Goal: Transaction & Acquisition: Purchase product/service

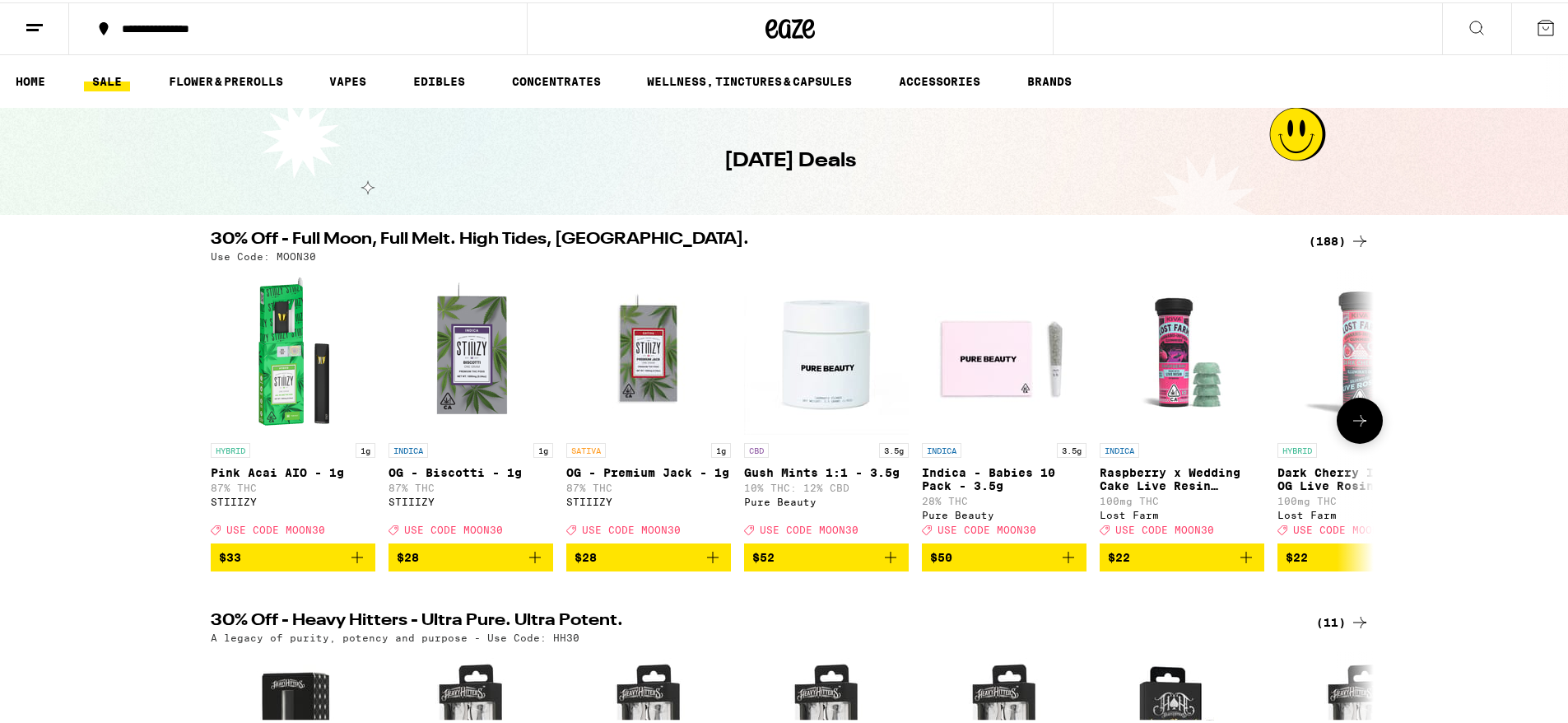
scroll to position [82, 0]
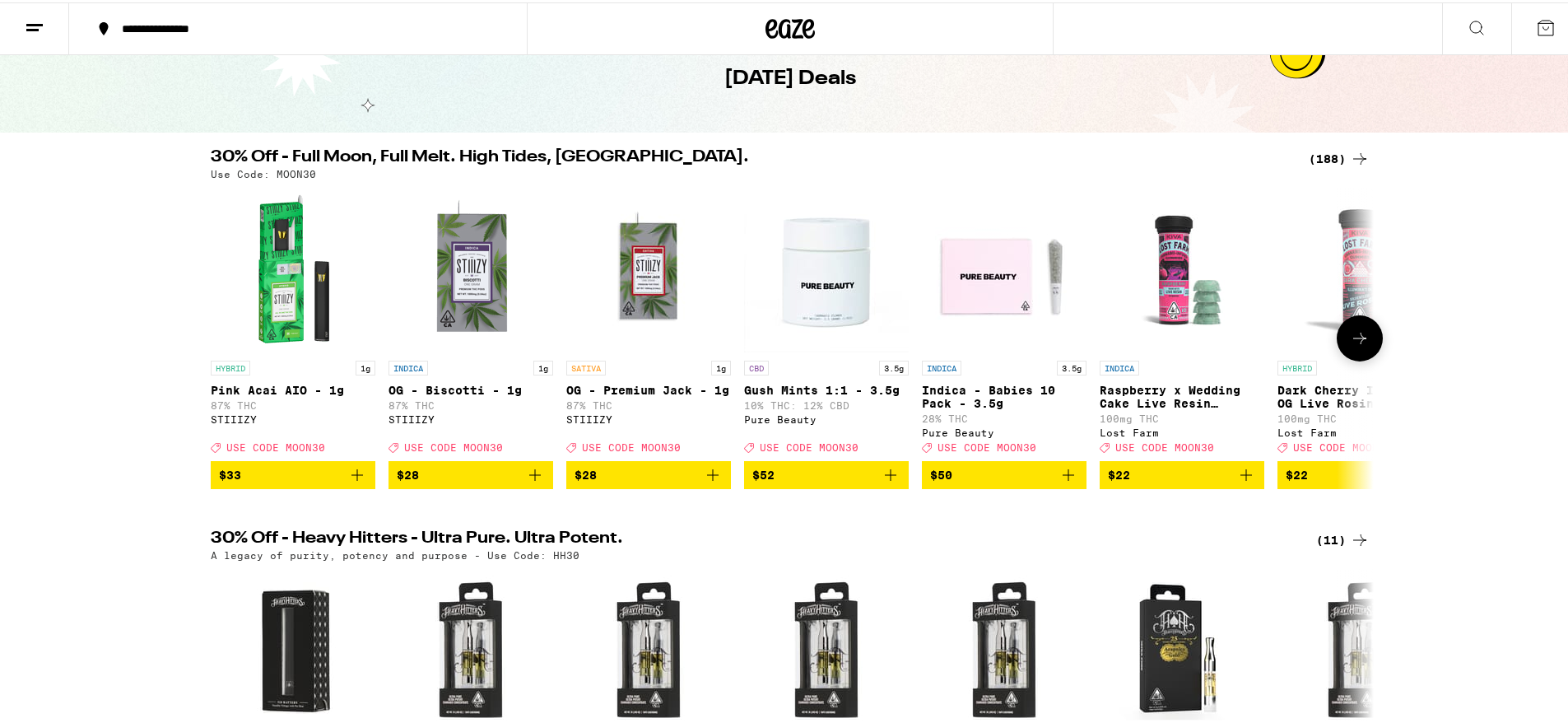
click at [1356, 340] on icon at bounding box center [1359, 336] width 20 height 20
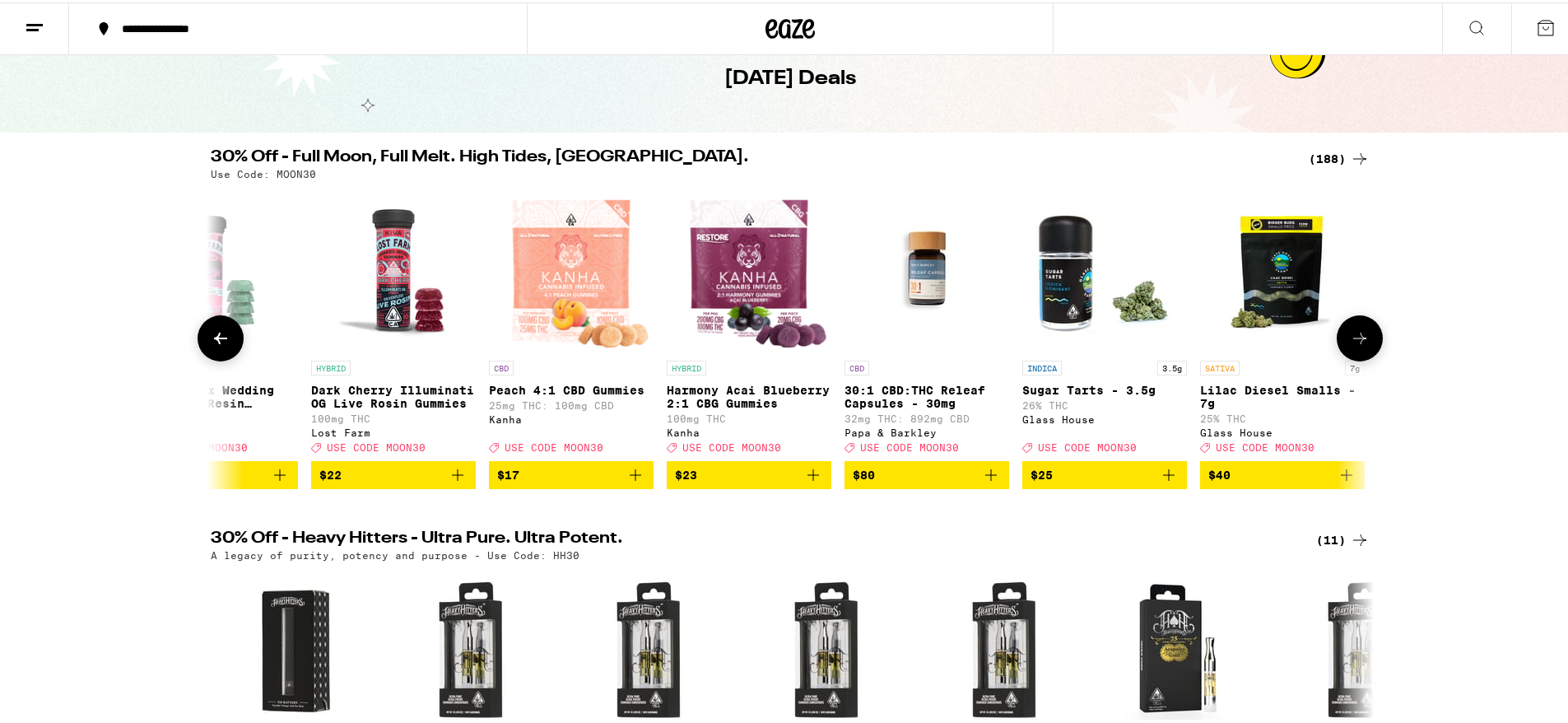
scroll to position [0, 980]
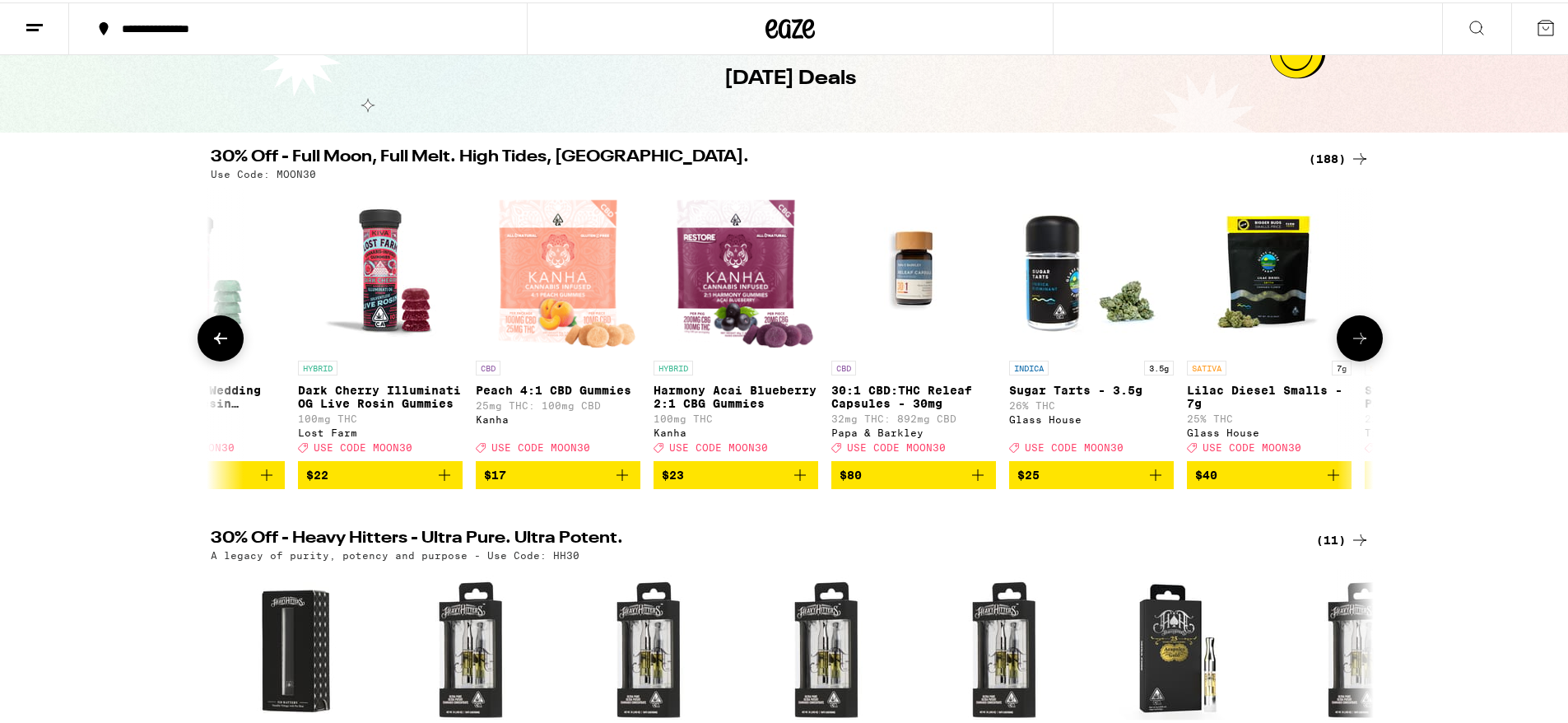
click at [1356, 340] on icon at bounding box center [1359, 336] width 20 height 20
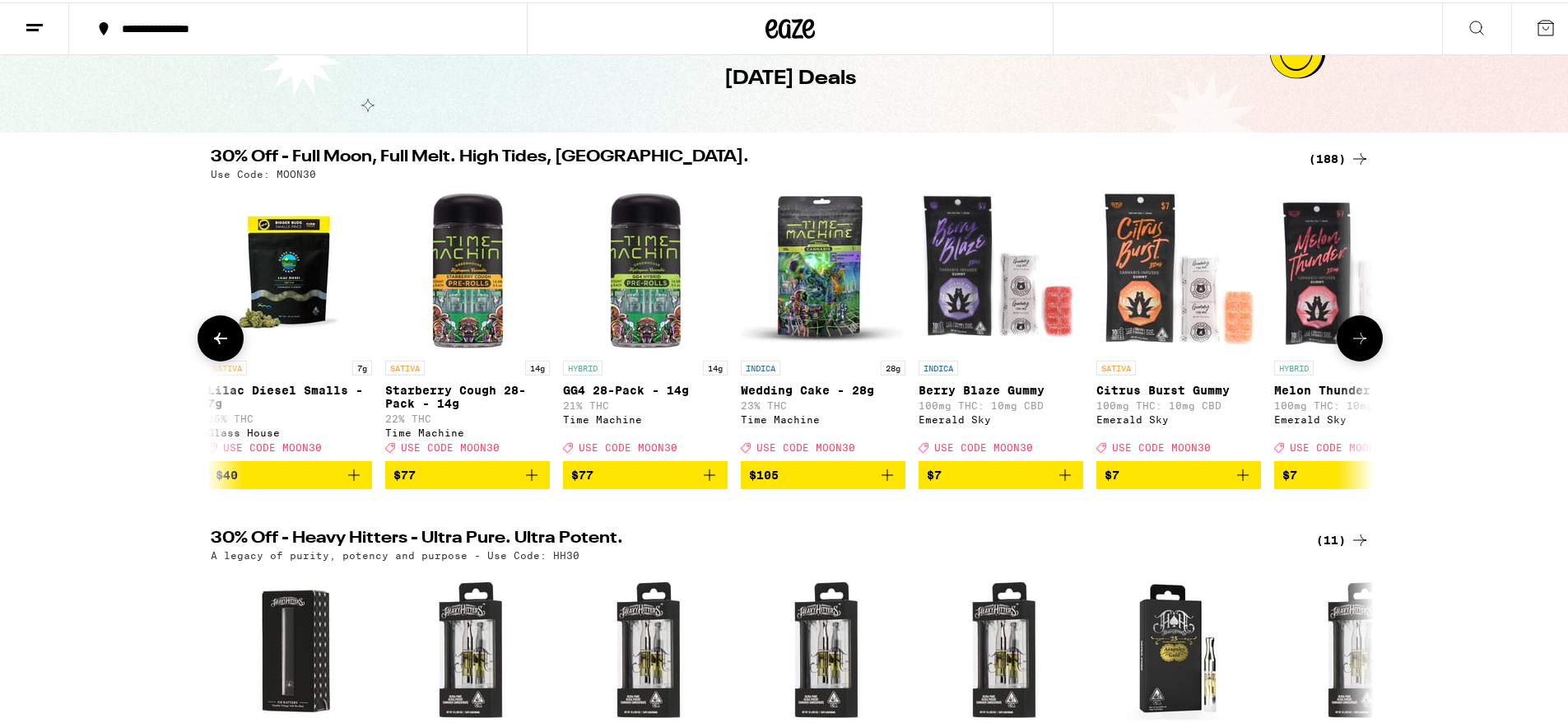
click at [1356, 340] on icon at bounding box center [1359, 336] width 20 height 20
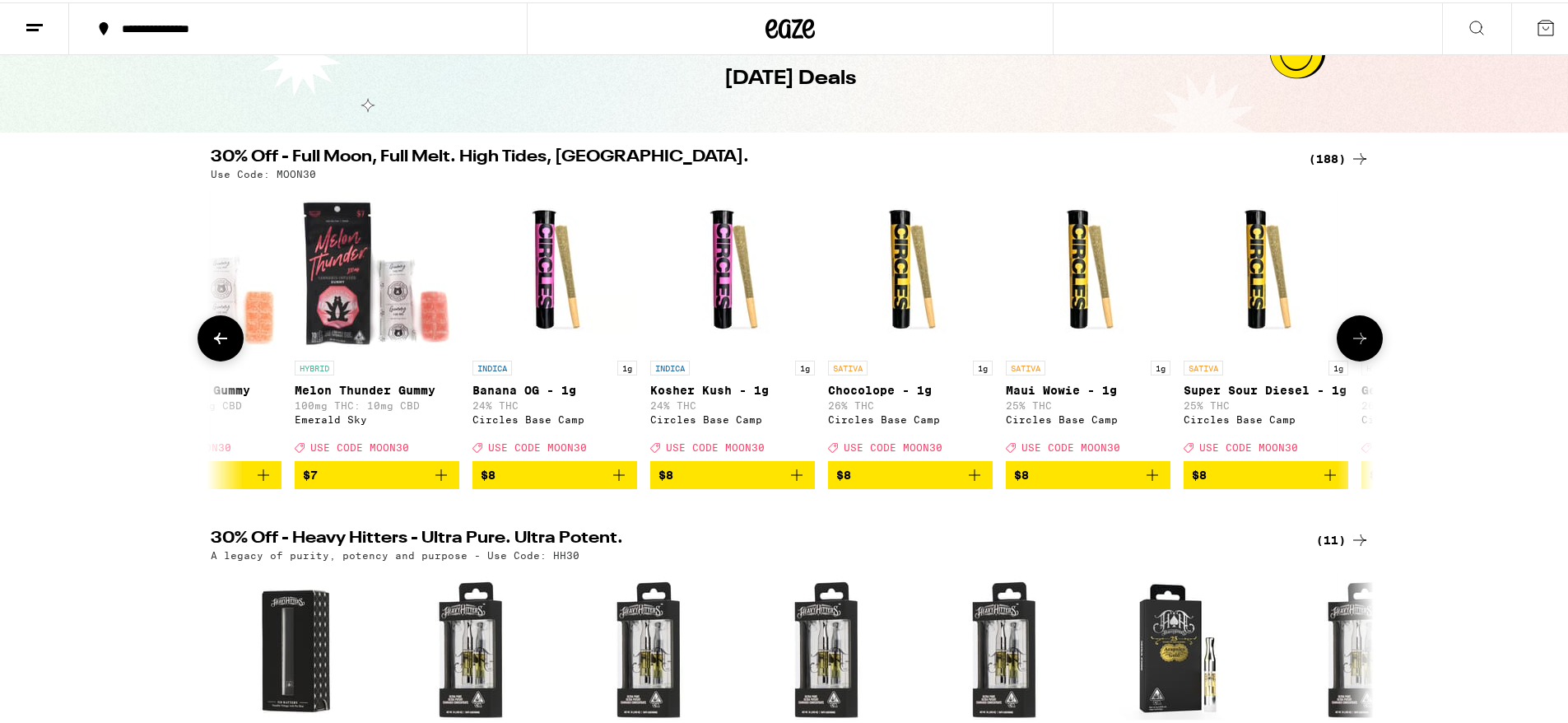
click at [1356, 340] on icon at bounding box center [1359, 336] width 20 height 20
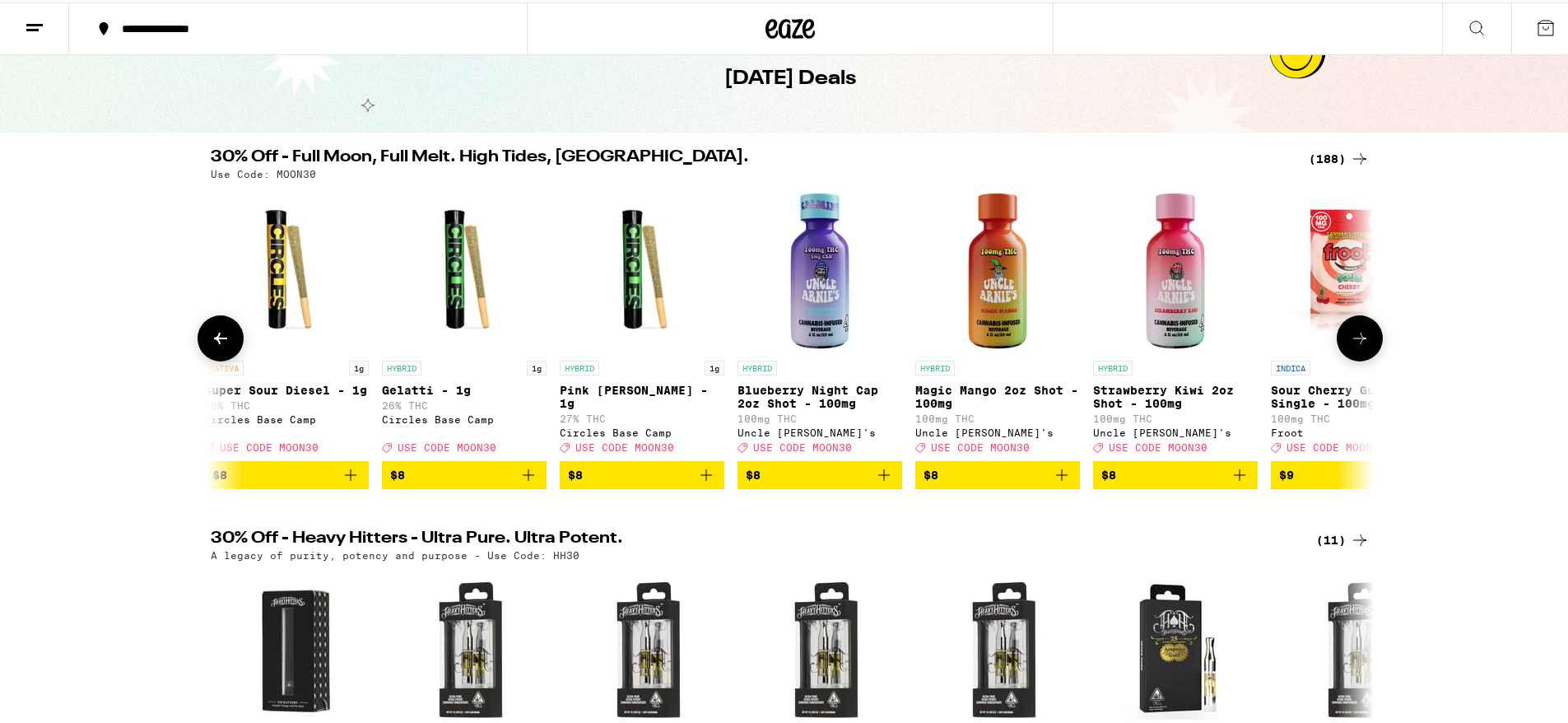
click at [1356, 340] on icon at bounding box center [1359, 336] width 20 height 20
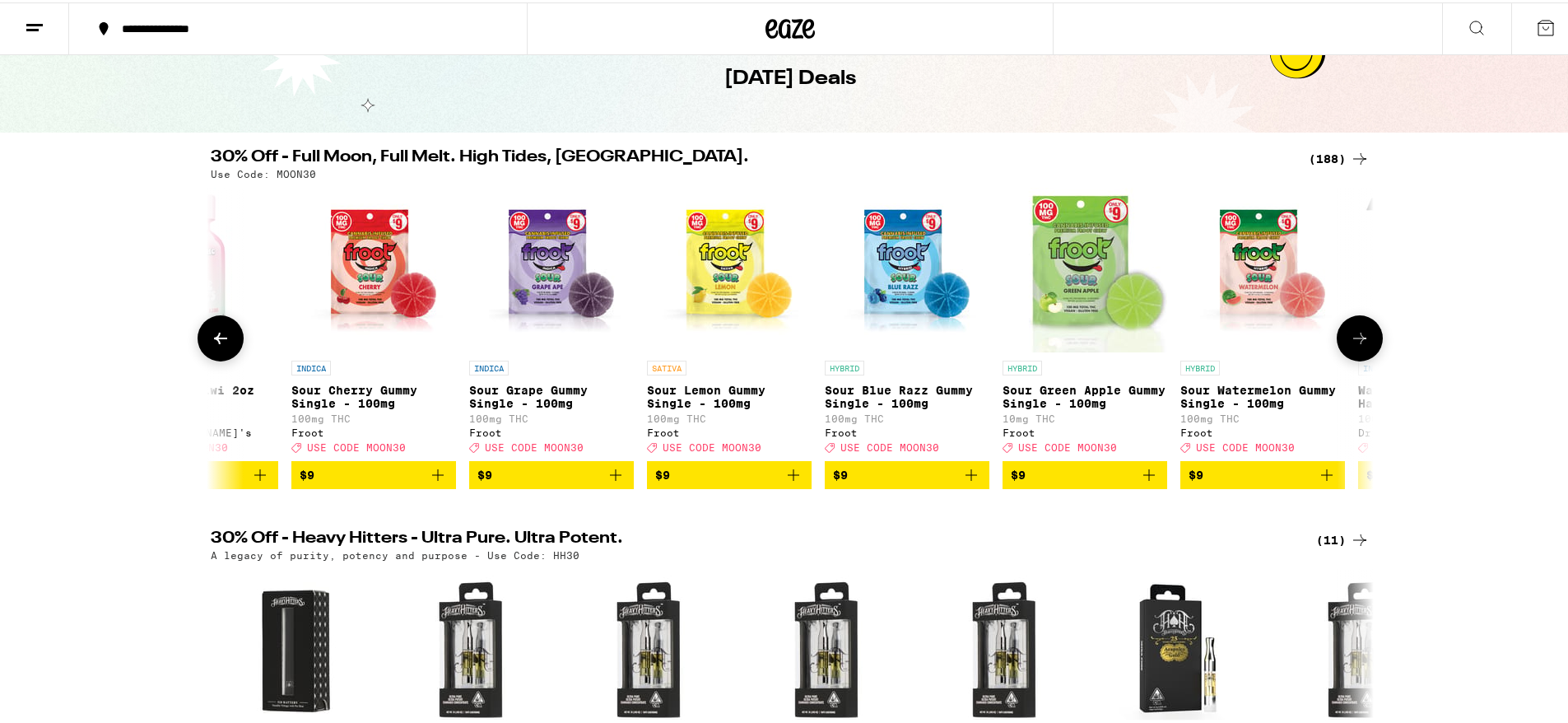
click at [1356, 340] on icon at bounding box center [1359, 336] width 20 height 20
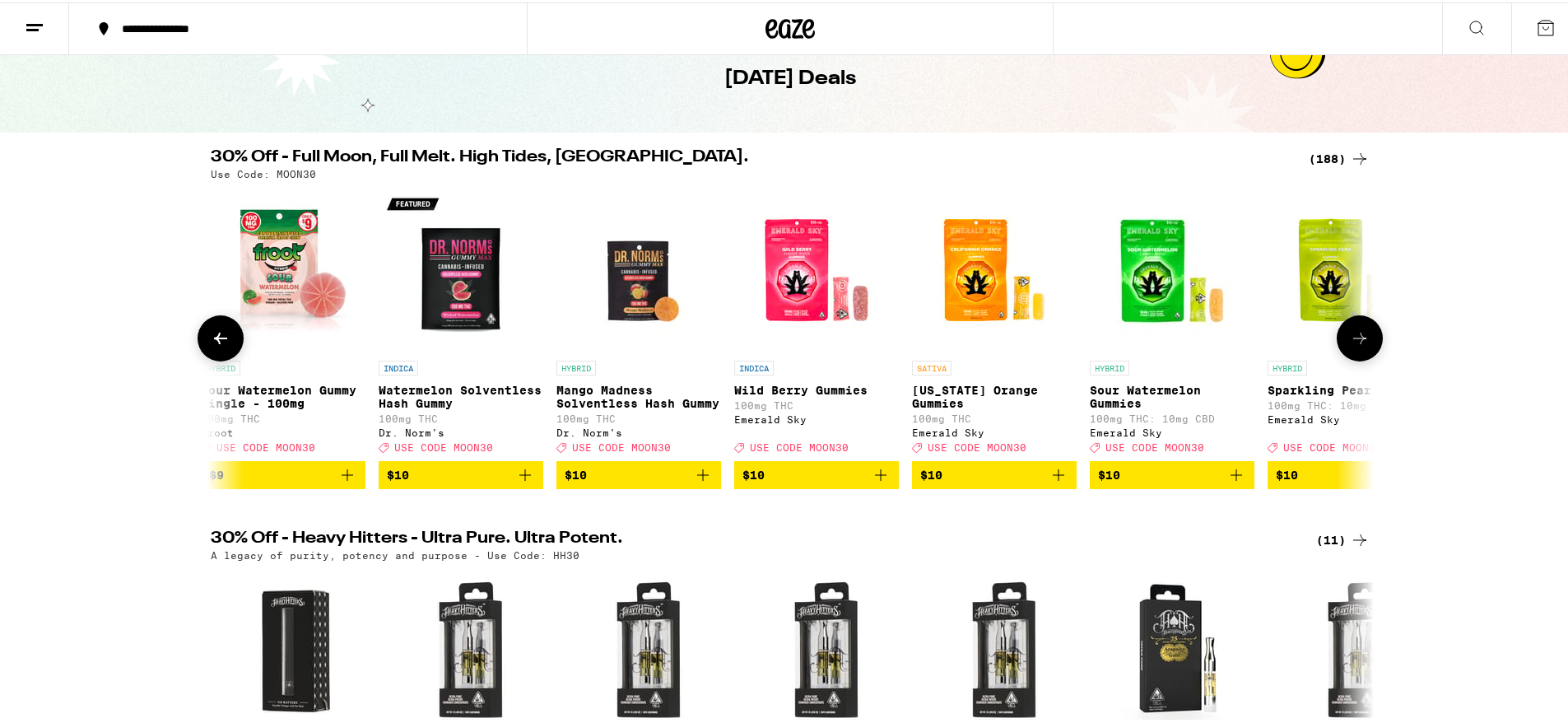
click at [1356, 340] on icon at bounding box center [1359, 336] width 20 height 20
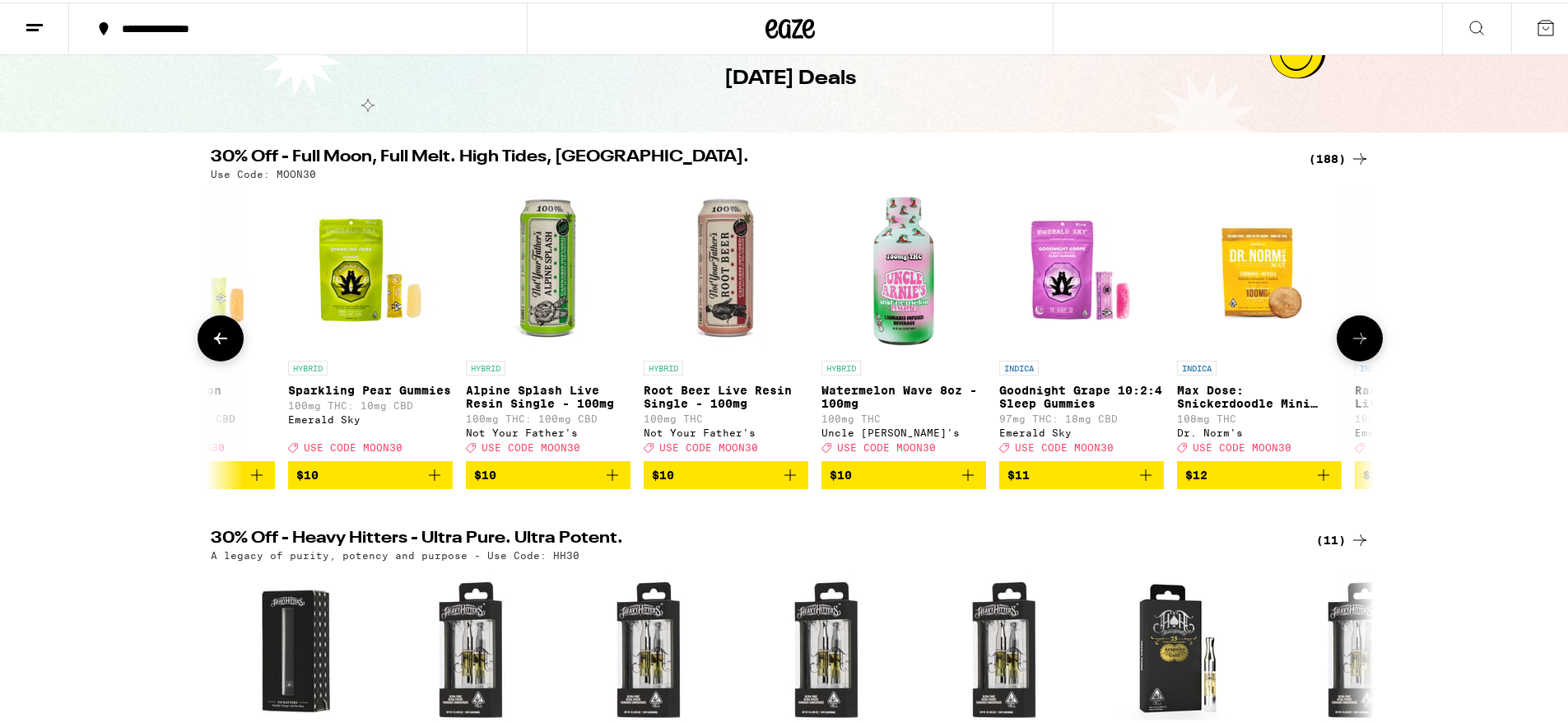
click at [1356, 340] on icon at bounding box center [1359, 336] width 20 height 20
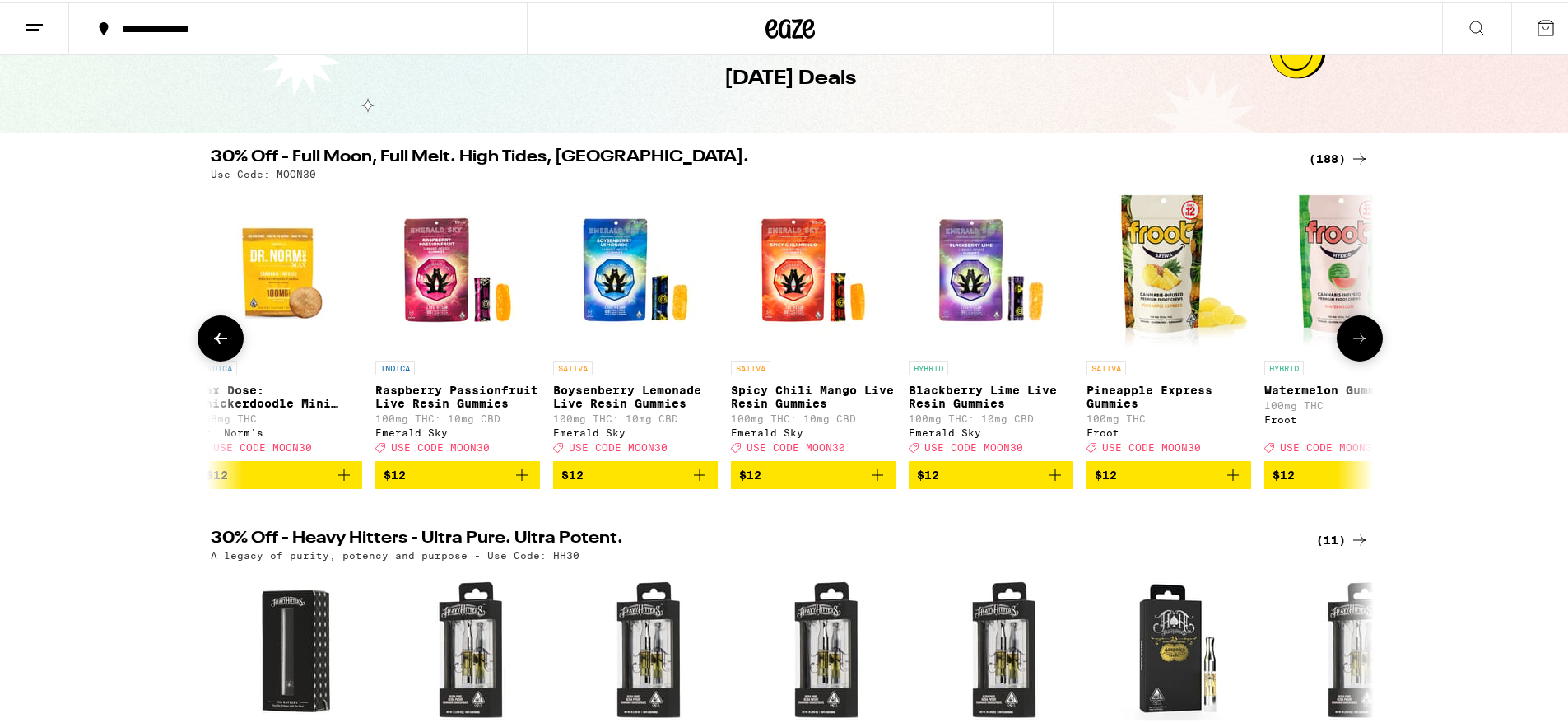
click at [1356, 340] on icon at bounding box center [1359, 336] width 20 height 20
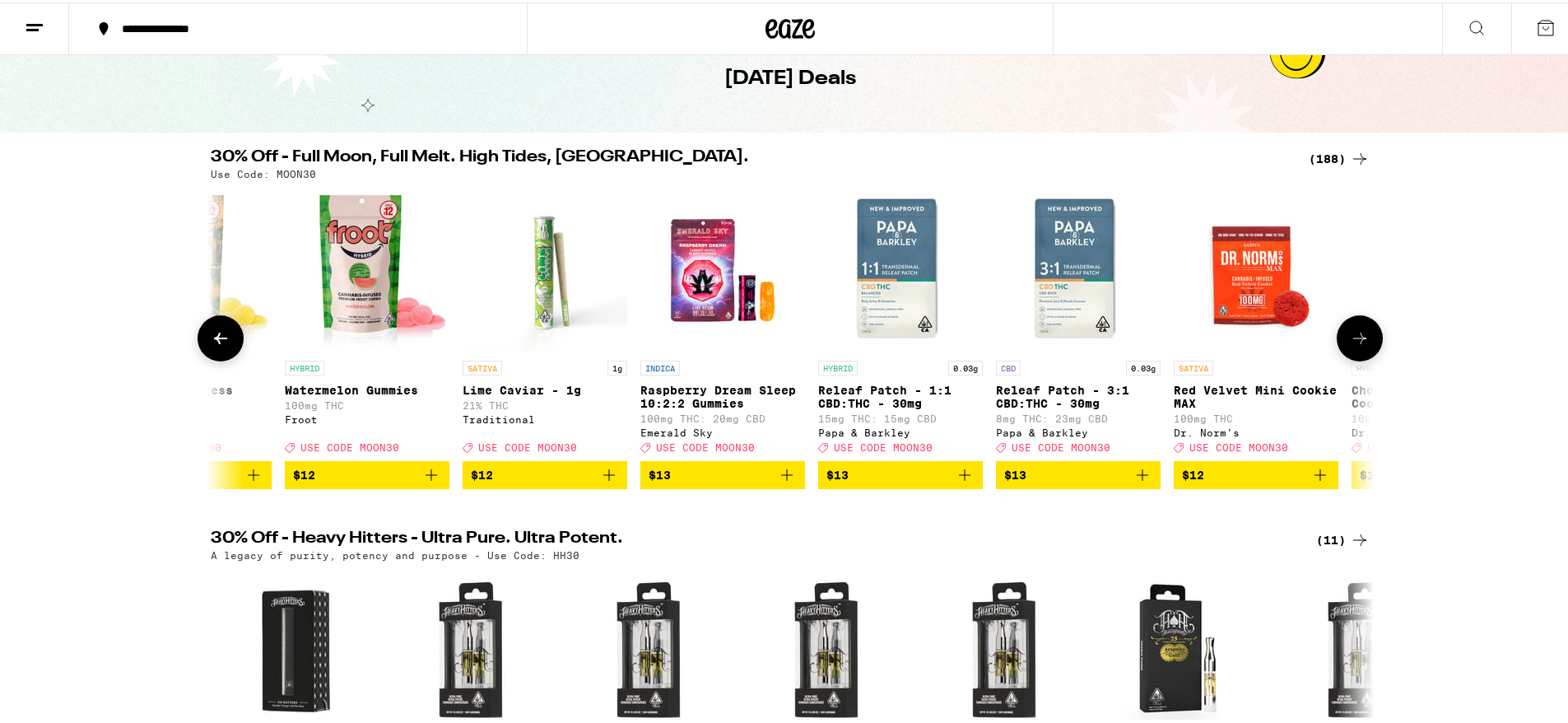
click at [1356, 340] on icon at bounding box center [1359, 336] width 20 height 20
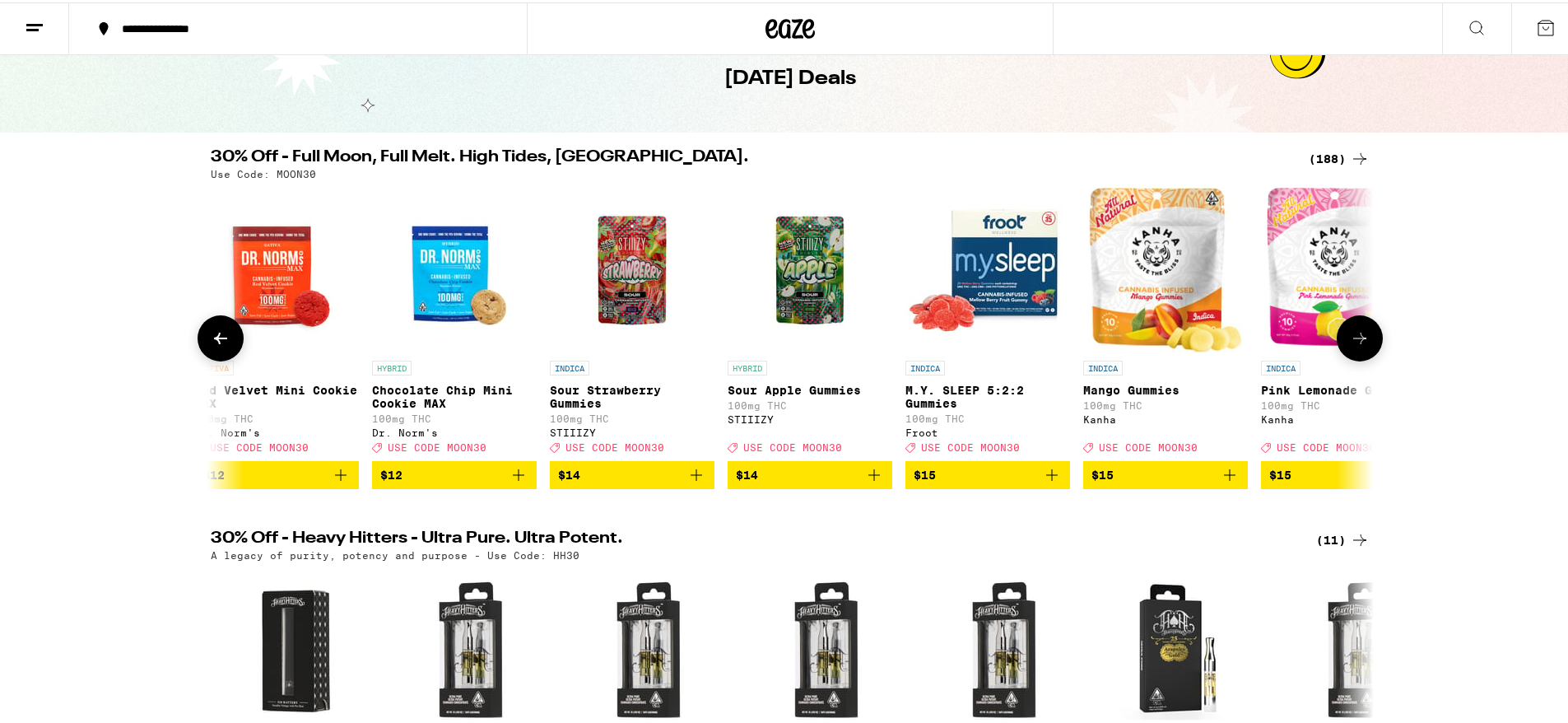
click at [1356, 340] on icon at bounding box center [1359, 336] width 20 height 20
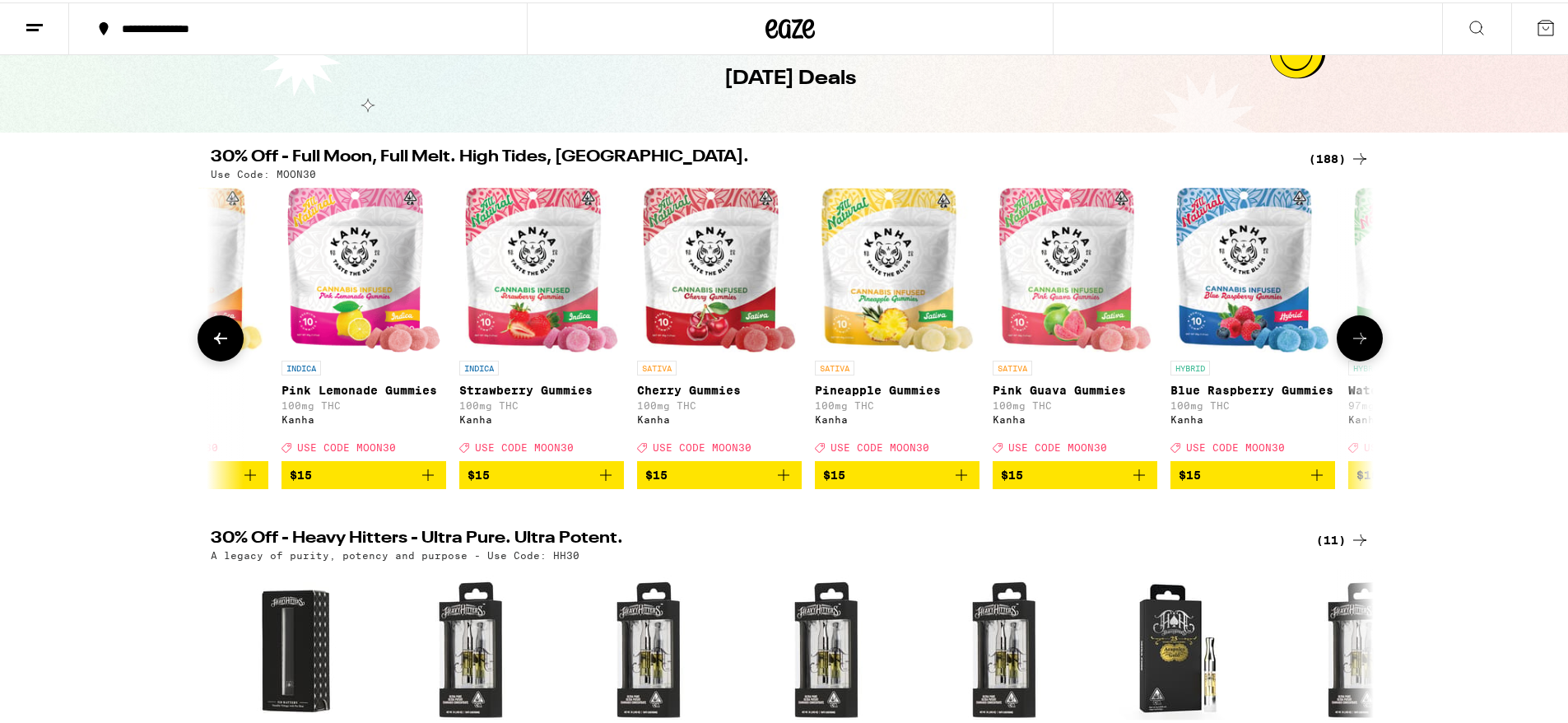
click at [1356, 340] on icon at bounding box center [1359, 336] width 20 height 20
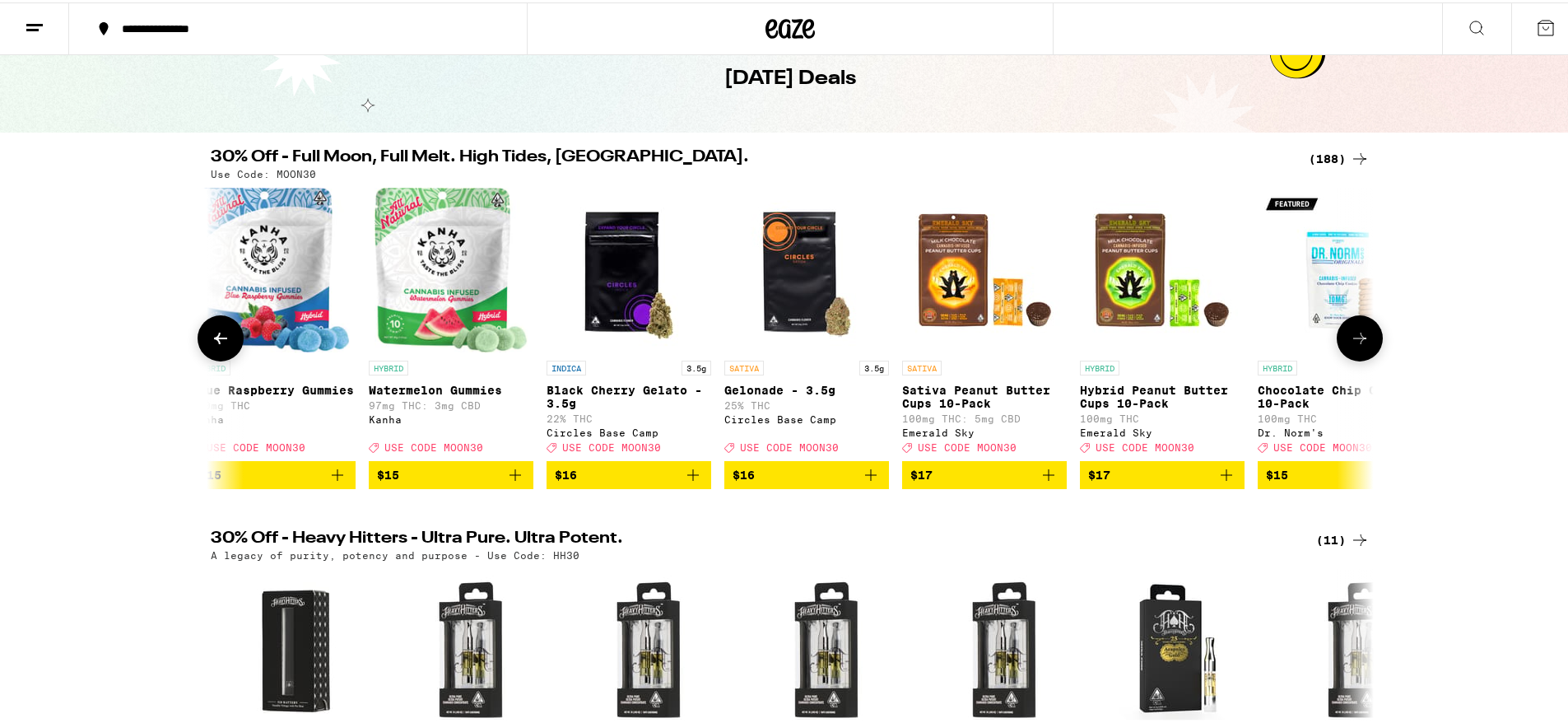
click at [1356, 340] on icon at bounding box center [1359, 336] width 20 height 20
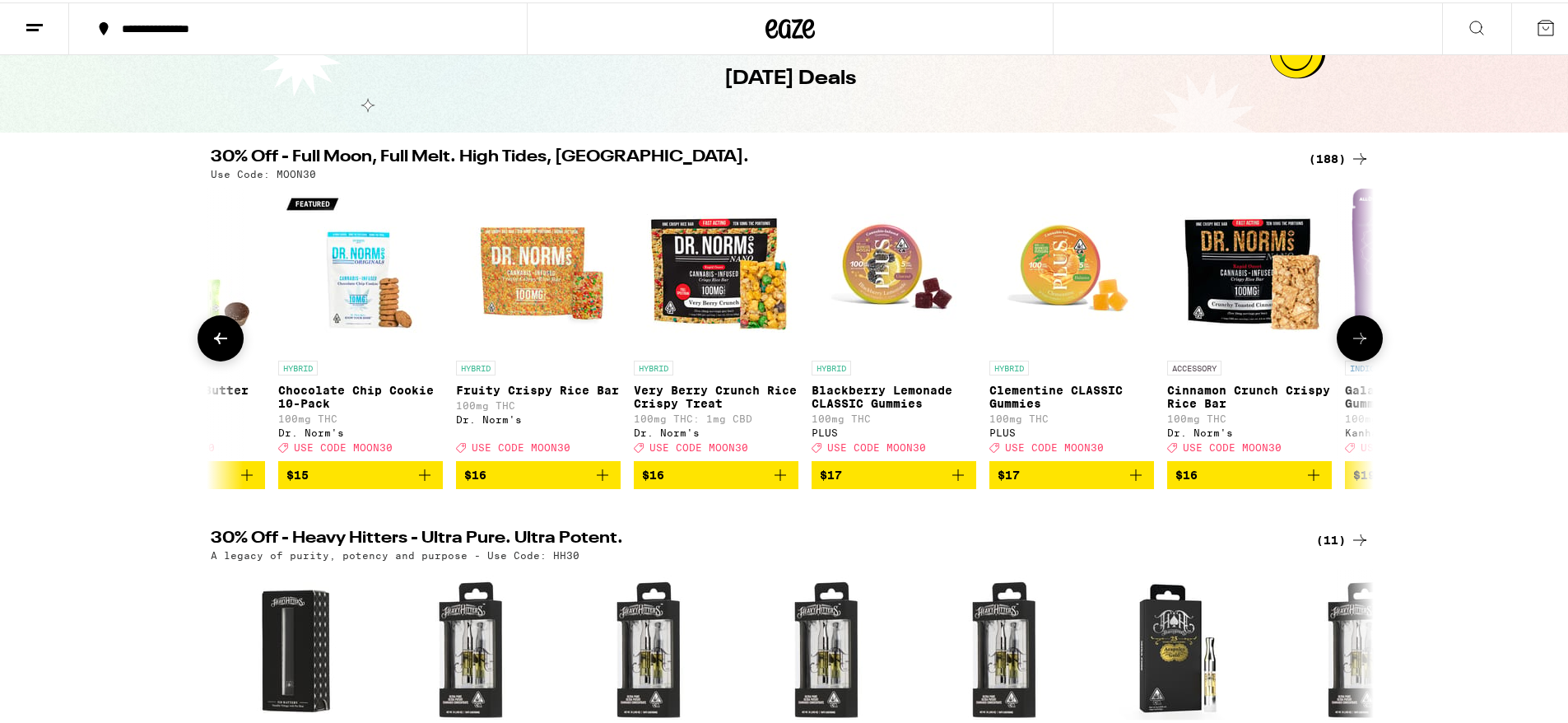
click at [1356, 340] on icon at bounding box center [1359, 336] width 20 height 20
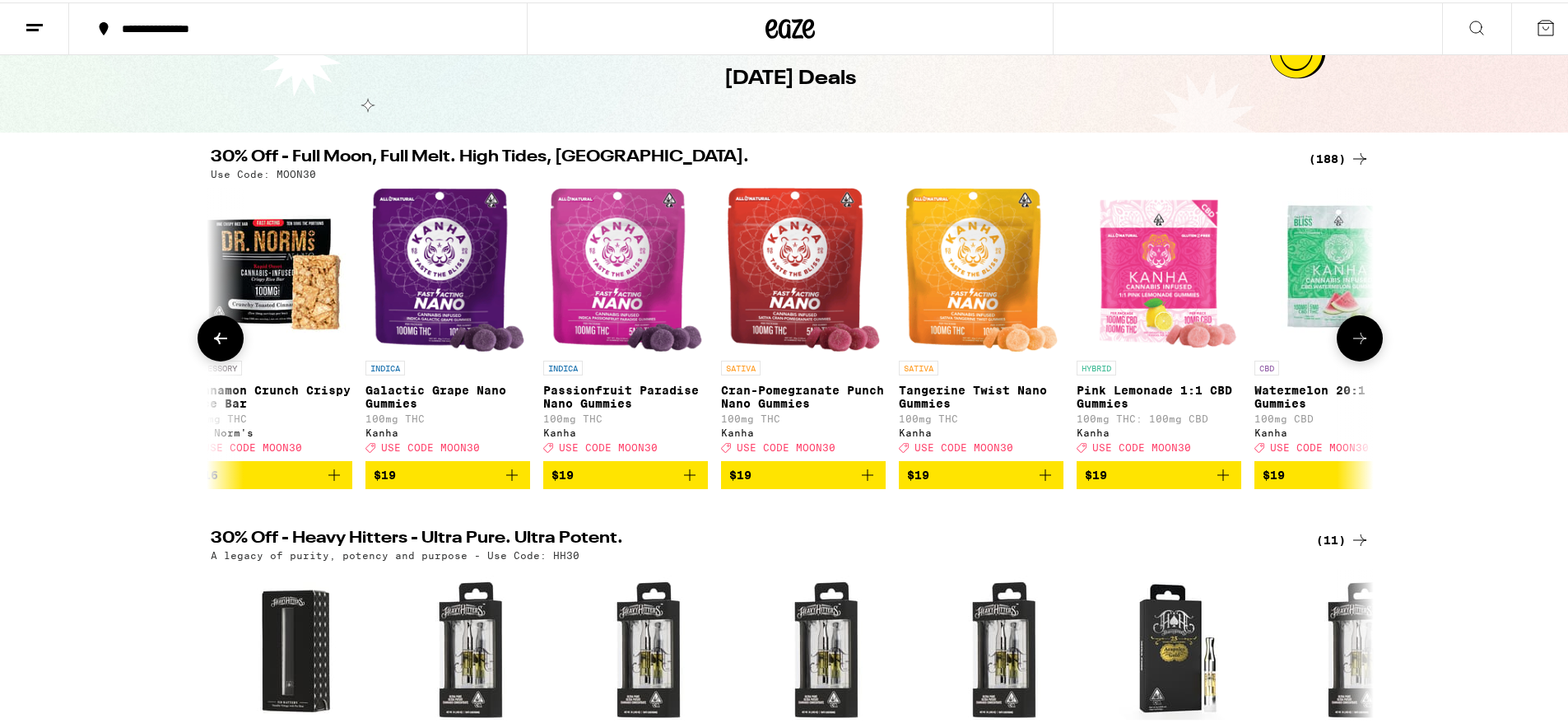
click at [1356, 340] on icon at bounding box center [1359, 336] width 20 height 20
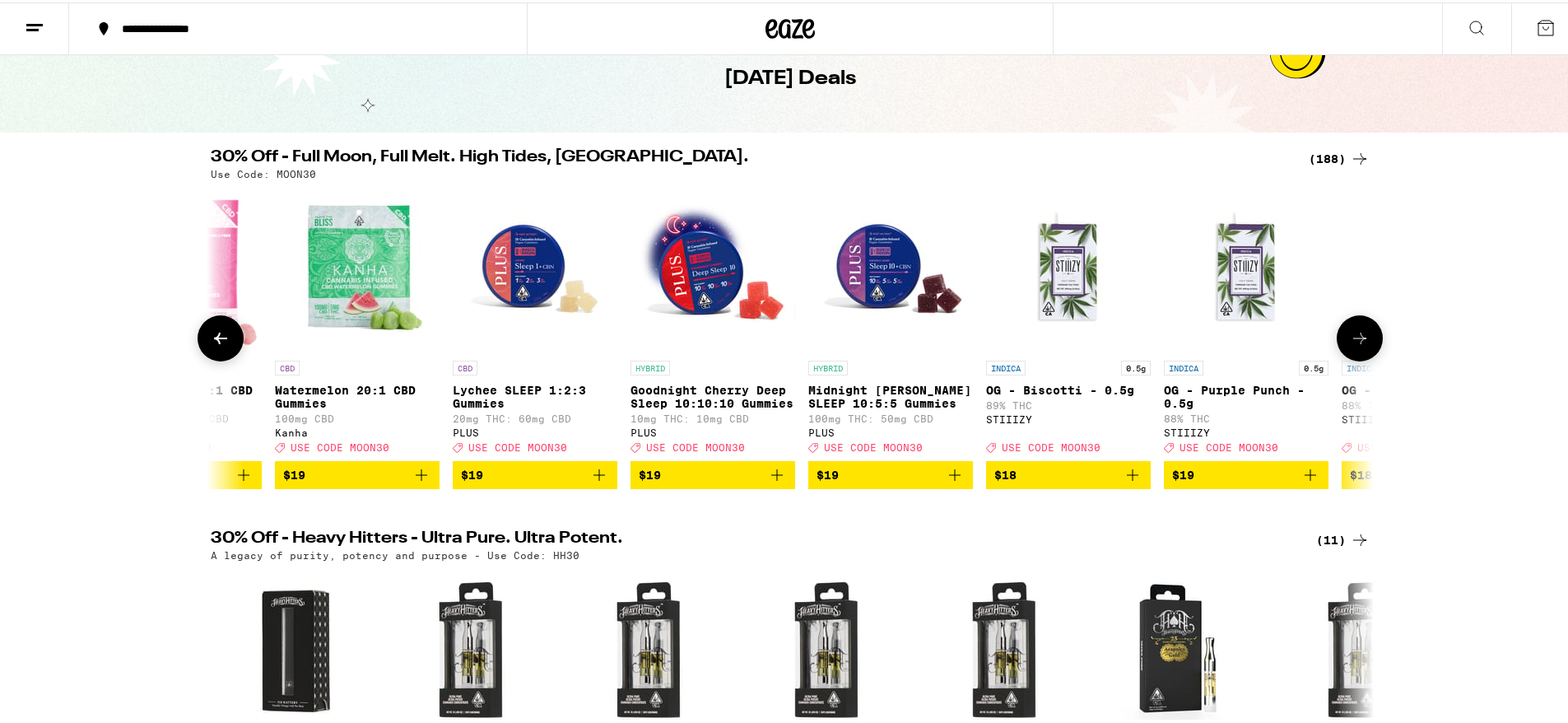
click at [1356, 340] on icon at bounding box center [1359, 336] width 20 height 20
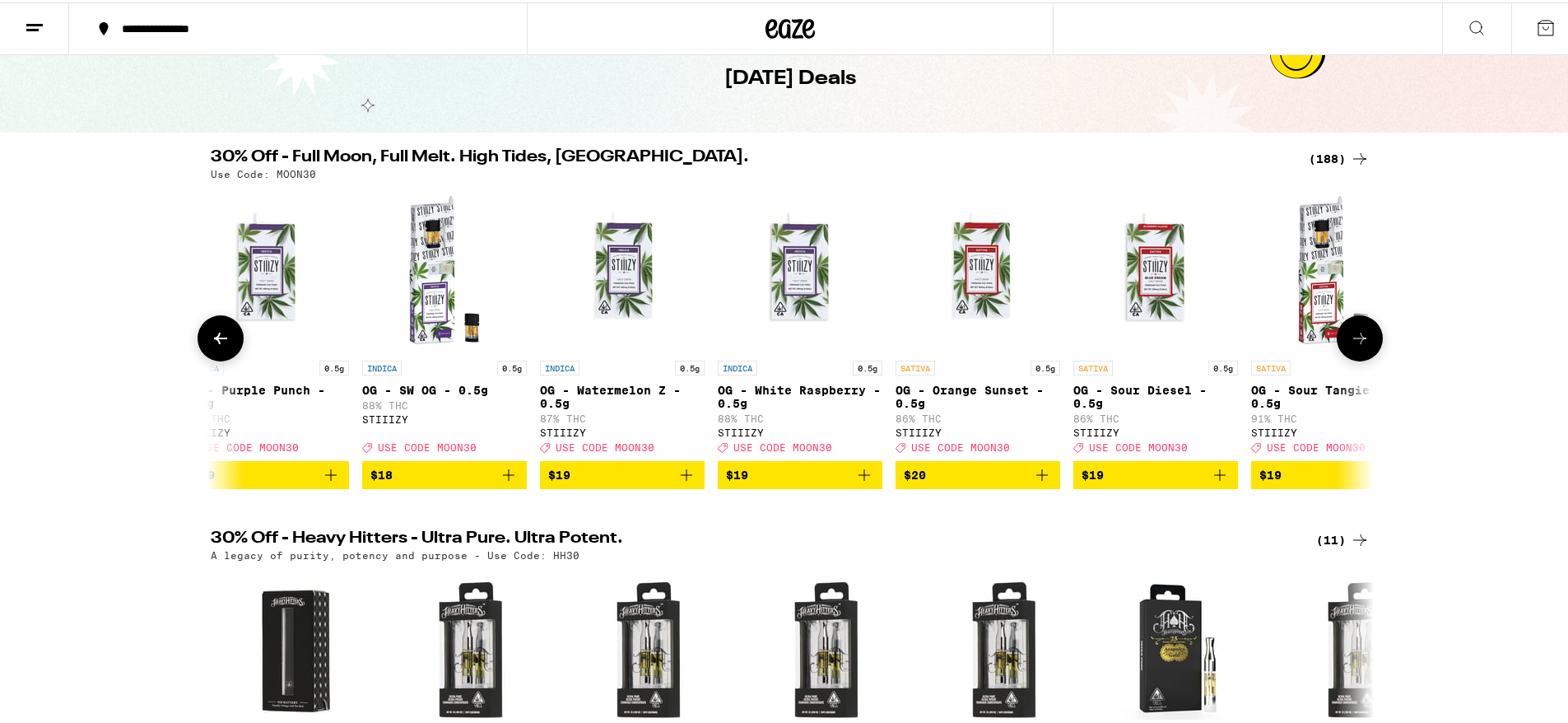
click at [1356, 340] on icon at bounding box center [1359, 336] width 20 height 20
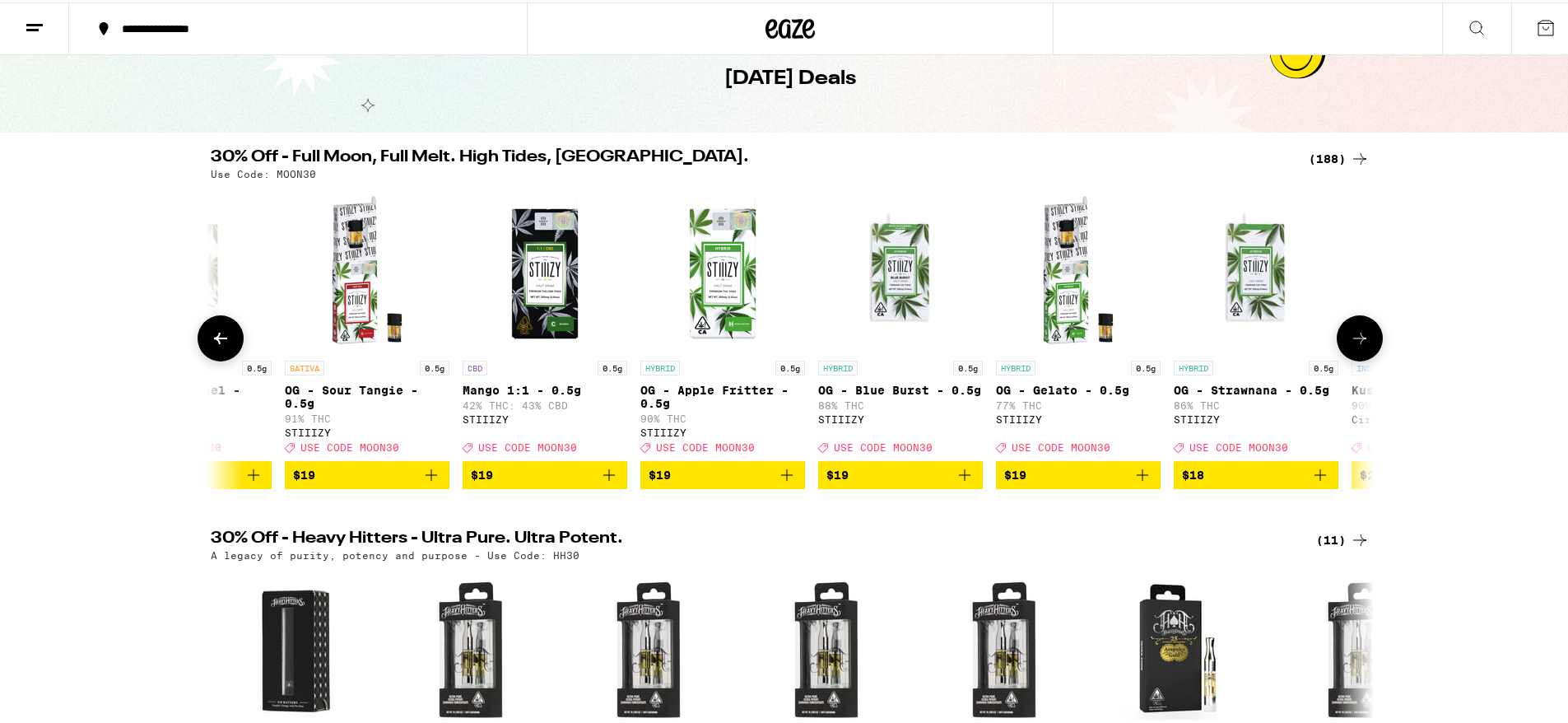
scroll to position [0, 16651]
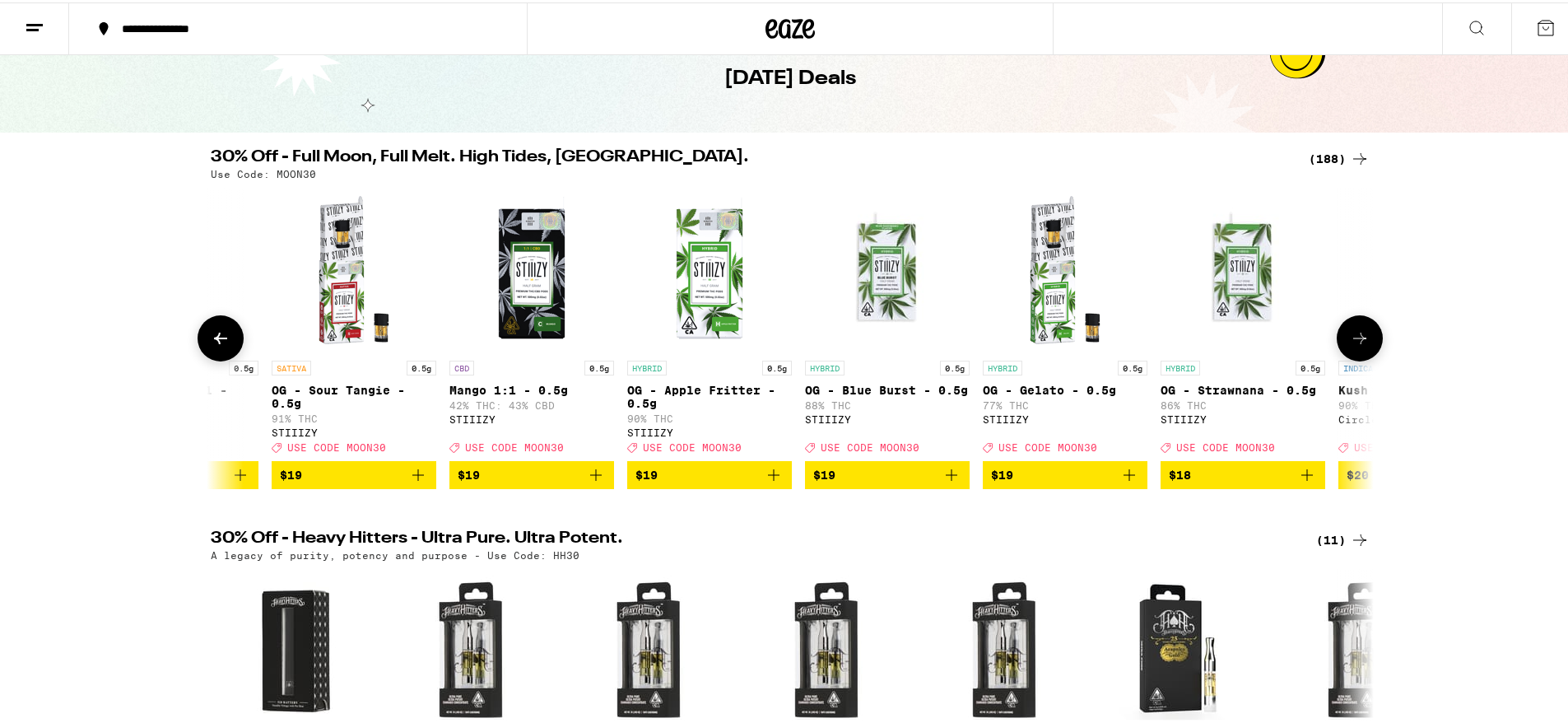
click at [1356, 340] on icon at bounding box center [1359, 336] width 20 height 20
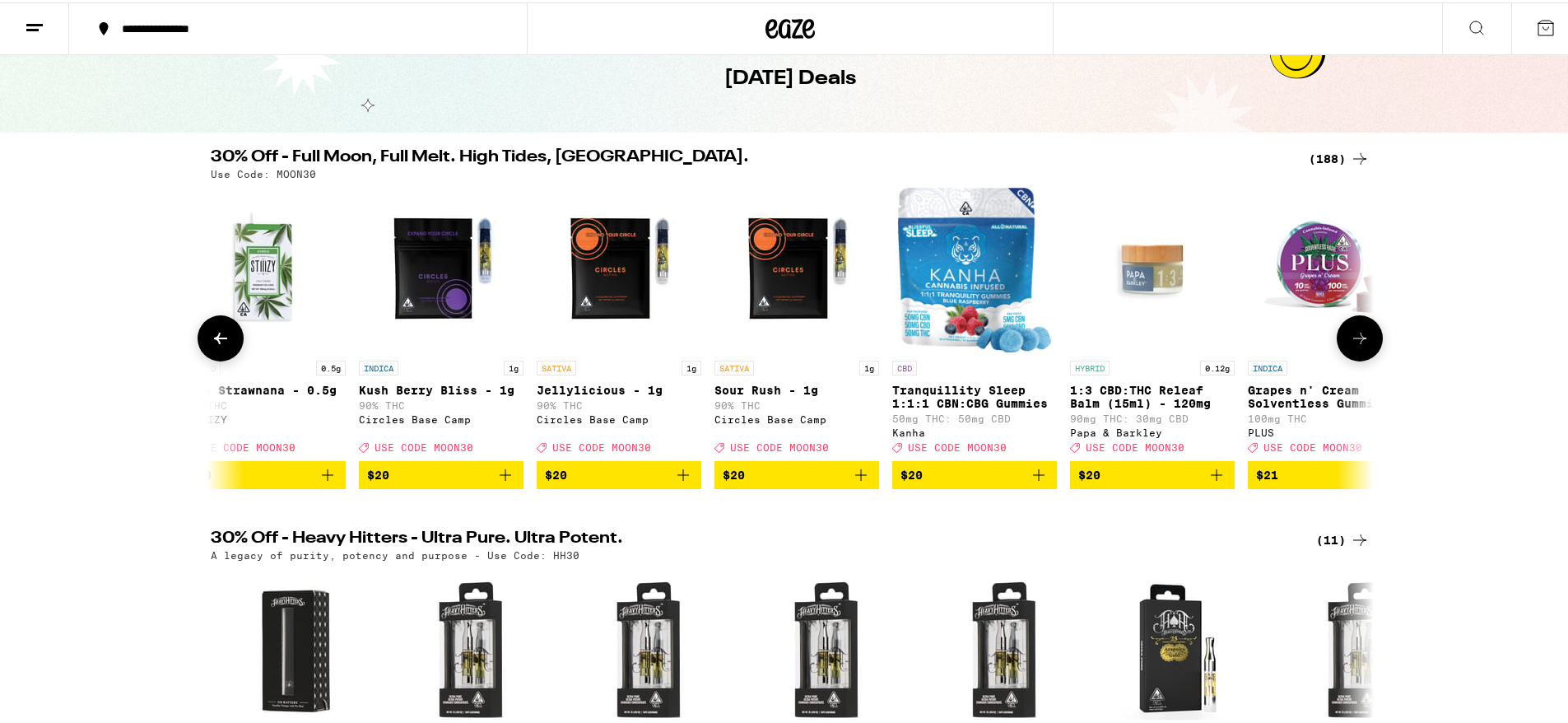
click at [1356, 340] on icon at bounding box center [1359, 336] width 20 height 20
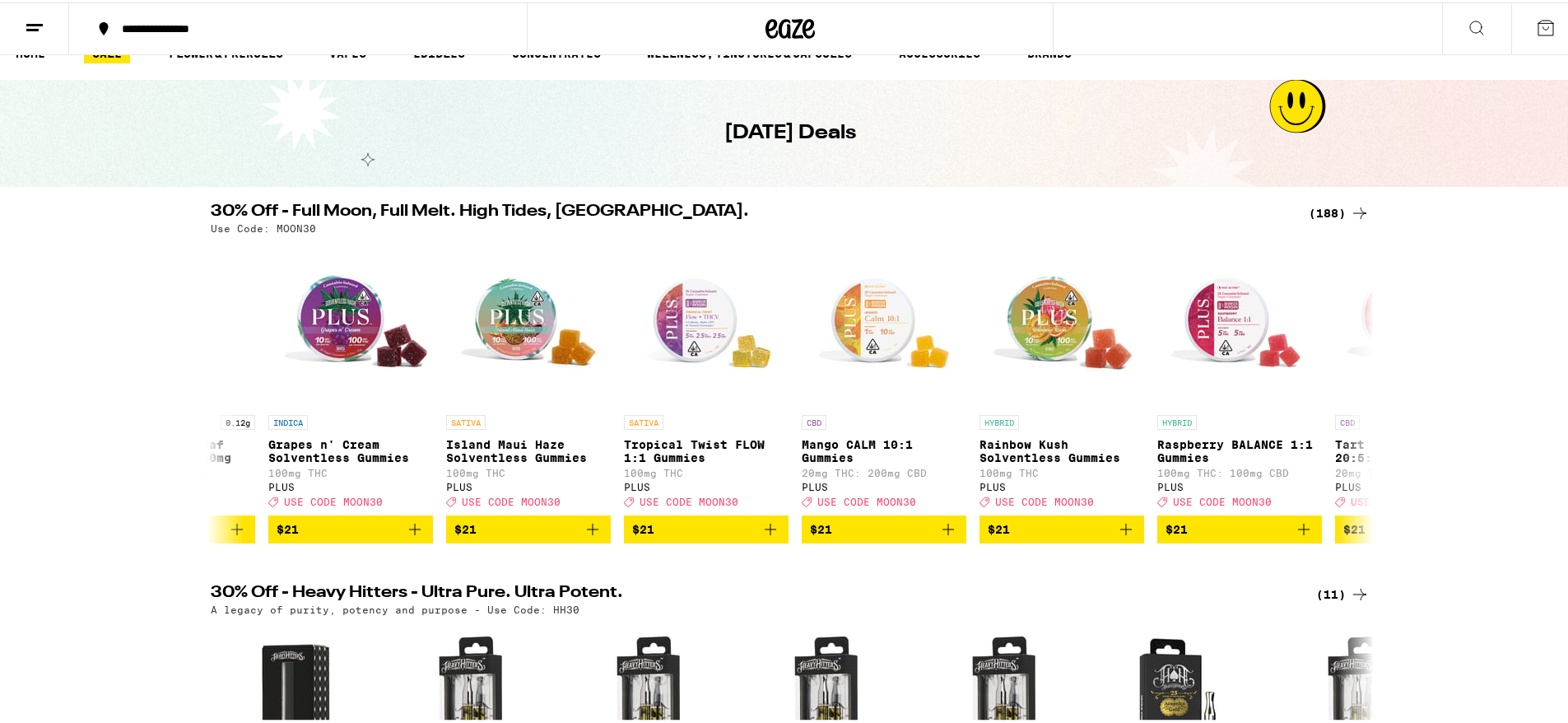
scroll to position [0, 0]
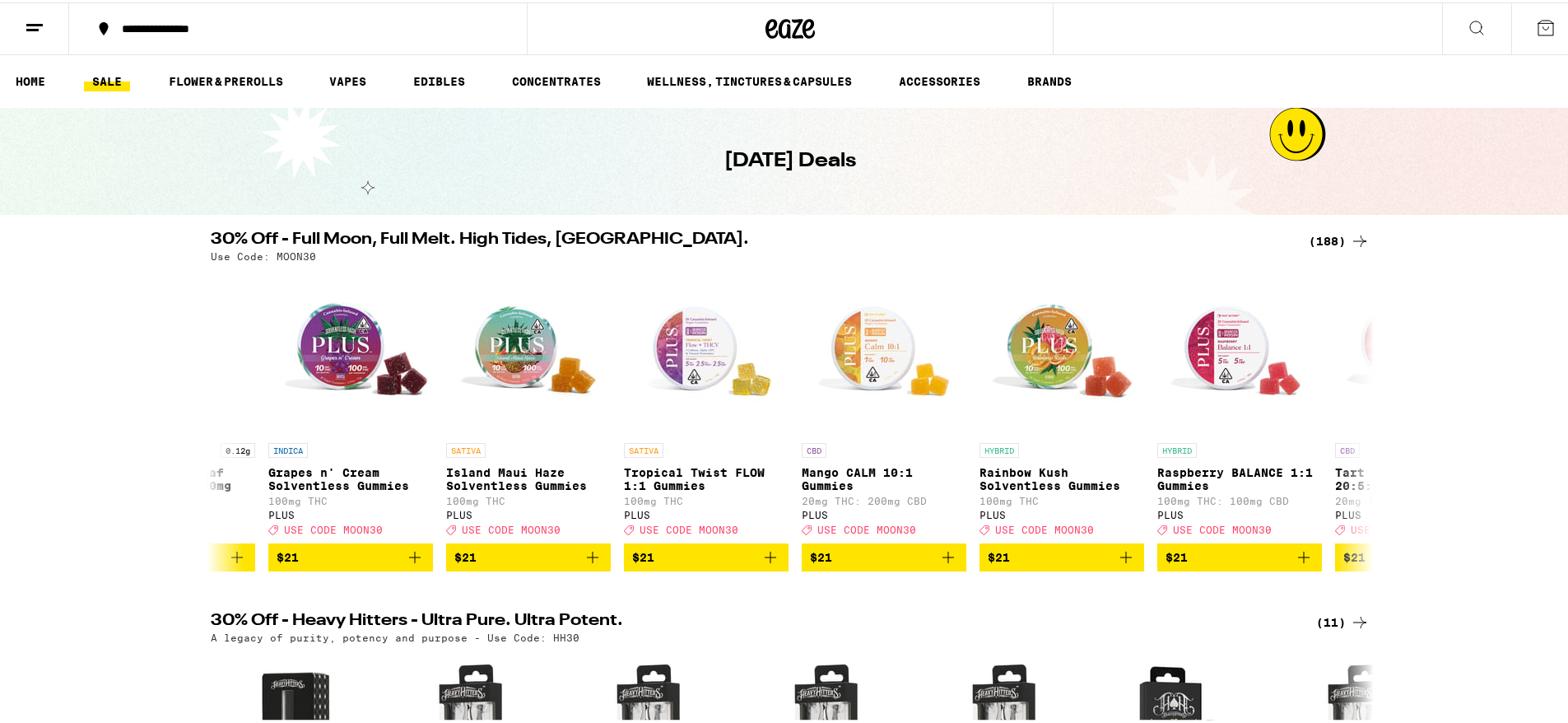
click at [1466, 22] on icon at bounding box center [1477, 26] width 20 height 20
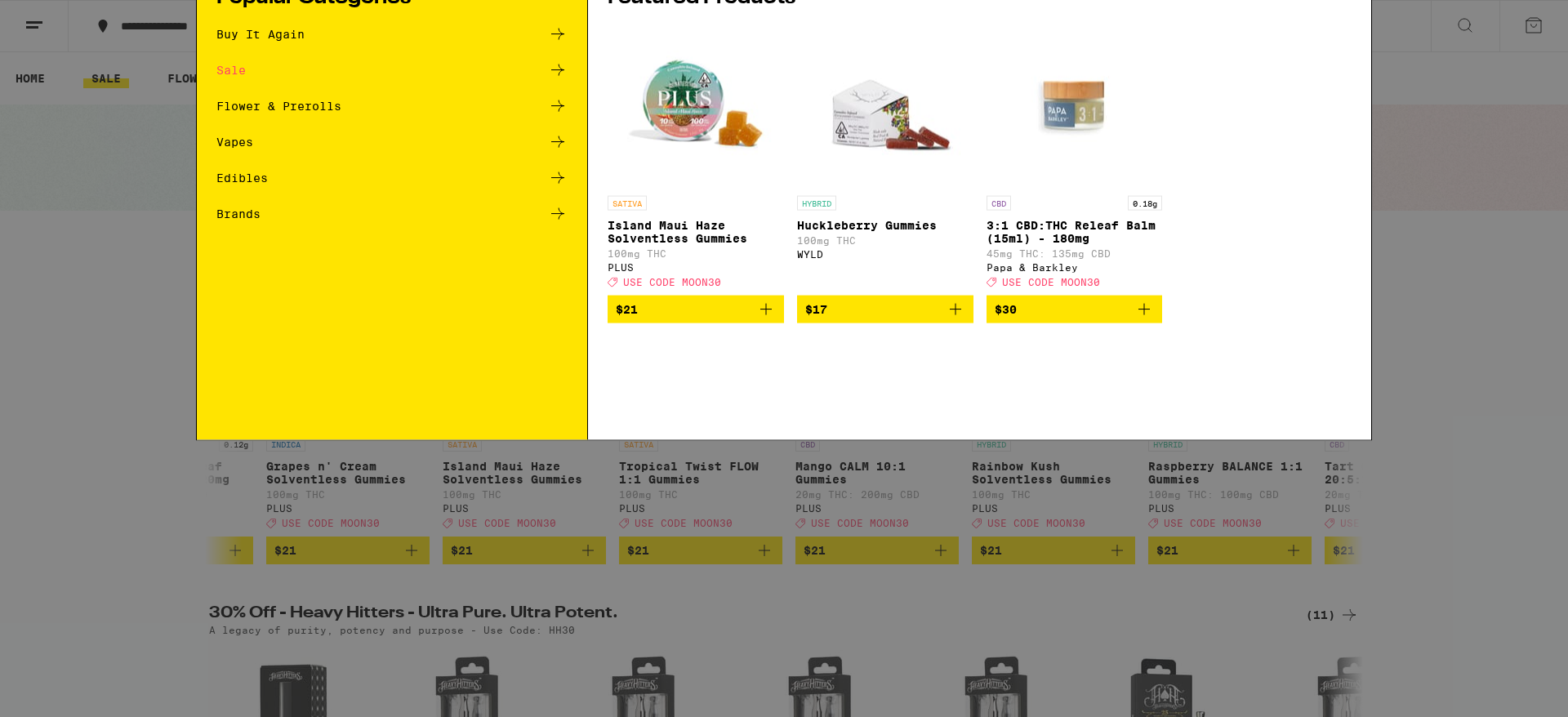
click at [149, 193] on div "Search for Products Popular Categories Buy It Again Sale Flower & Prerolls Vape…" at bounding box center [784, 358] width 1568 height 717
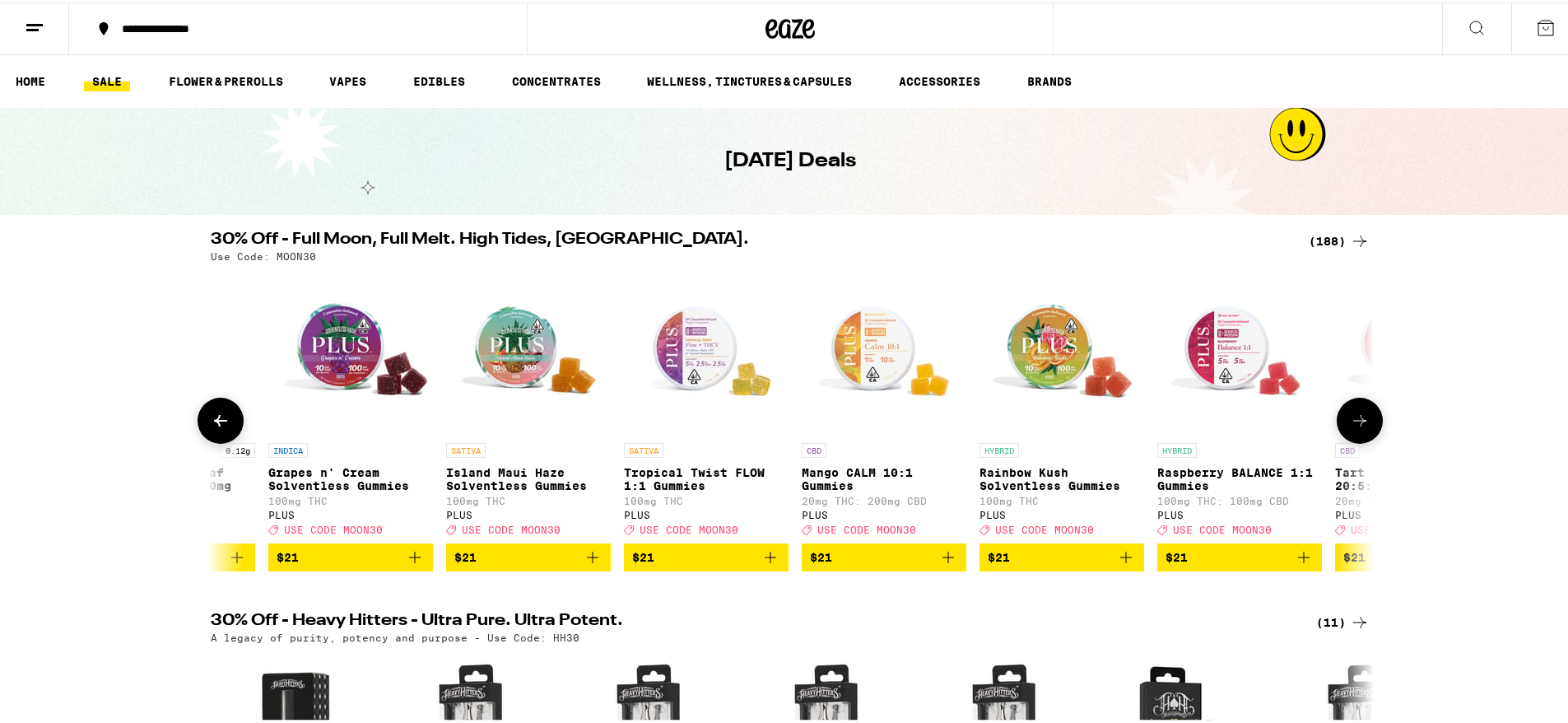
click at [224, 427] on icon at bounding box center [220, 418] width 20 height 20
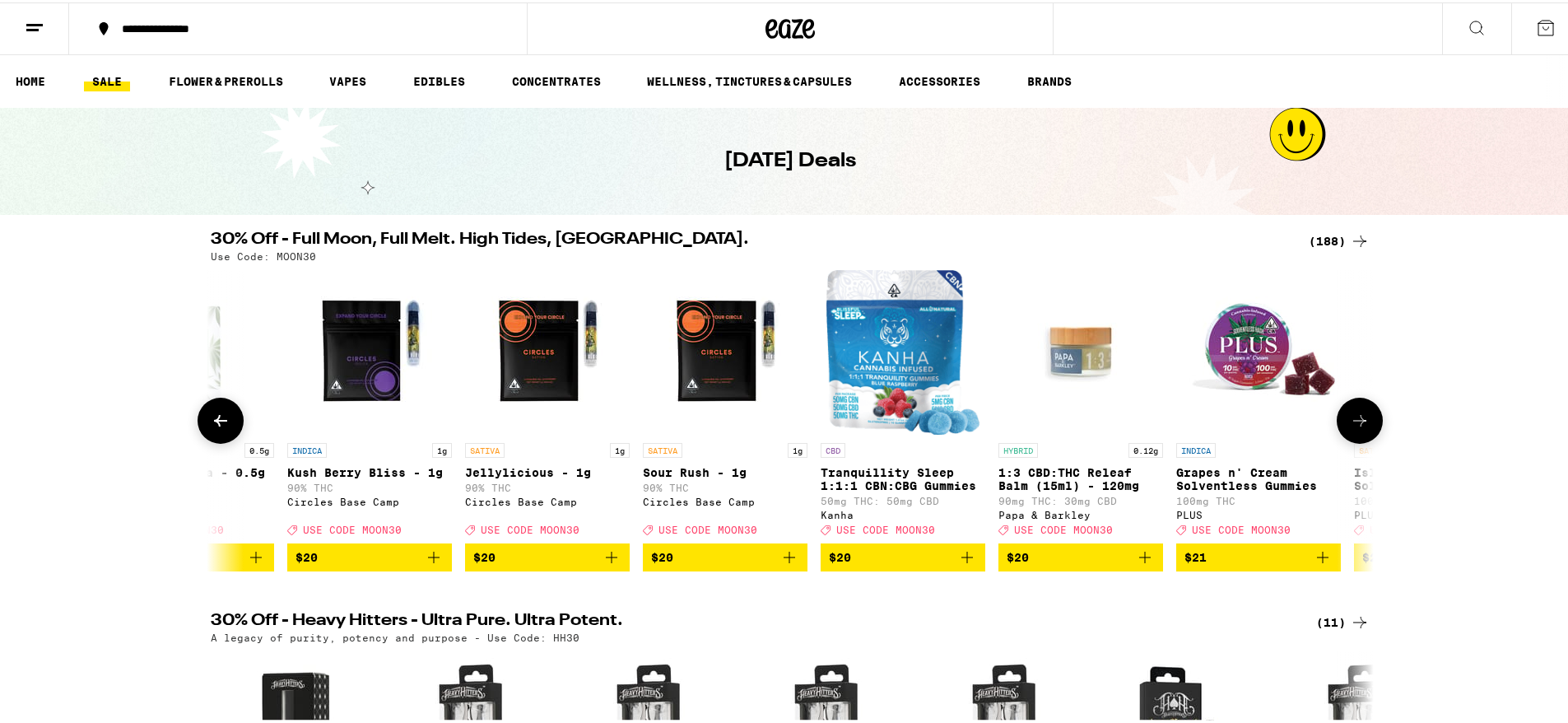
scroll to position [0, 17629]
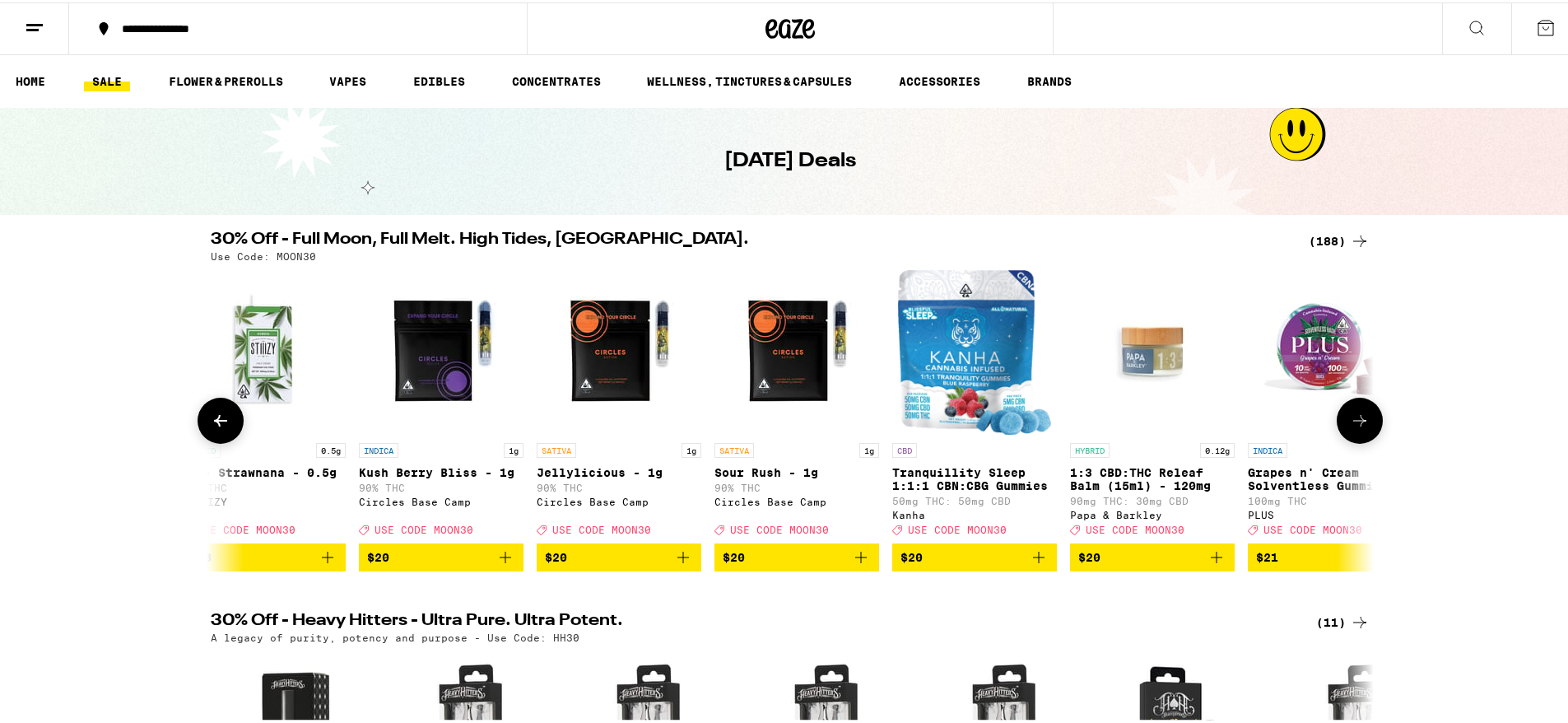
click at [224, 428] on icon at bounding box center [220, 418] width 20 height 20
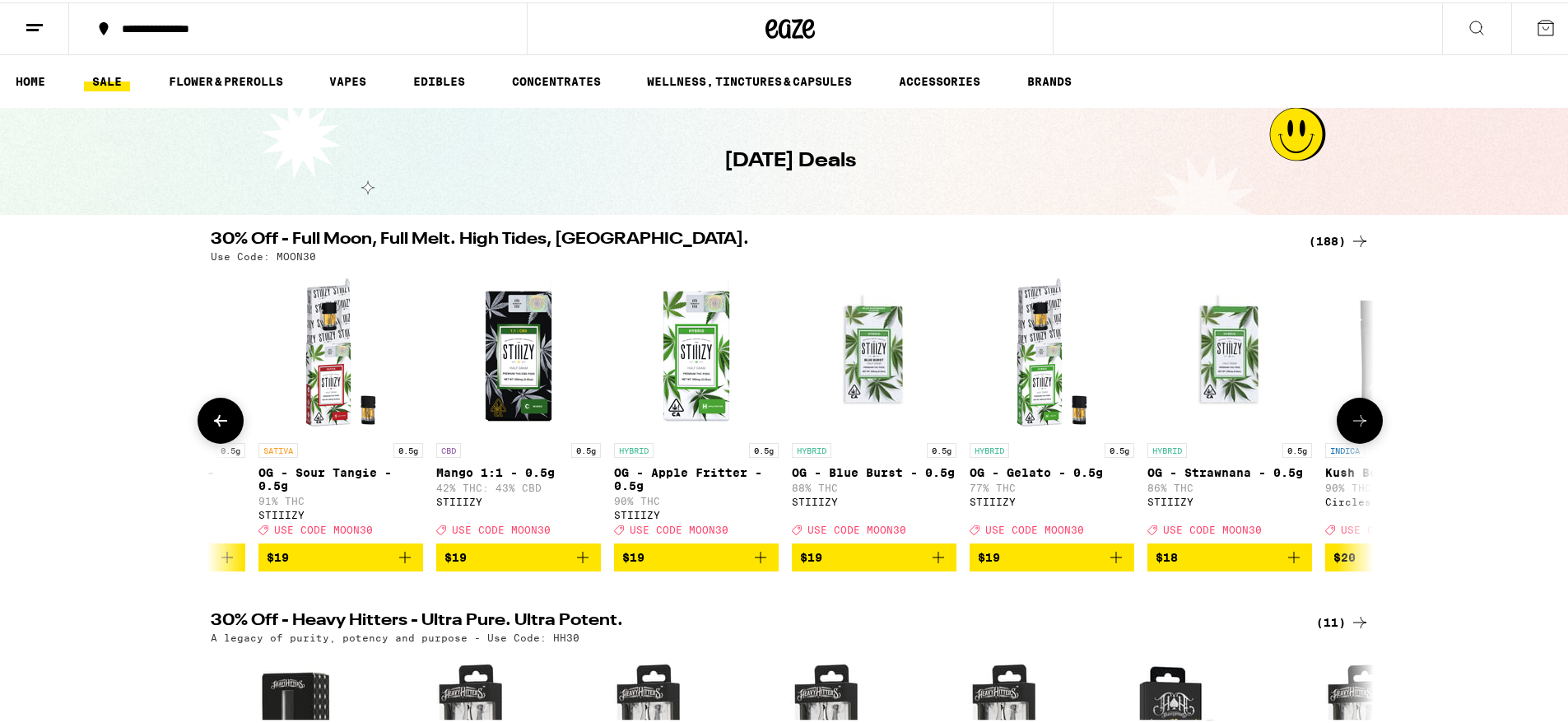
scroll to position [0, 16651]
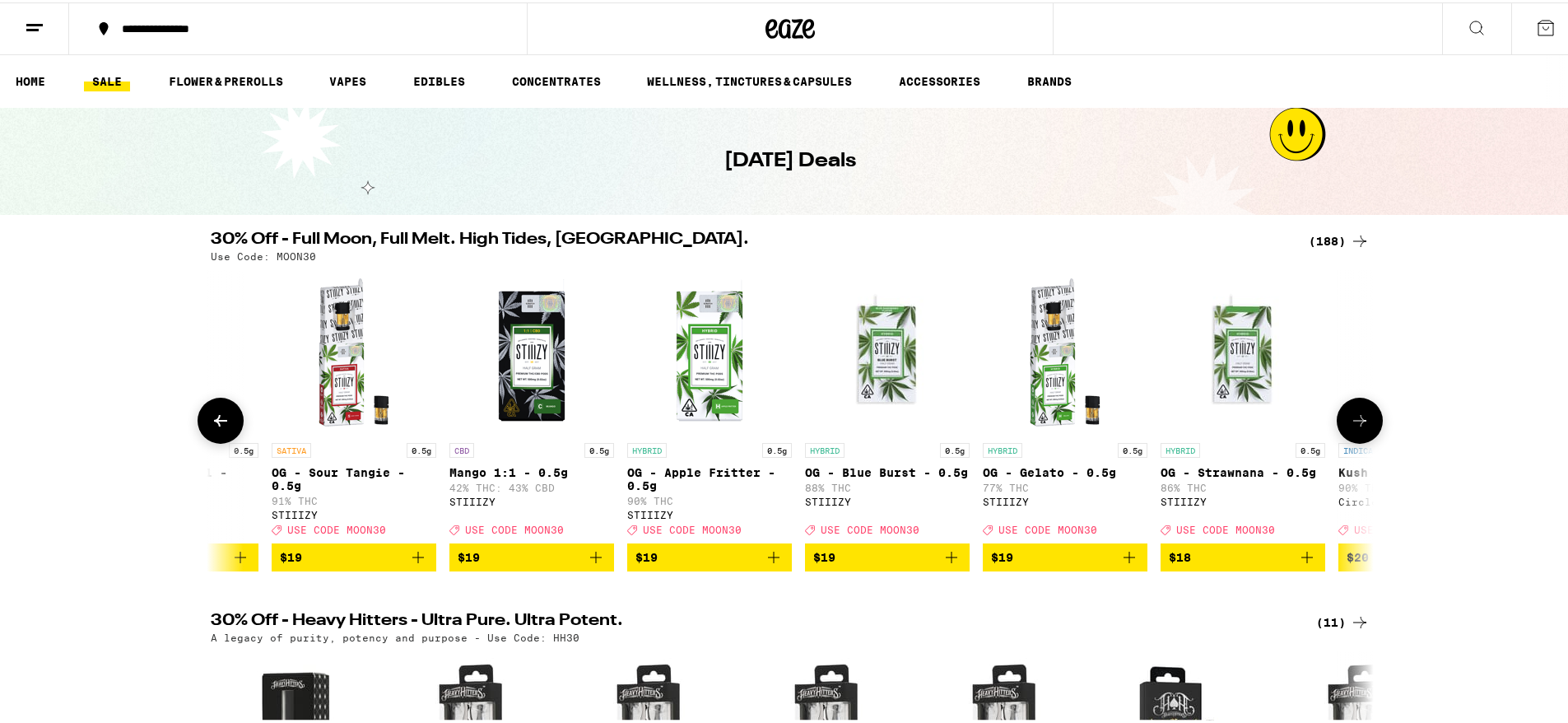
click at [224, 428] on icon at bounding box center [220, 418] width 20 height 20
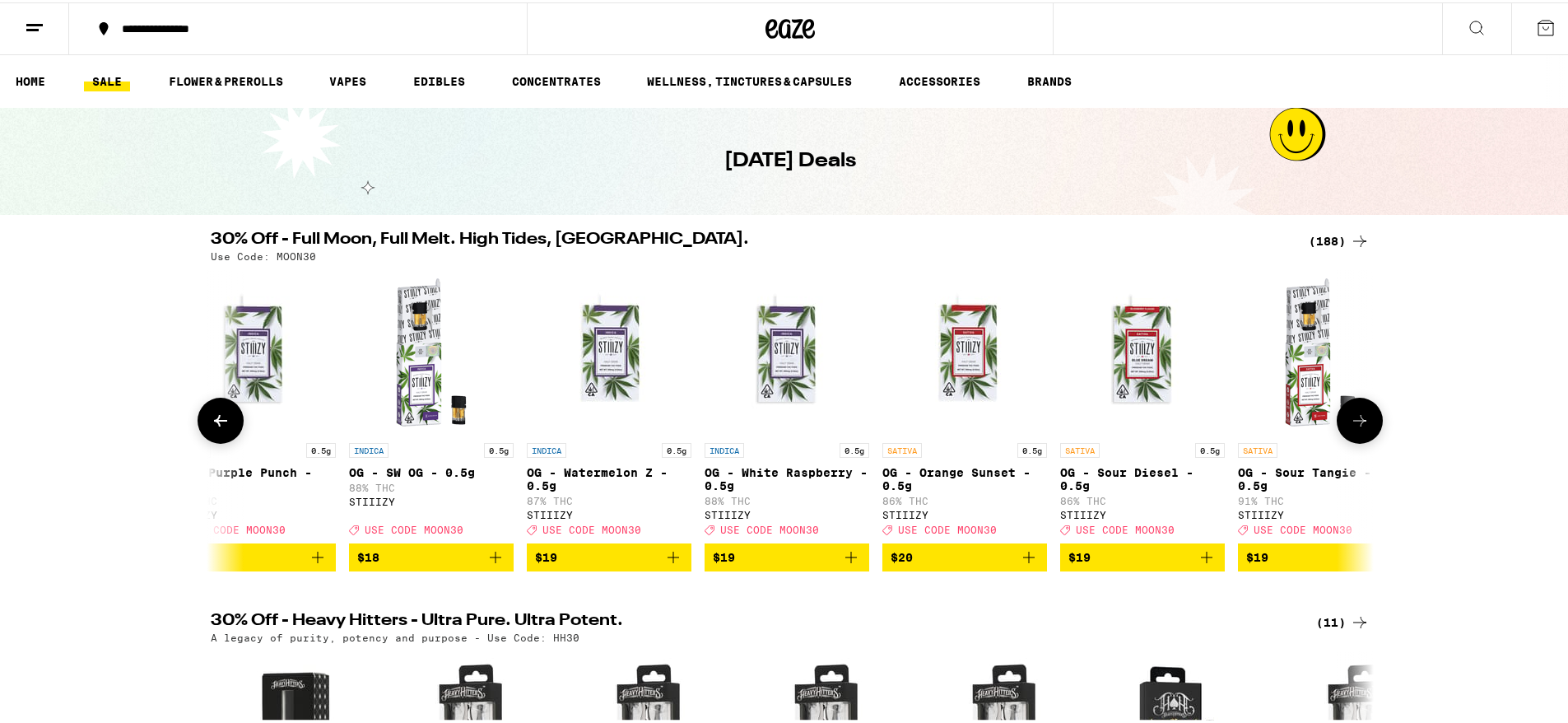
scroll to position [0, 15671]
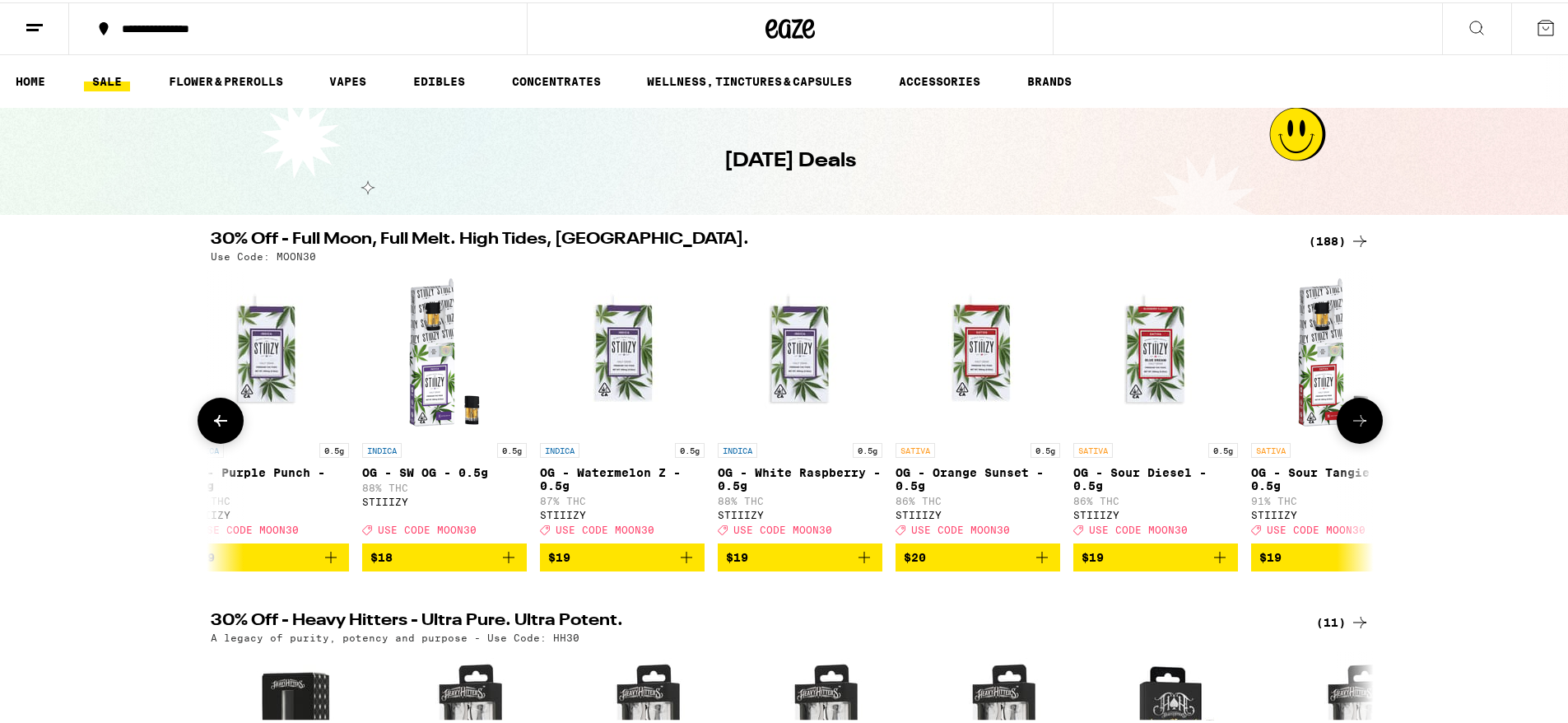
click at [224, 428] on icon at bounding box center [220, 418] width 20 height 20
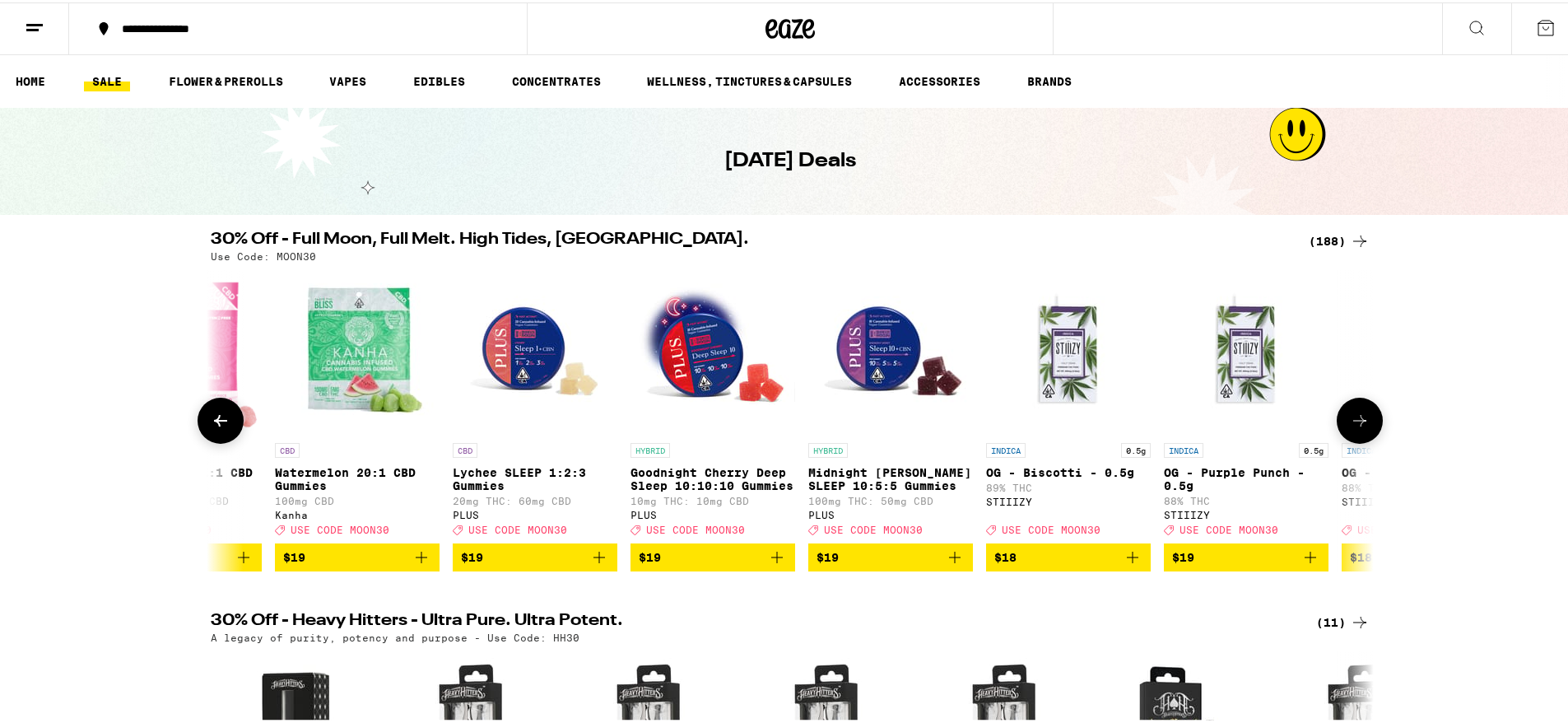
click at [224, 428] on icon at bounding box center [220, 418] width 20 height 20
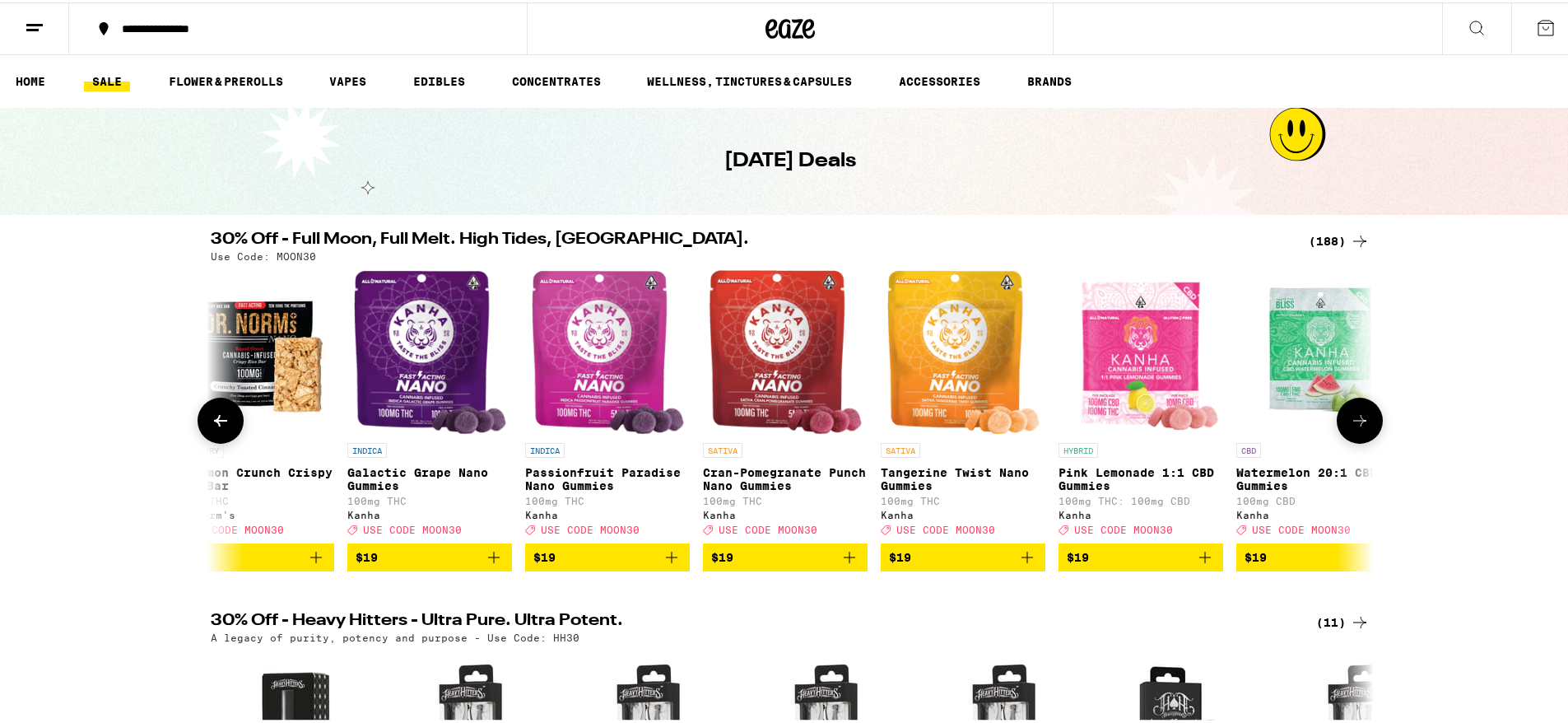
click at [224, 428] on icon at bounding box center [220, 418] width 20 height 20
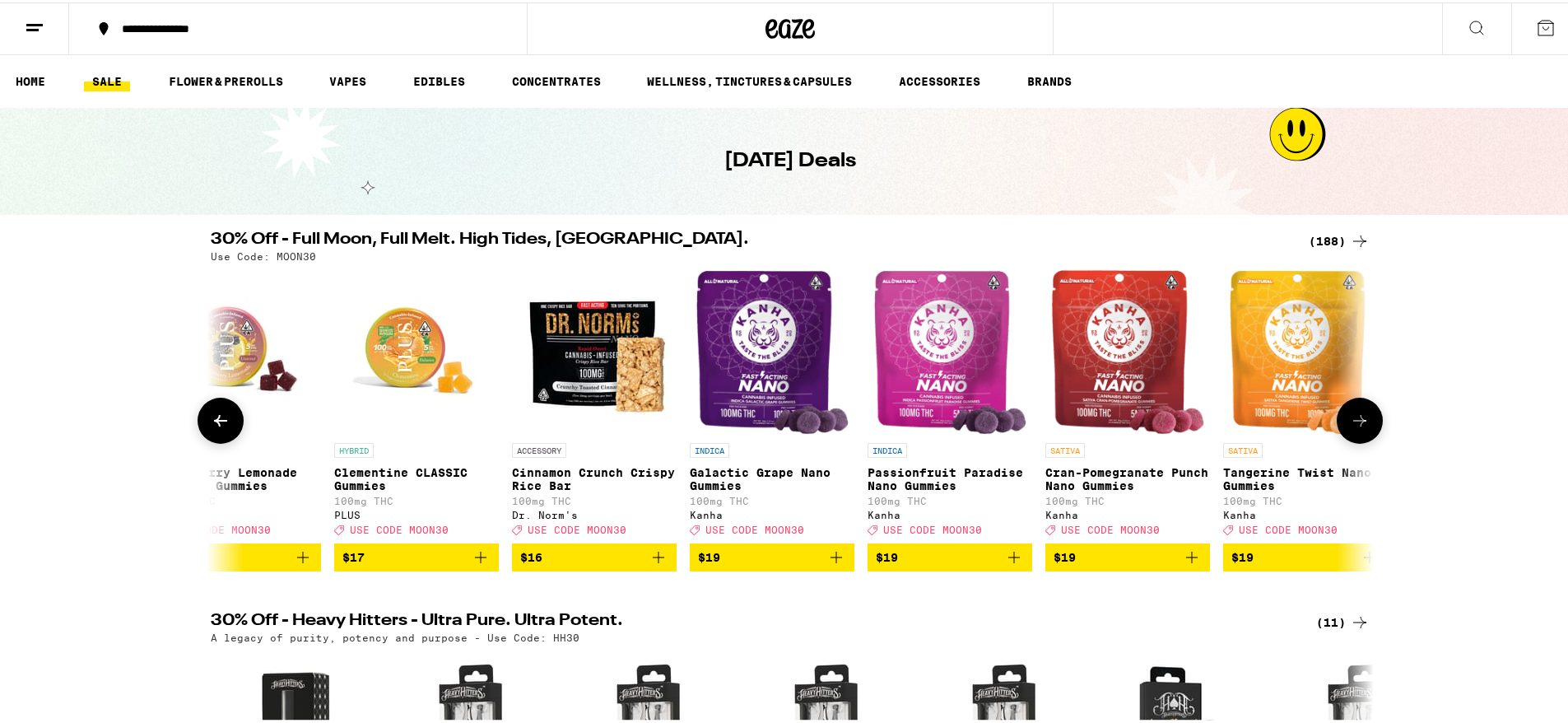
click at [224, 428] on icon at bounding box center [220, 418] width 20 height 20
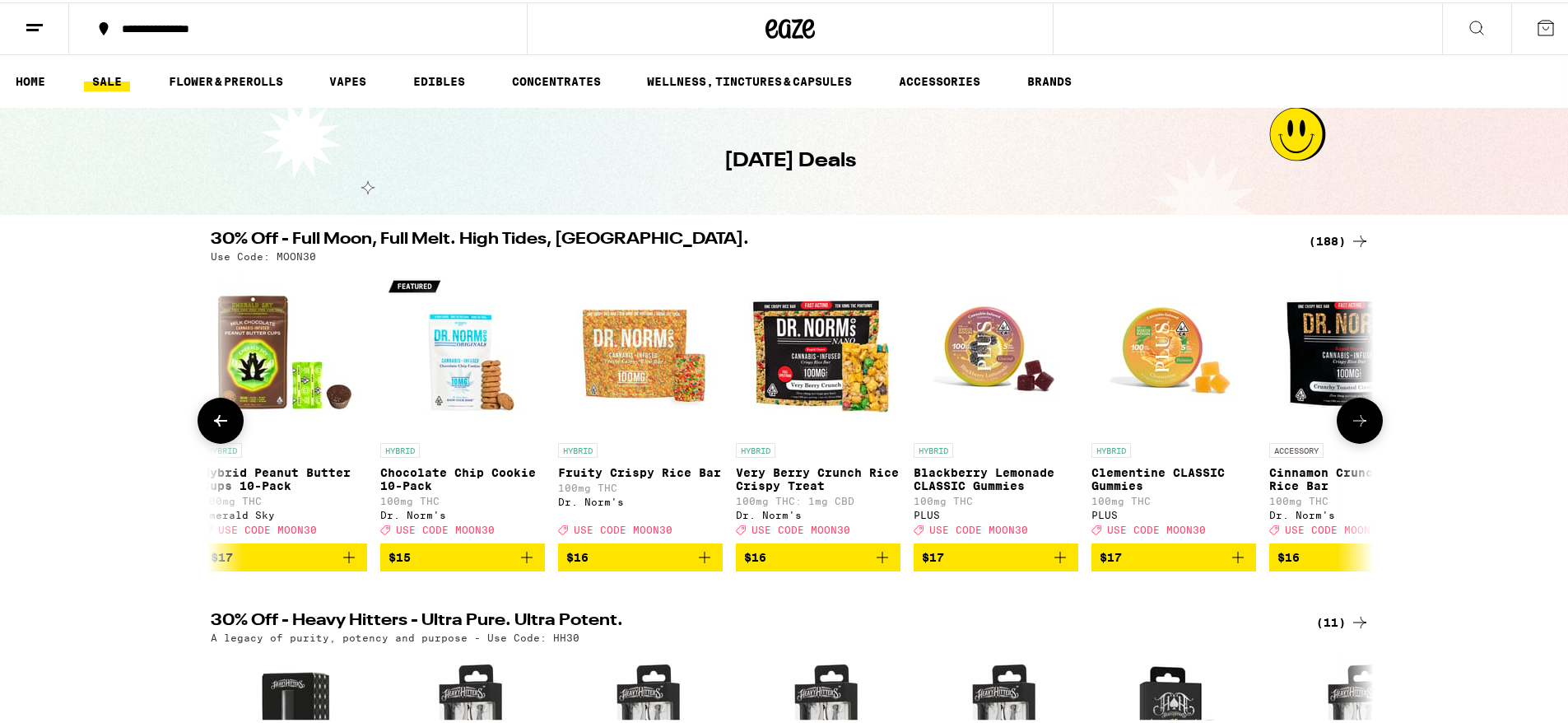
click at [224, 428] on icon at bounding box center [220, 418] width 20 height 20
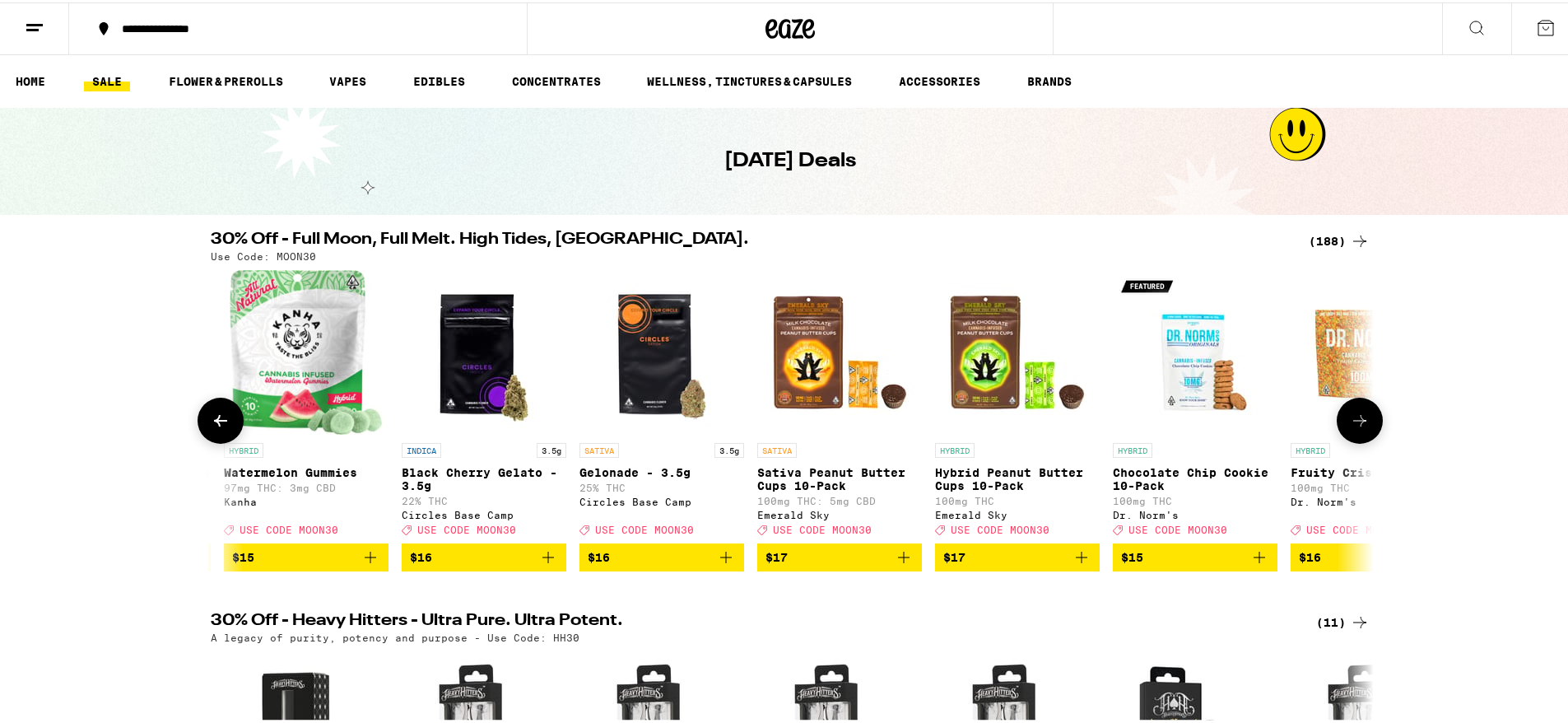
click at [224, 428] on icon at bounding box center [220, 418] width 20 height 20
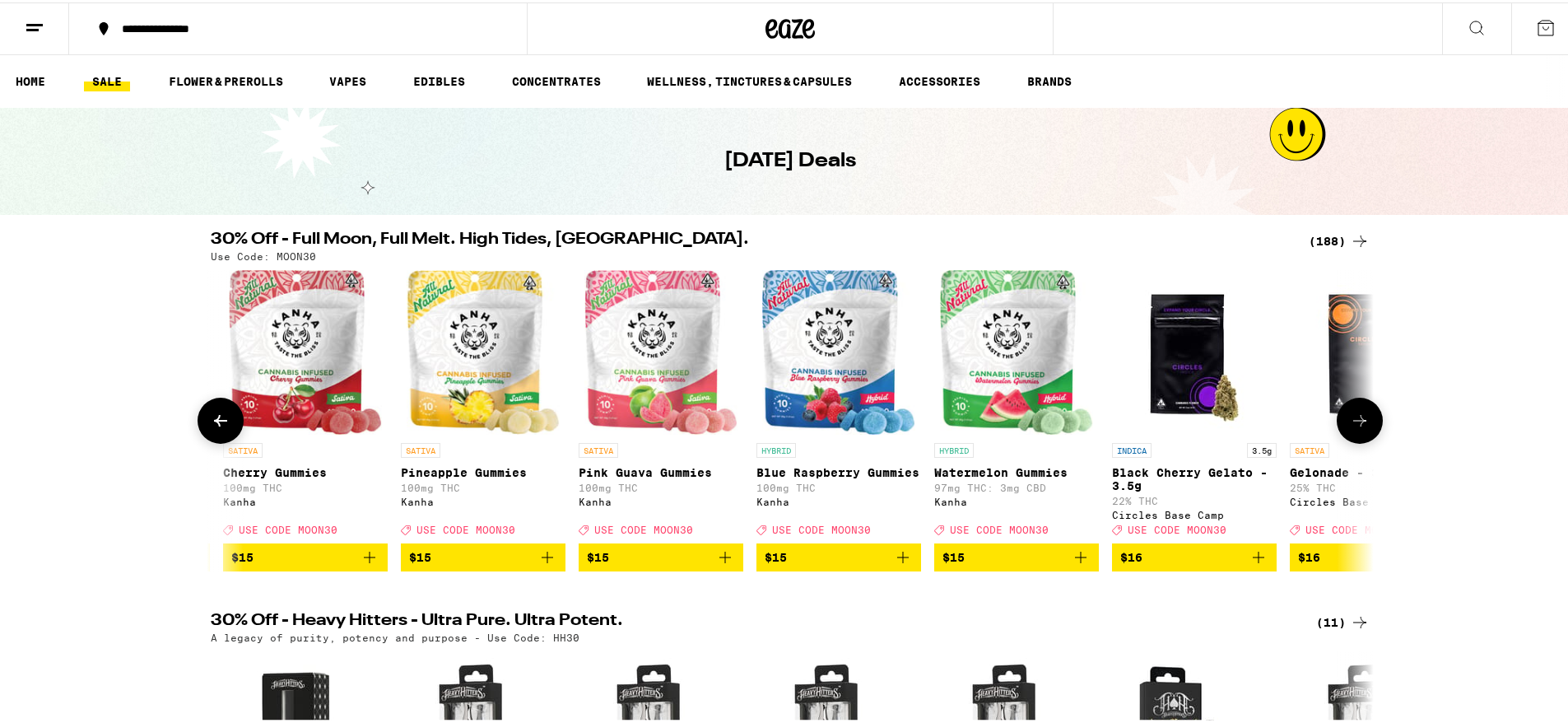
click at [224, 428] on icon at bounding box center [220, 418] width 20 height 20
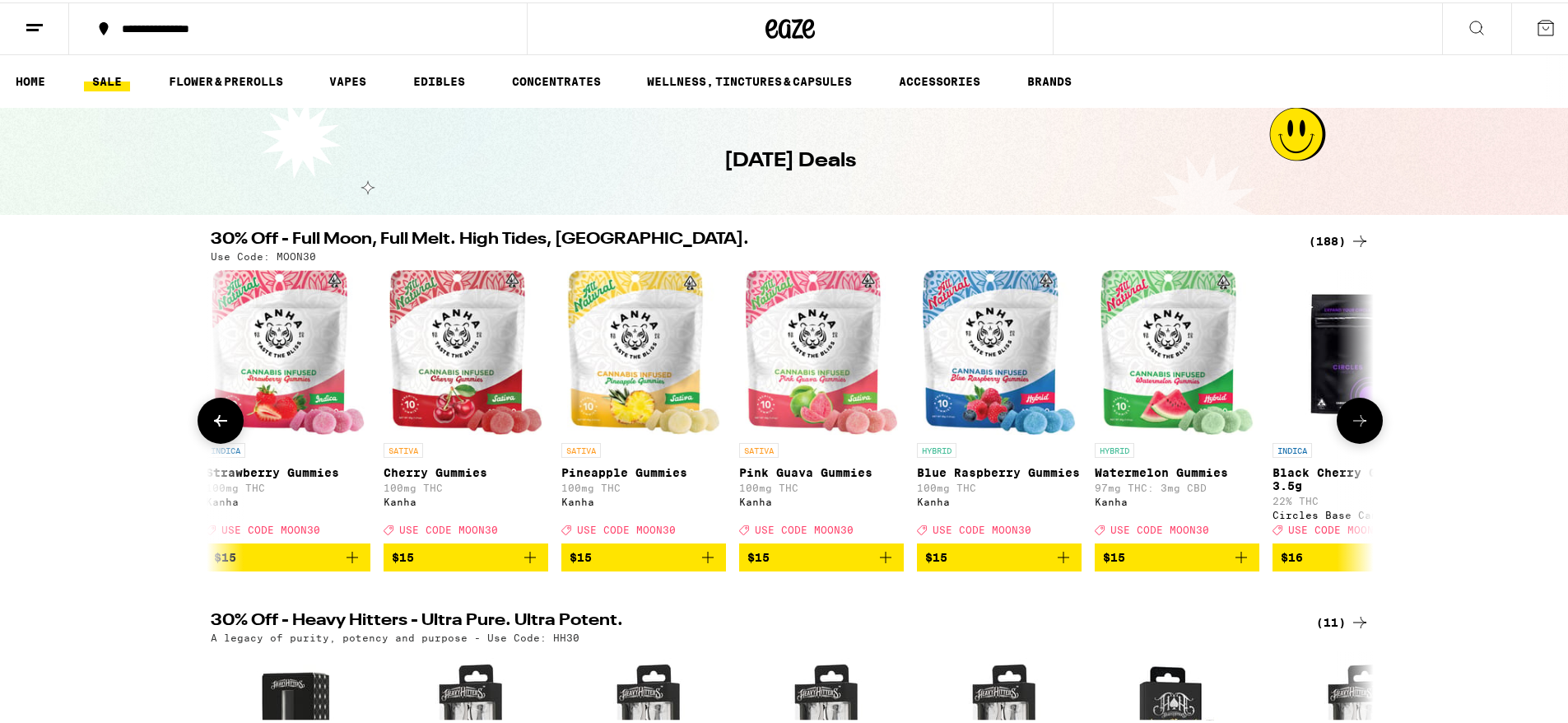
click at [224, 428] on icon at bounding box center [220, 418] width 20 height 20
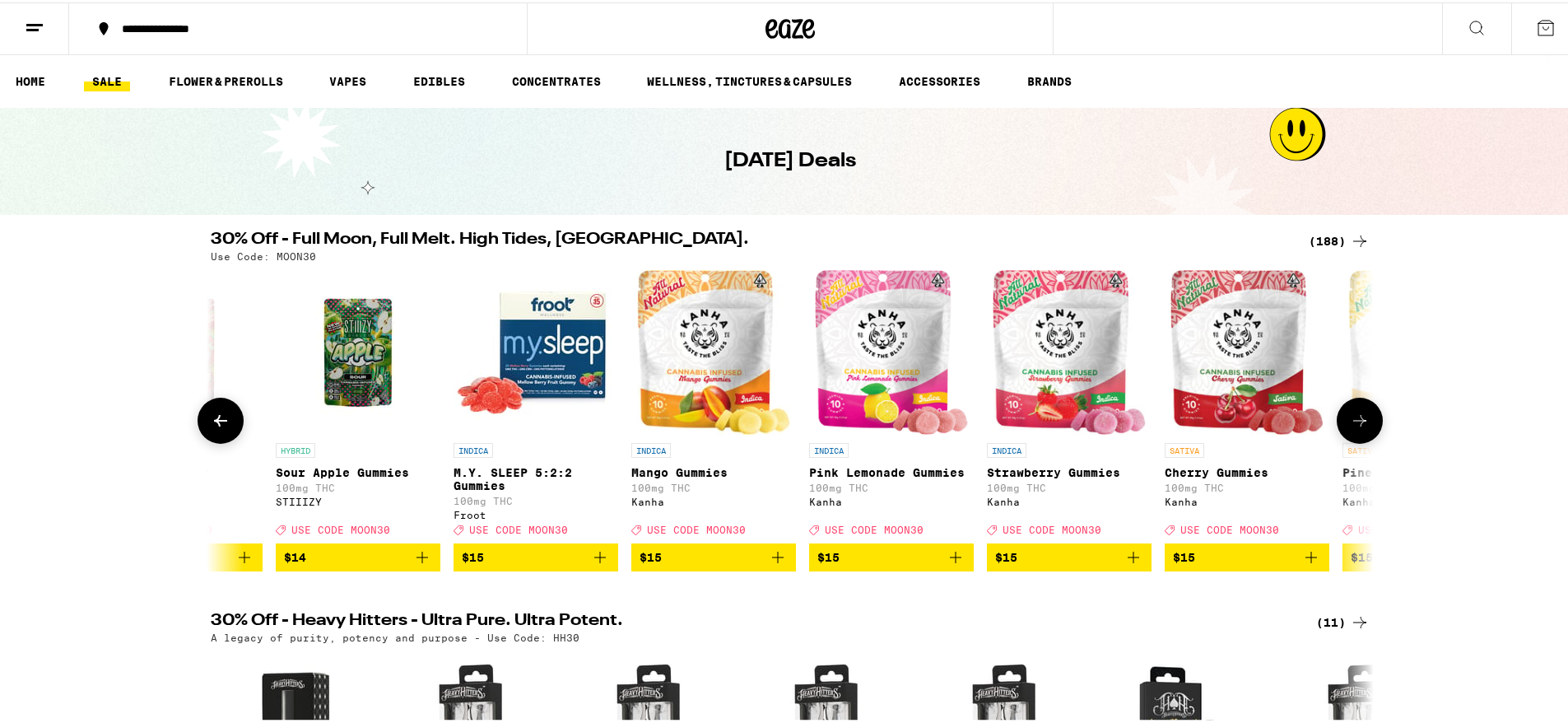
click at [224, 428] on icon at bounding box center [220, 418] width 20 height 20
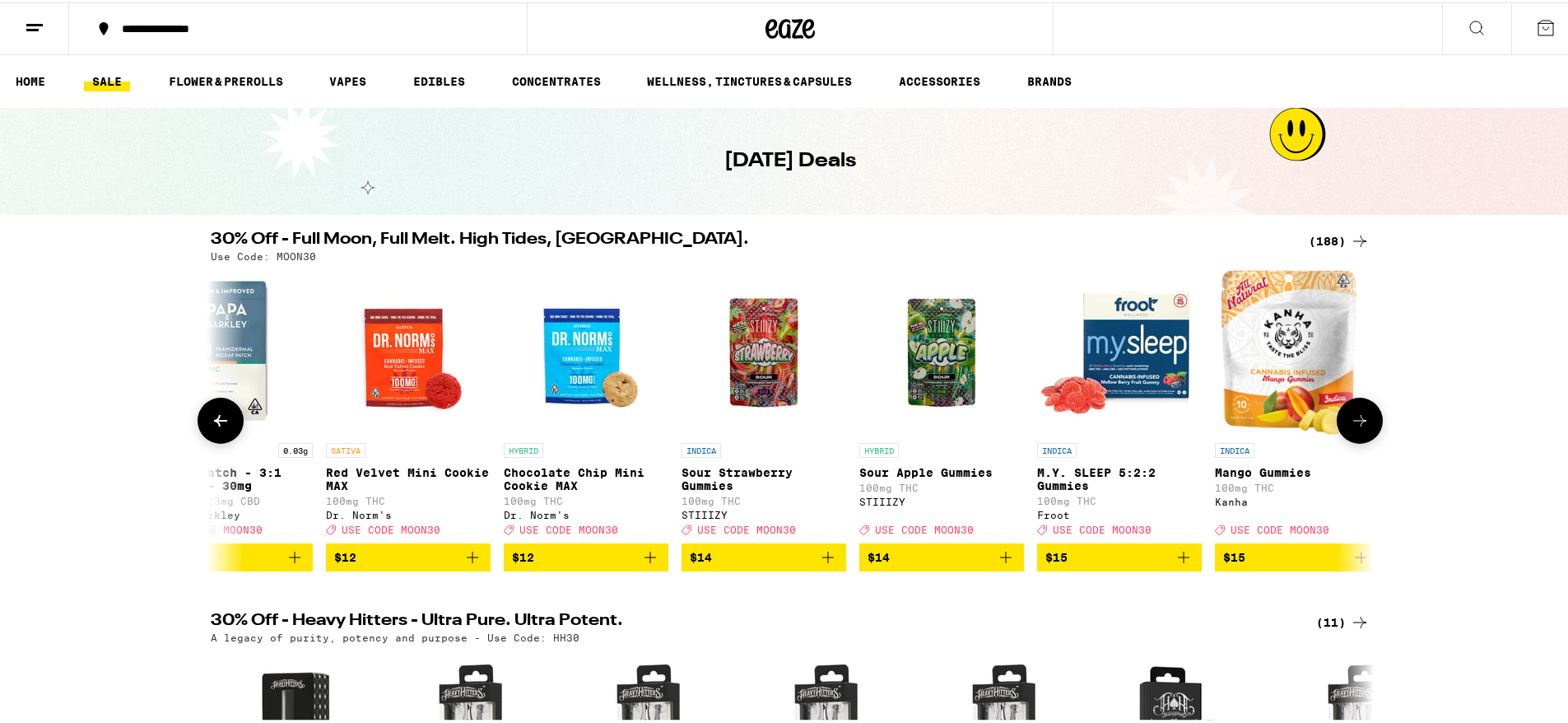
click at [224, 428] on icon at bounding box center [220, 418] width 20 height 20
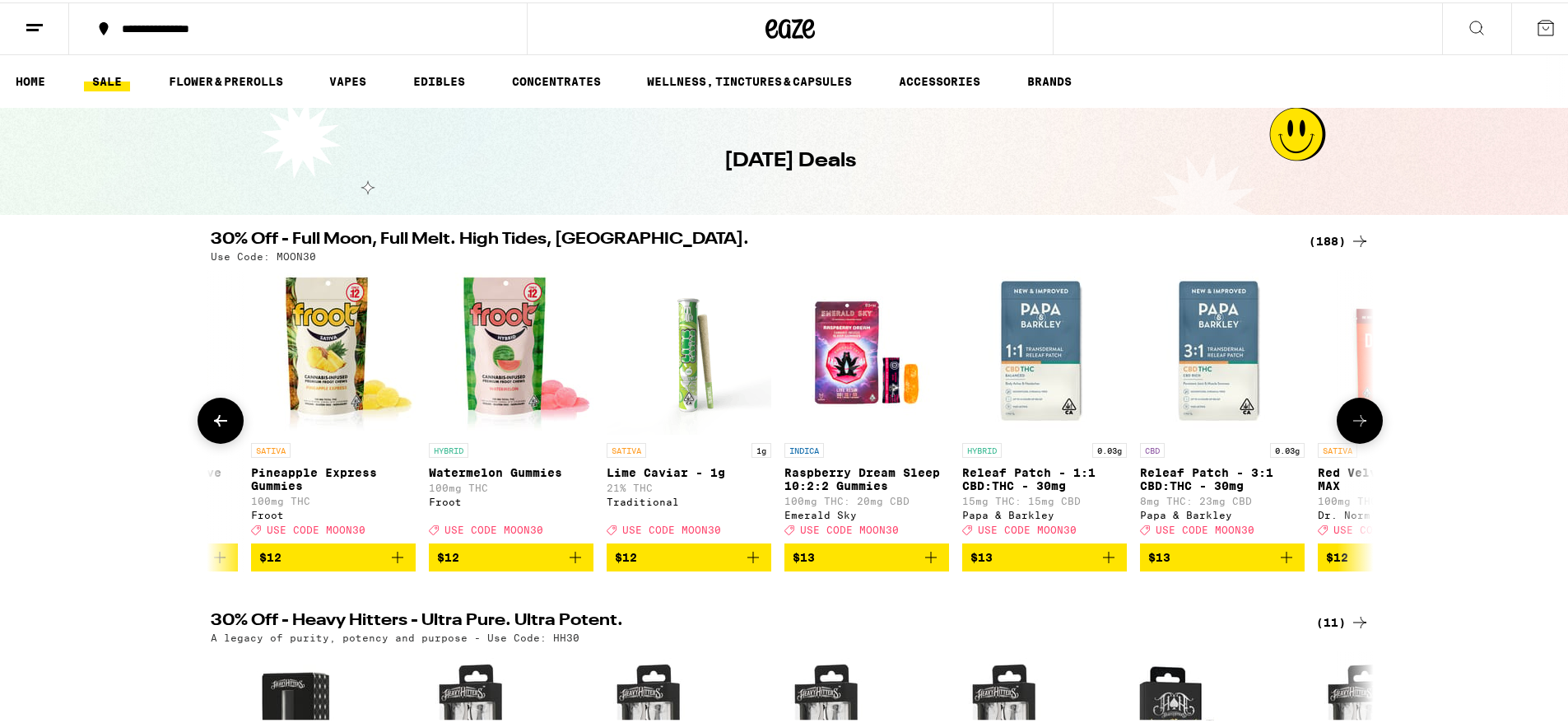
click at [224, 428] on icon at bounding box center [220, 418] width 20 height 20
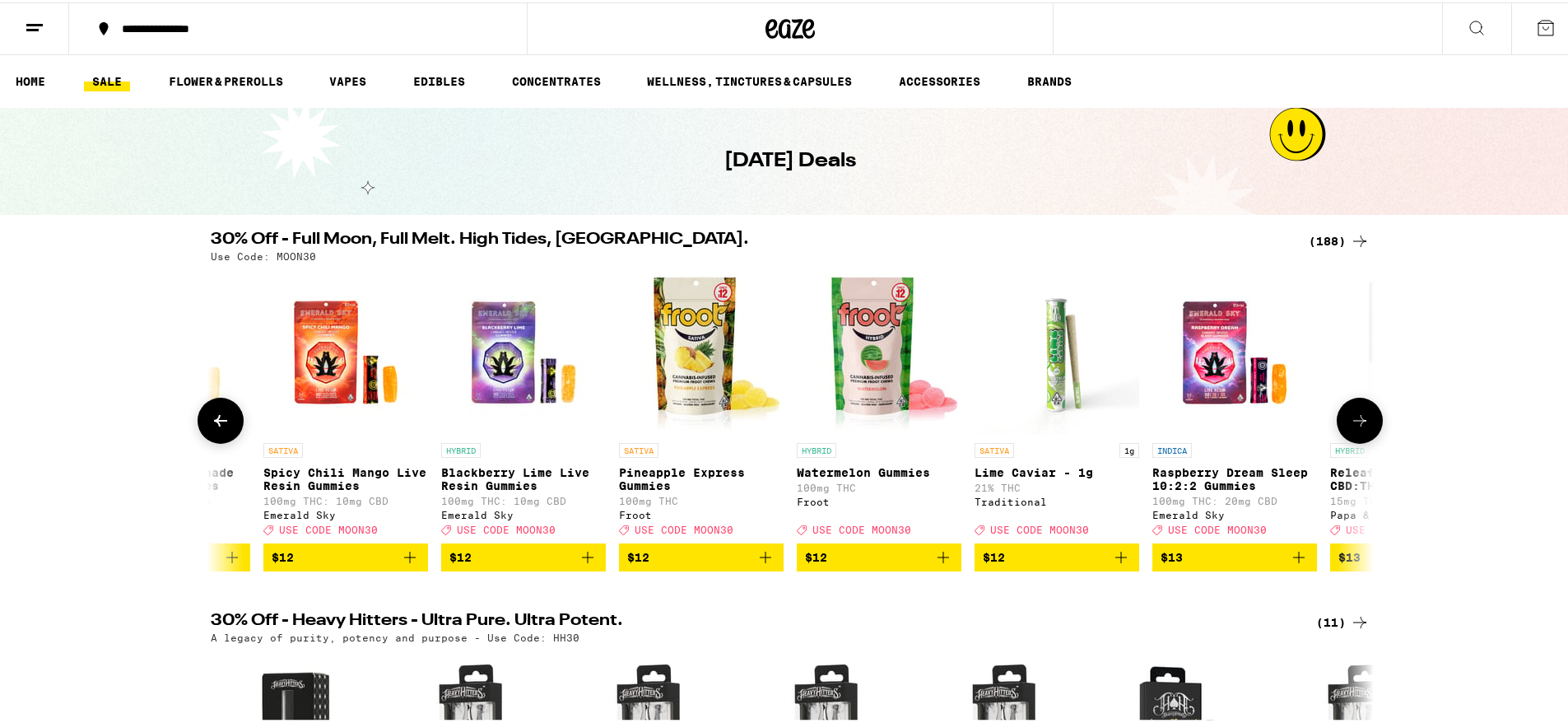
click at [224, 428] on icon at bounding box center [220, 418] width 20 height 20
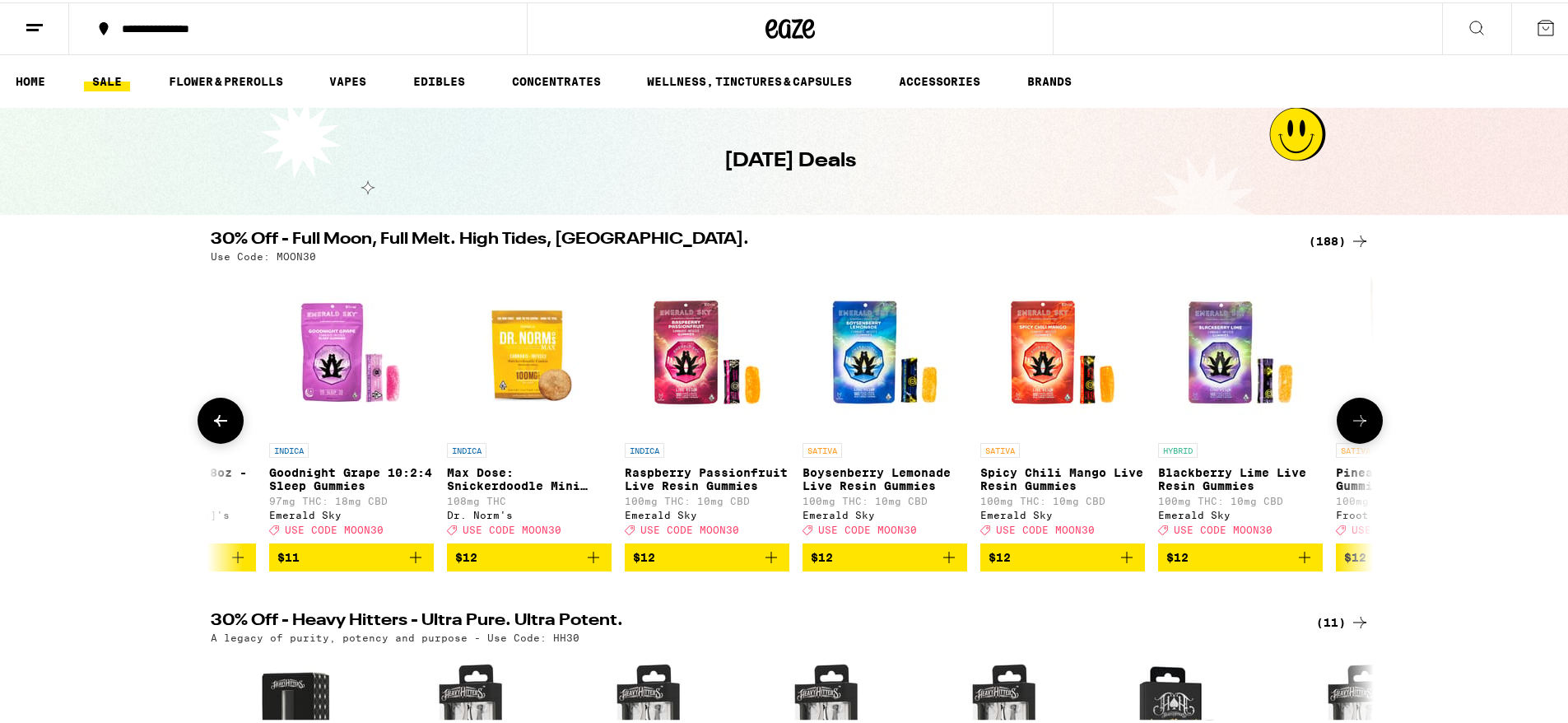
click at [224, 428] on icon at bounding box center [220, 418] width 20 height 20
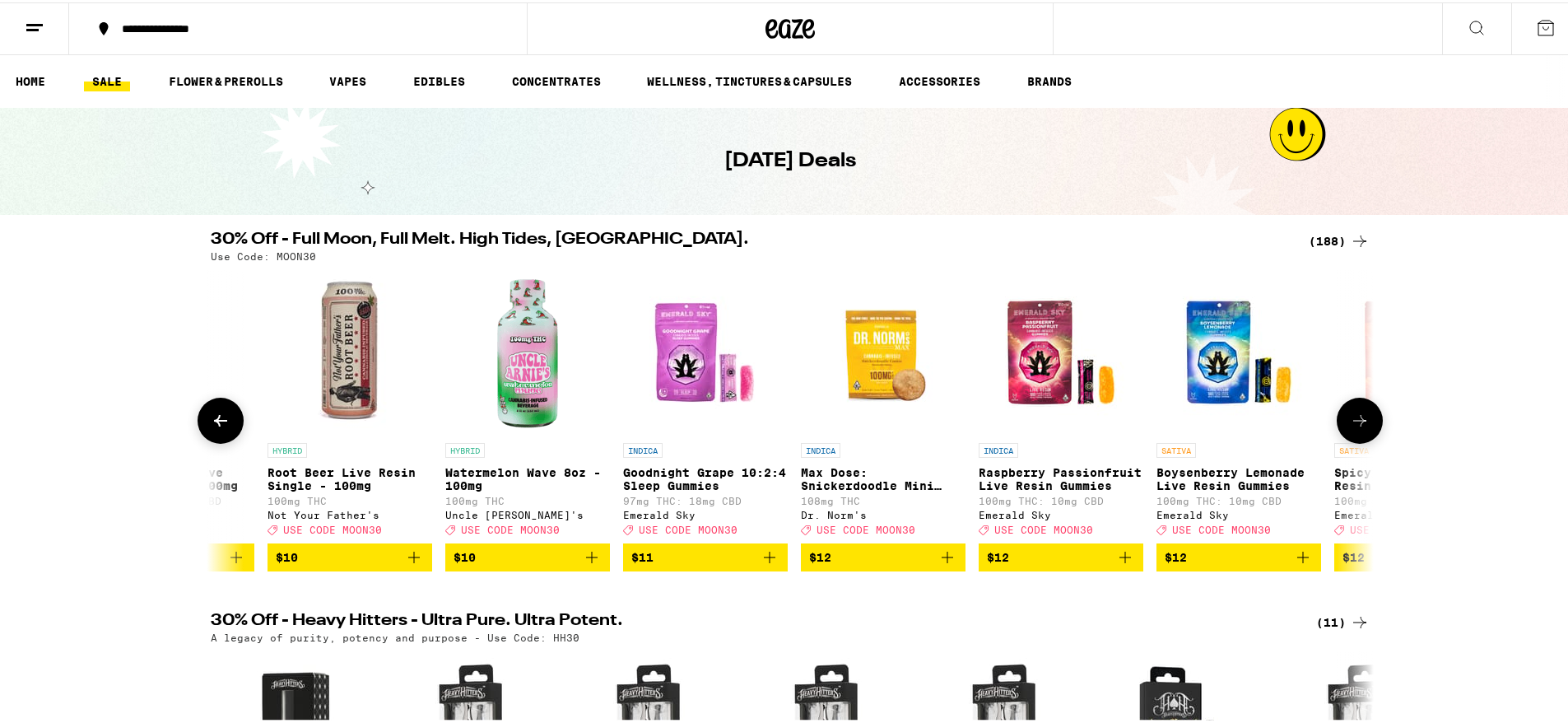
click at [224, 428] on icon at bounding box center [220, 418] width 20 height 20
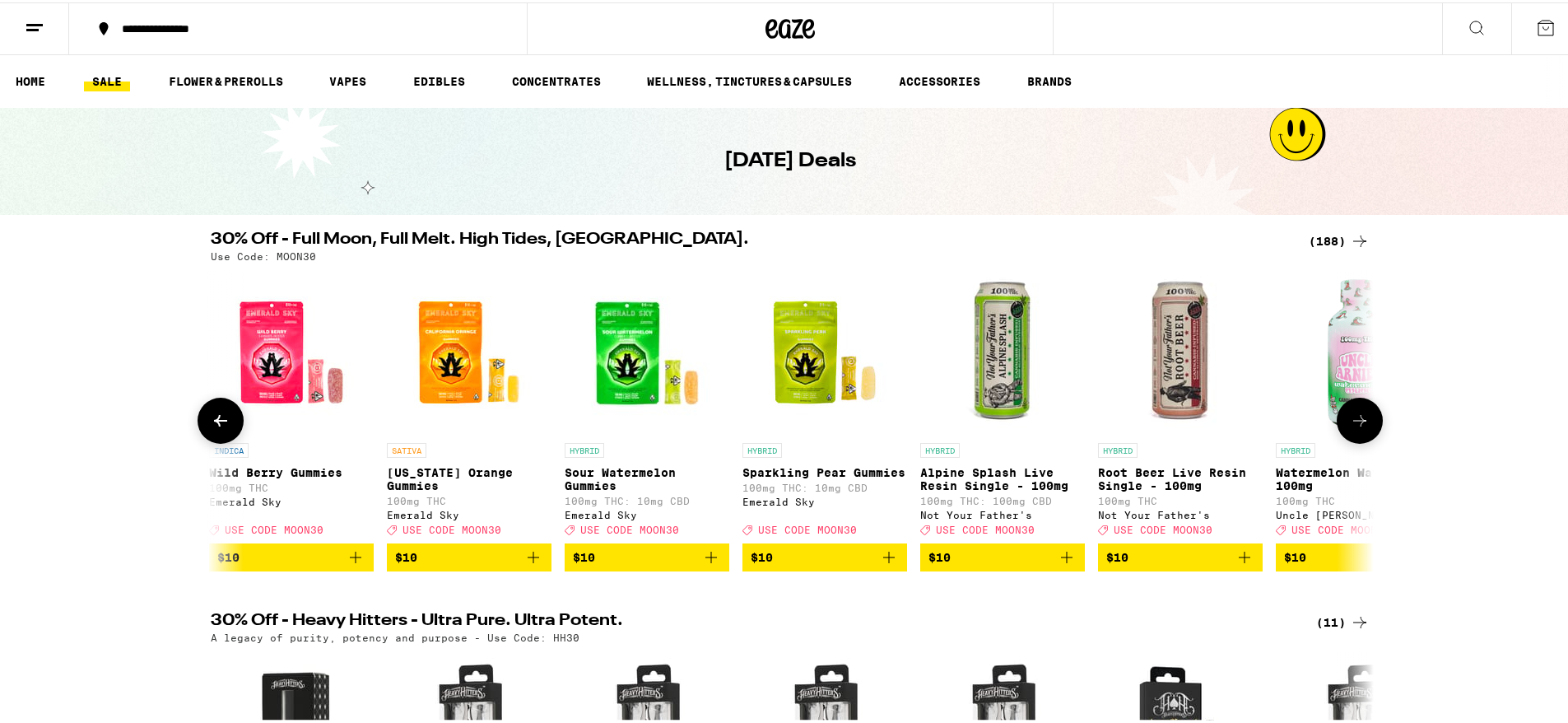
click at [224, 428] on icon at bounding box center [220, 418] width 20 height 20
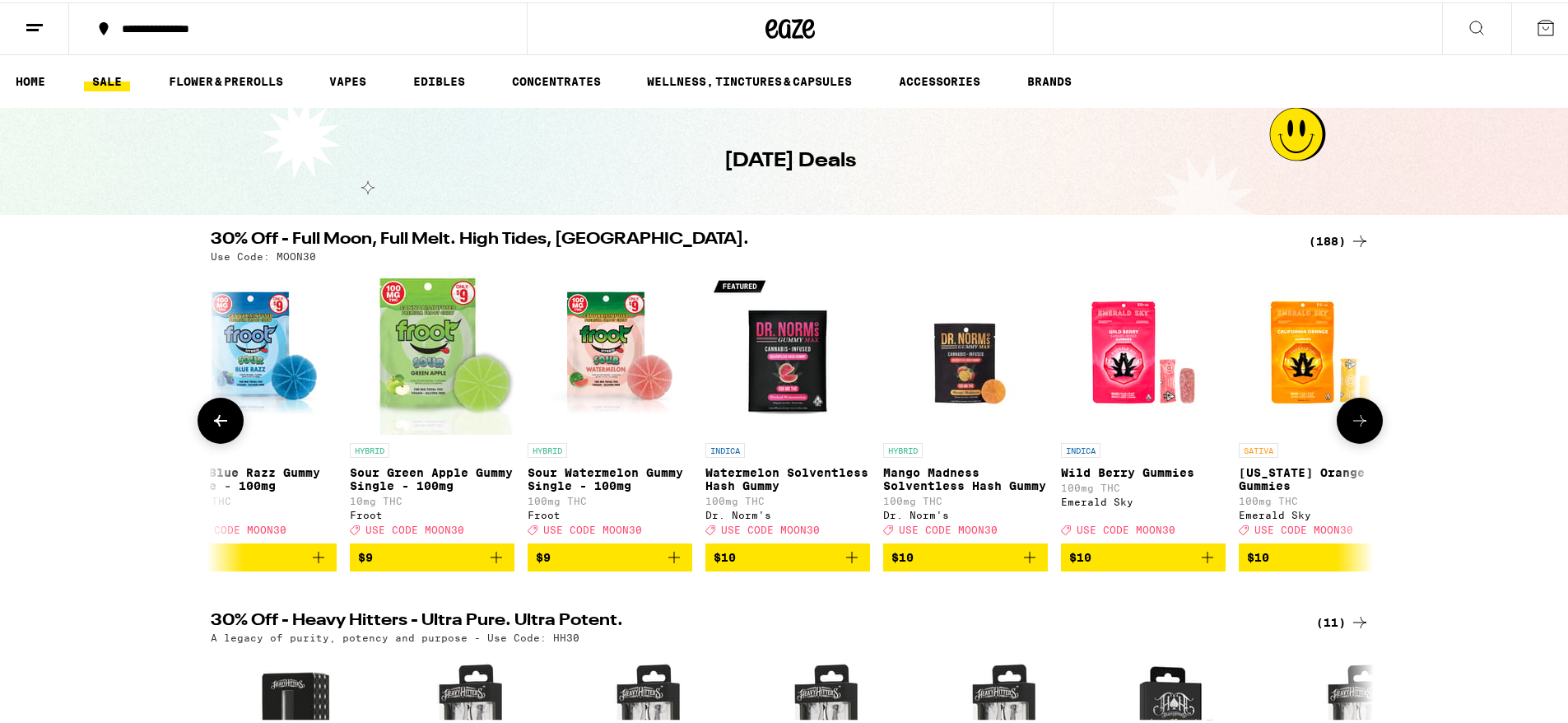
click at [224, 428] on icon at bounding box center [220, 418] width 20 height 20
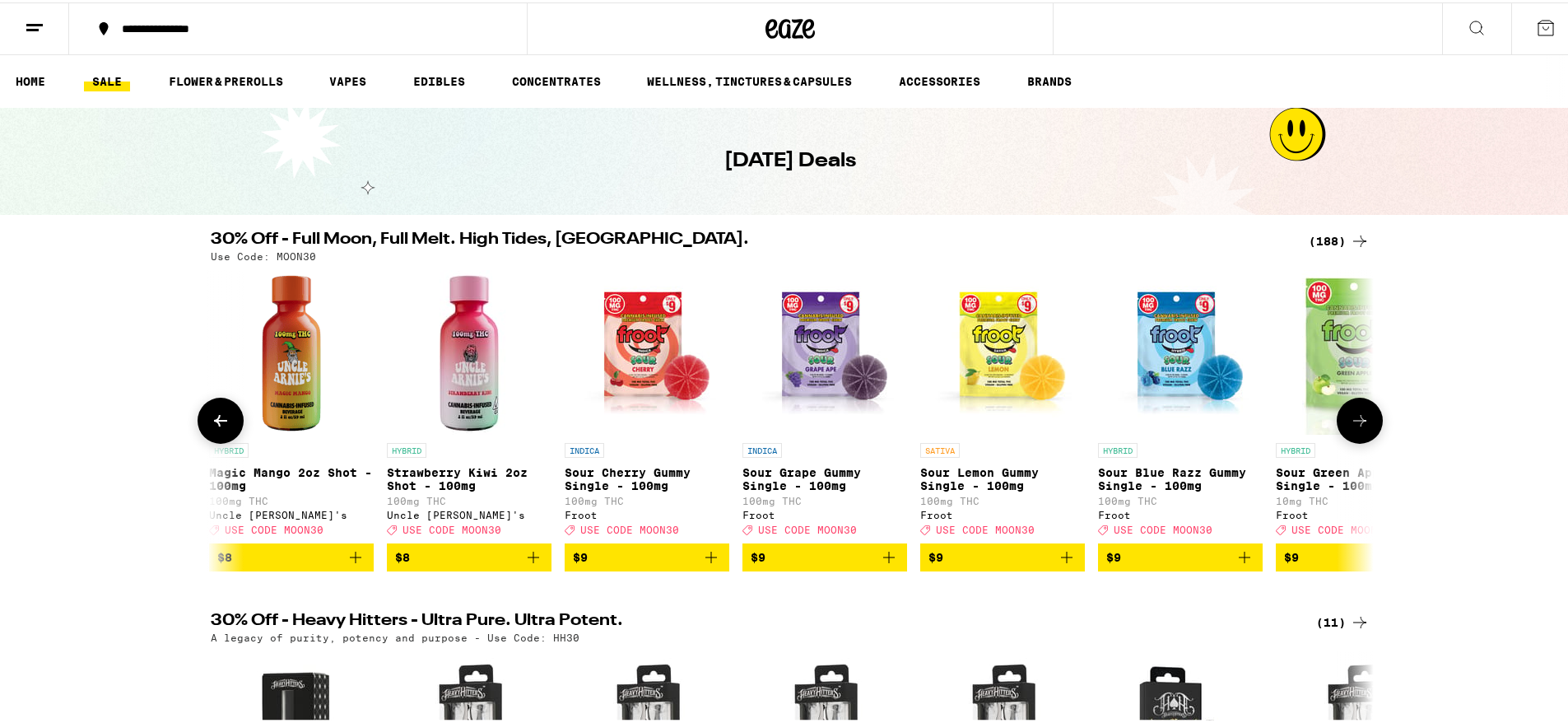
click at [224, 428] on icon at bounding box center [220, 418] width 20 height 20
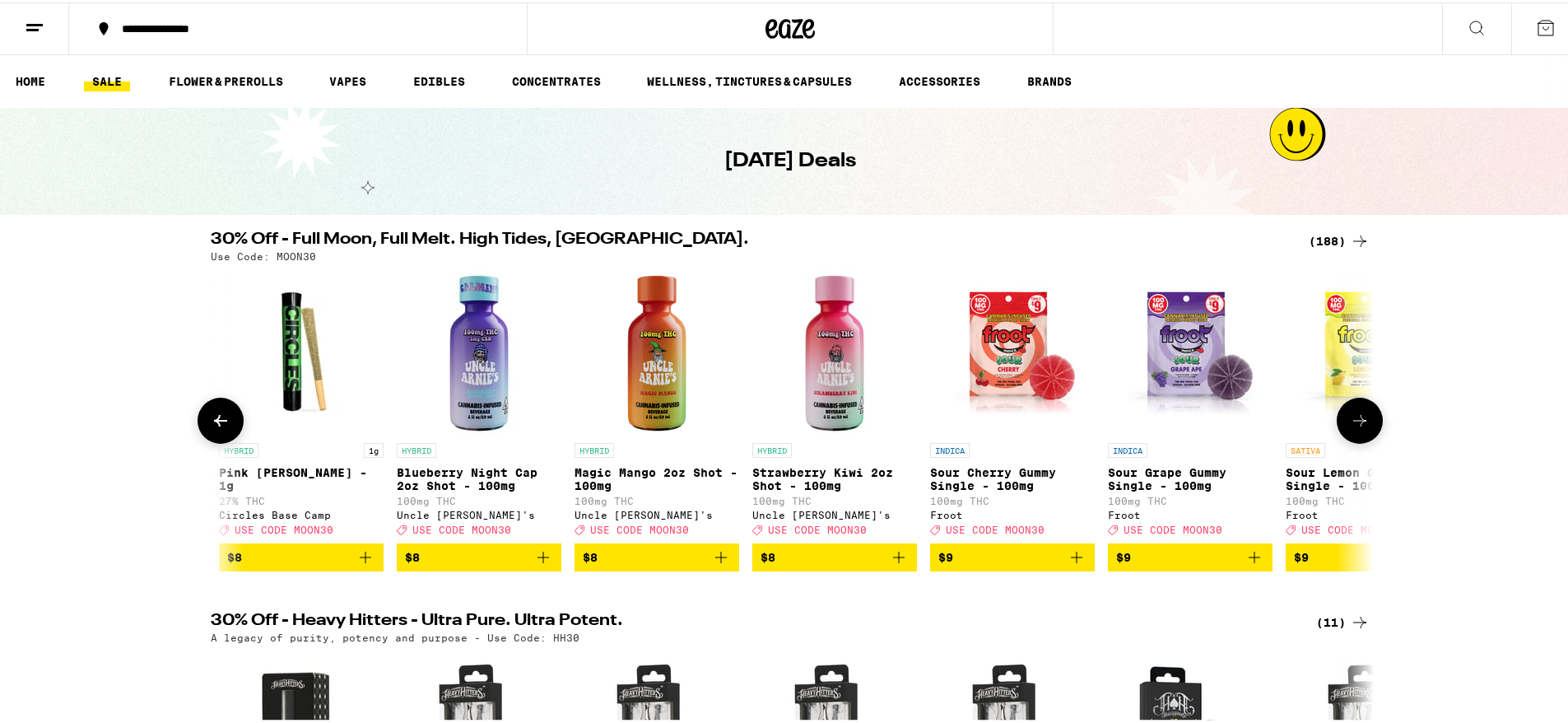
click at [224, 428] on icon at bounding box center [220, 418] width 20 height 20
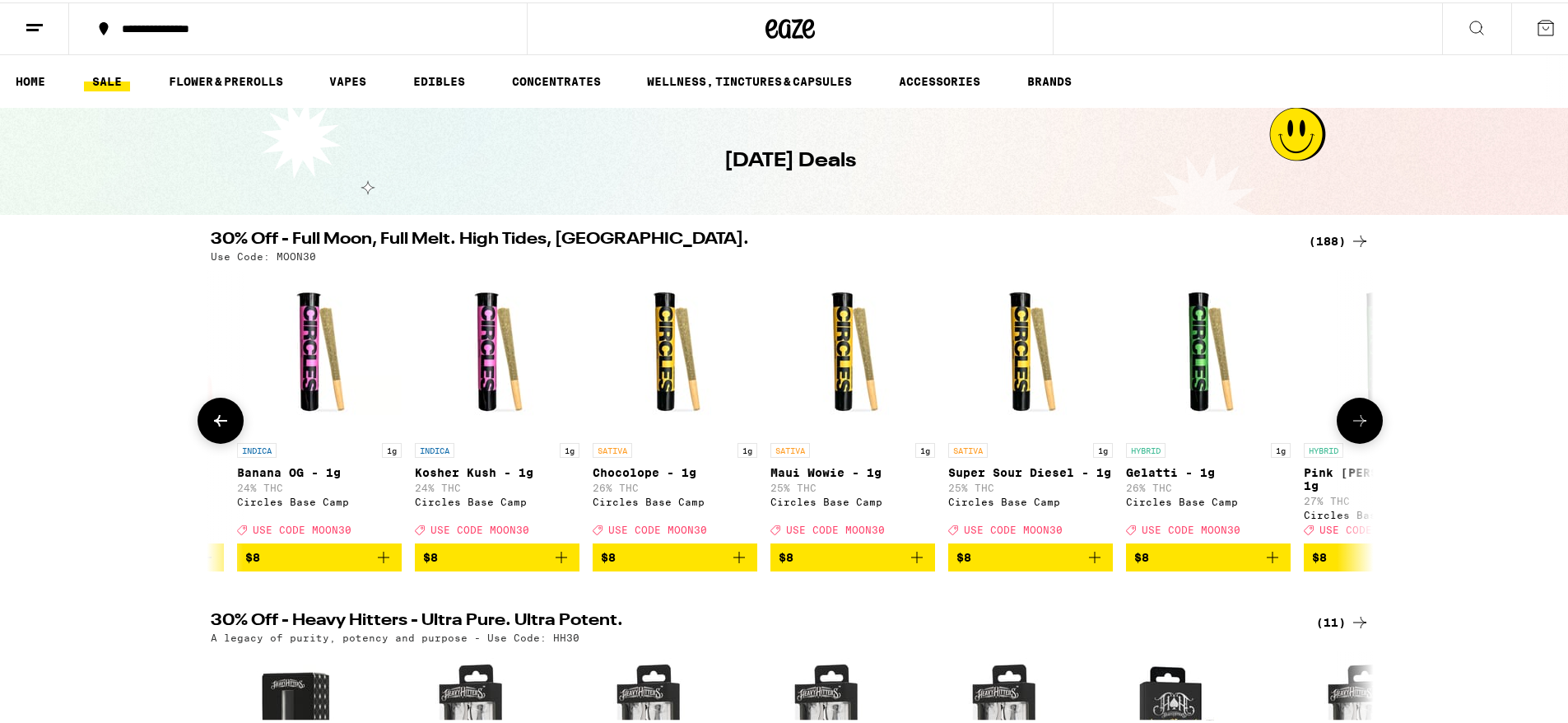
click at [224, 428] on icon at bounding box center [220, 418] width 20 height 20
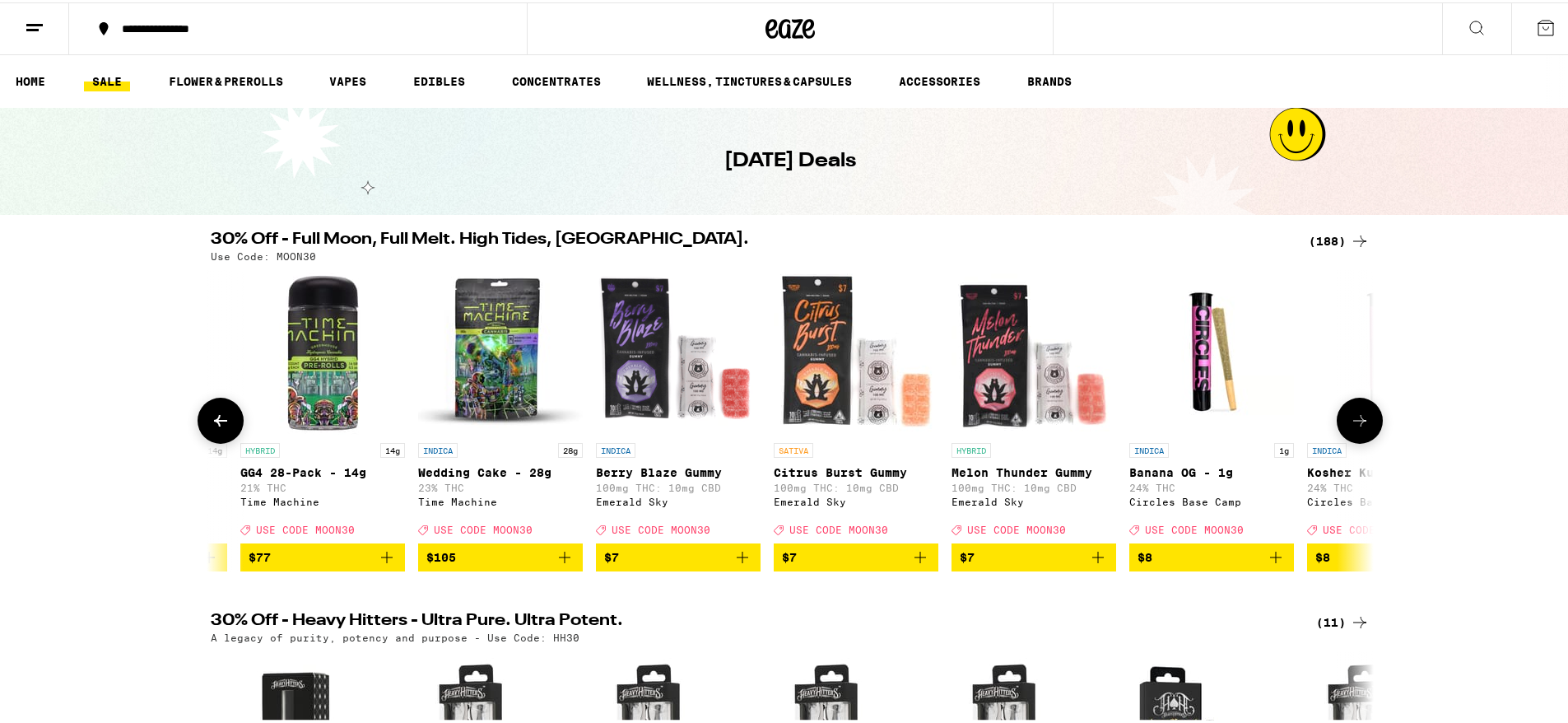
click at [224, 428] on icon at bounding box center [220, 418] width 20 height 20
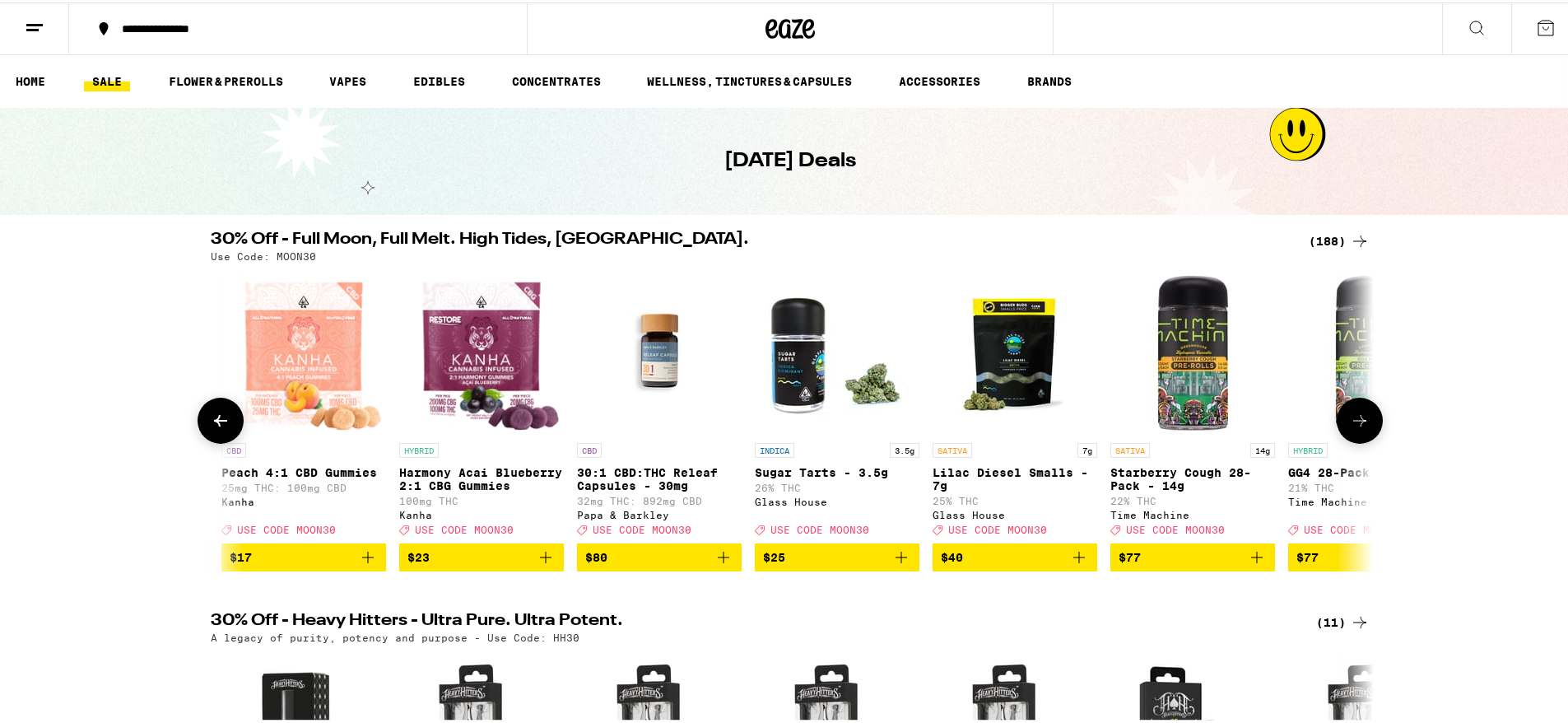
click at [224, 428] on icon at bounding box center [220, 418] width 20 height 20
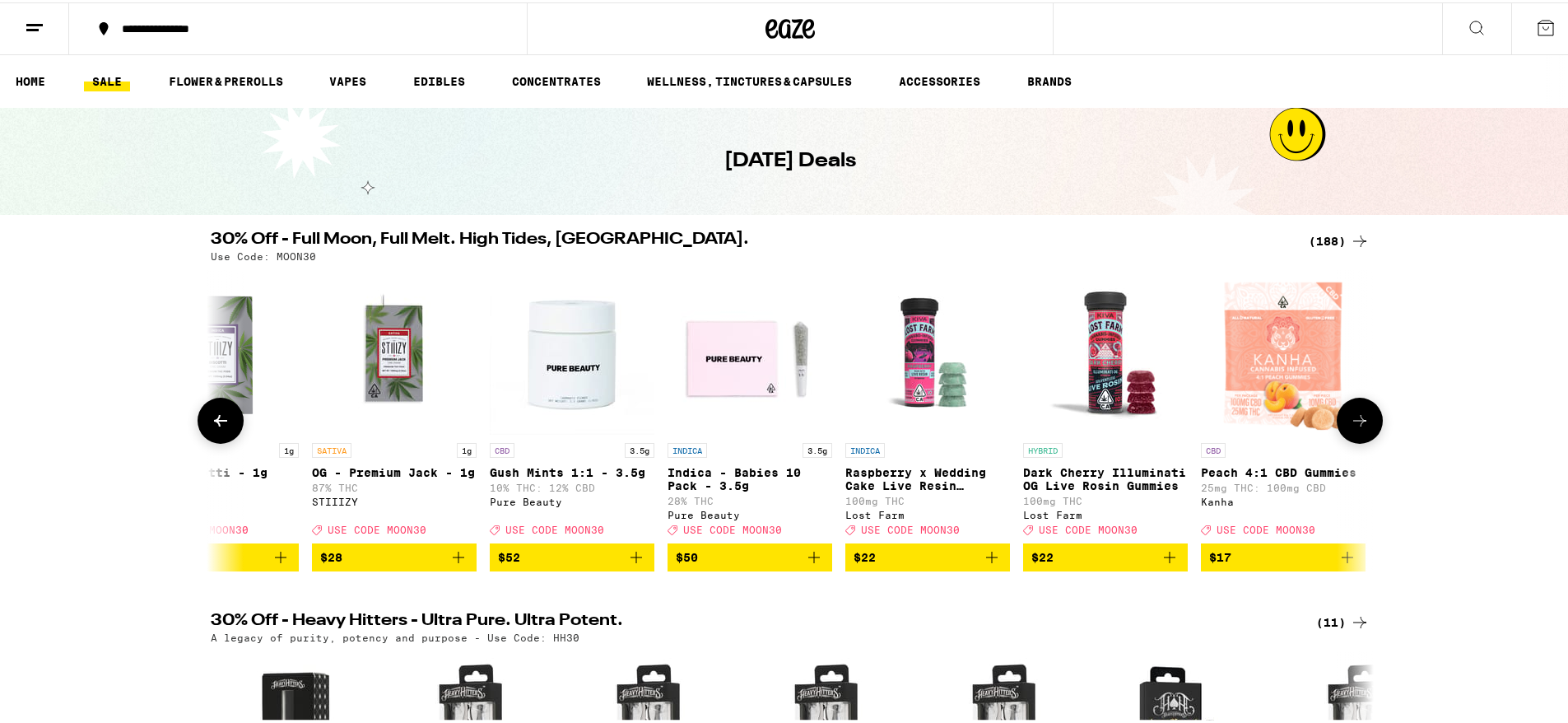
click at [224, 428] on icon at bounding box center [220, 418] width 20 height 20
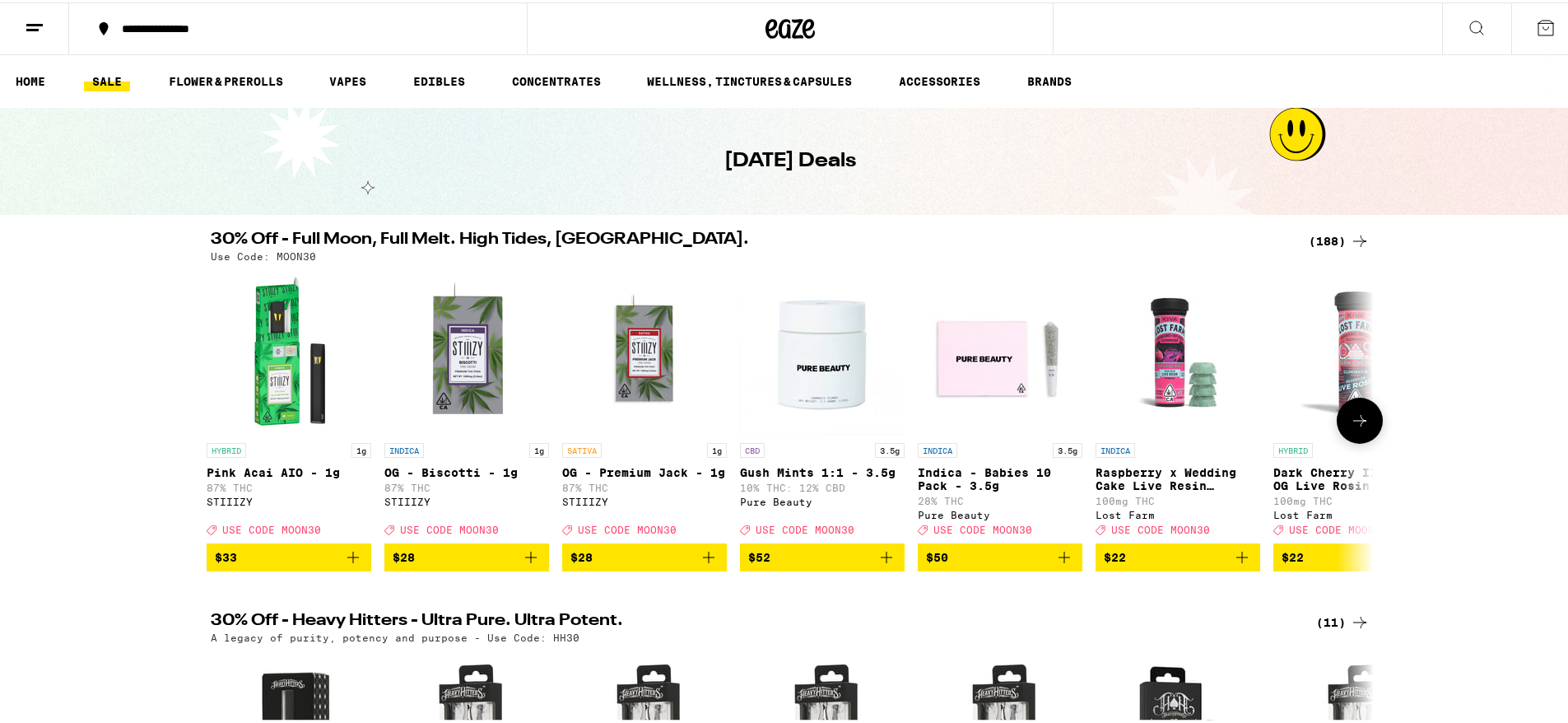
scroll to position [0, 0]
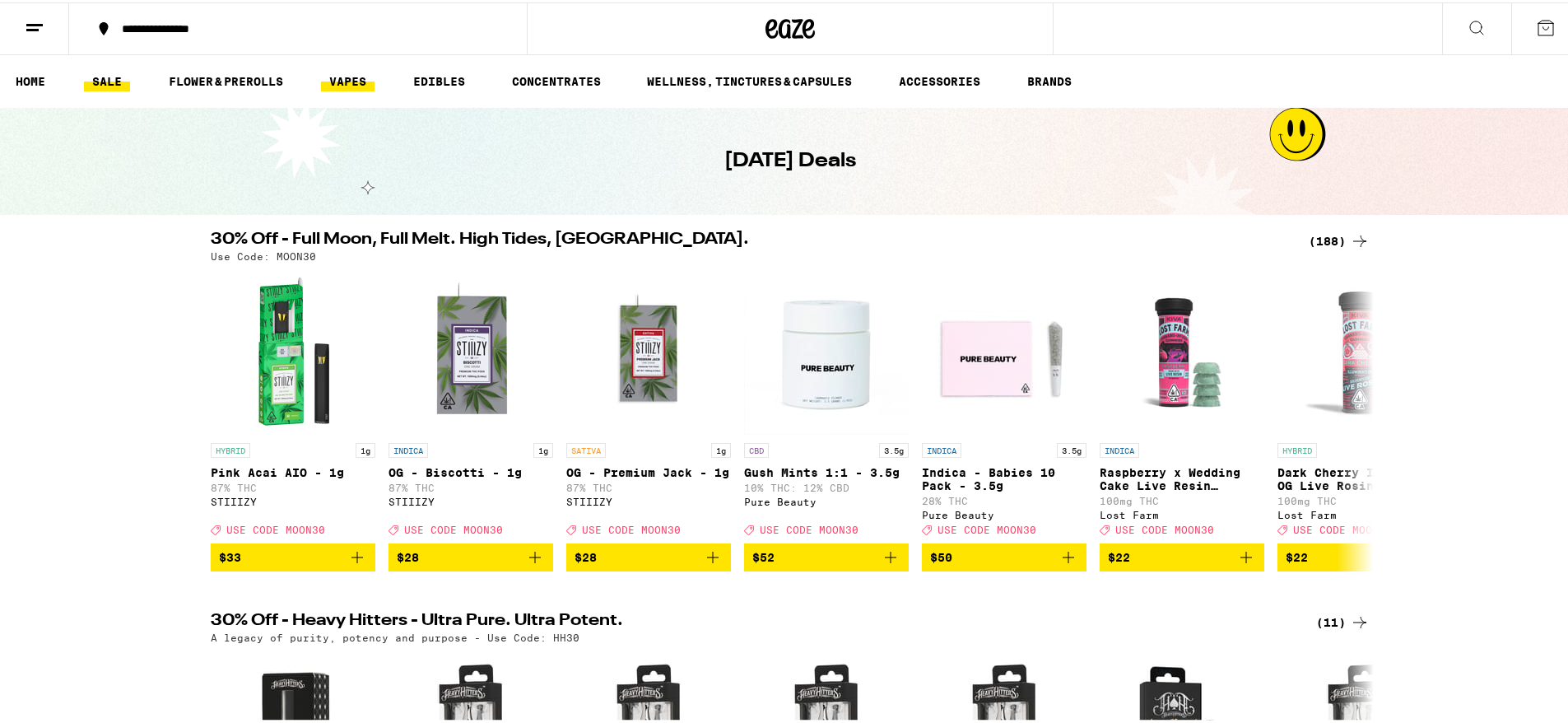
click at [349, 77] on link "VAPES" at bounding box center [348, 80] width 53 height 20
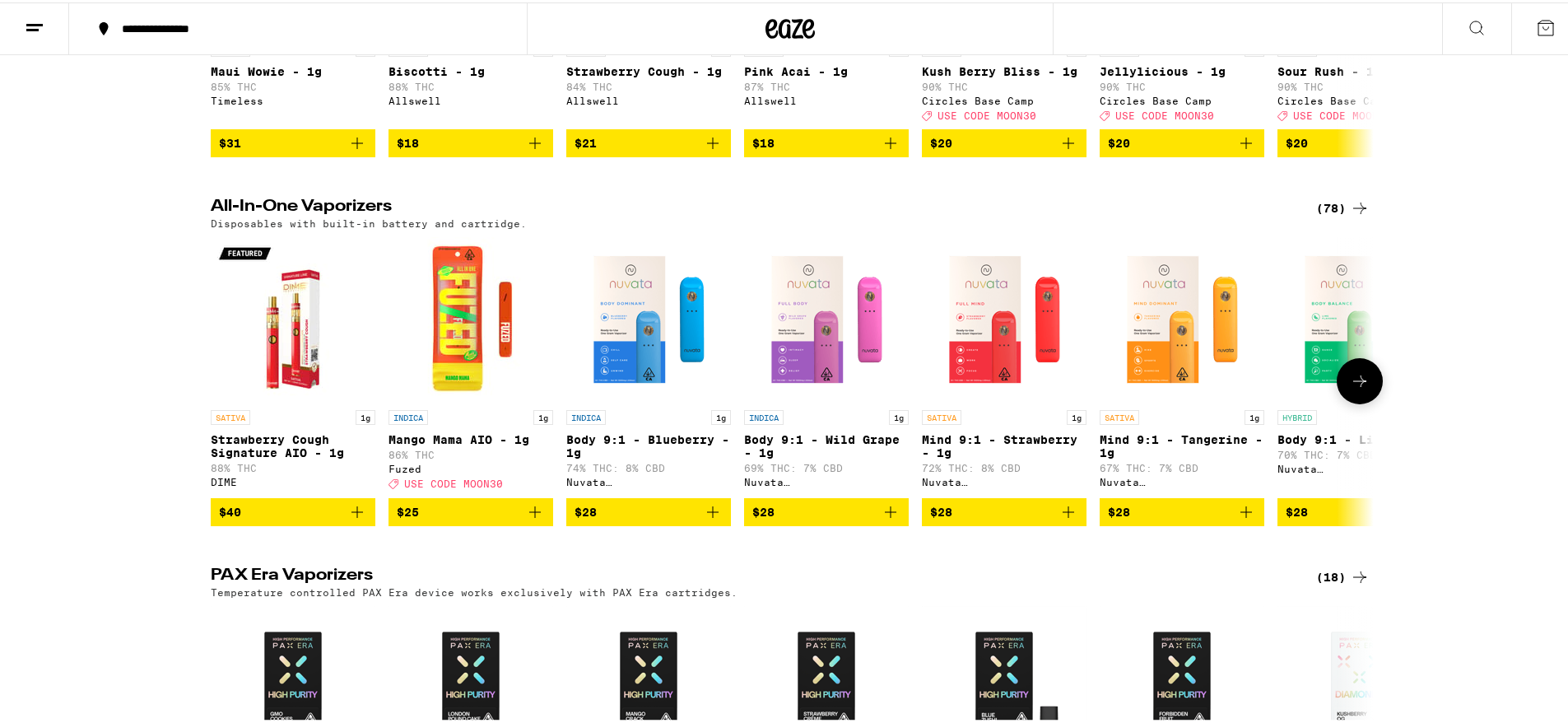
scroll to position [494, 0]
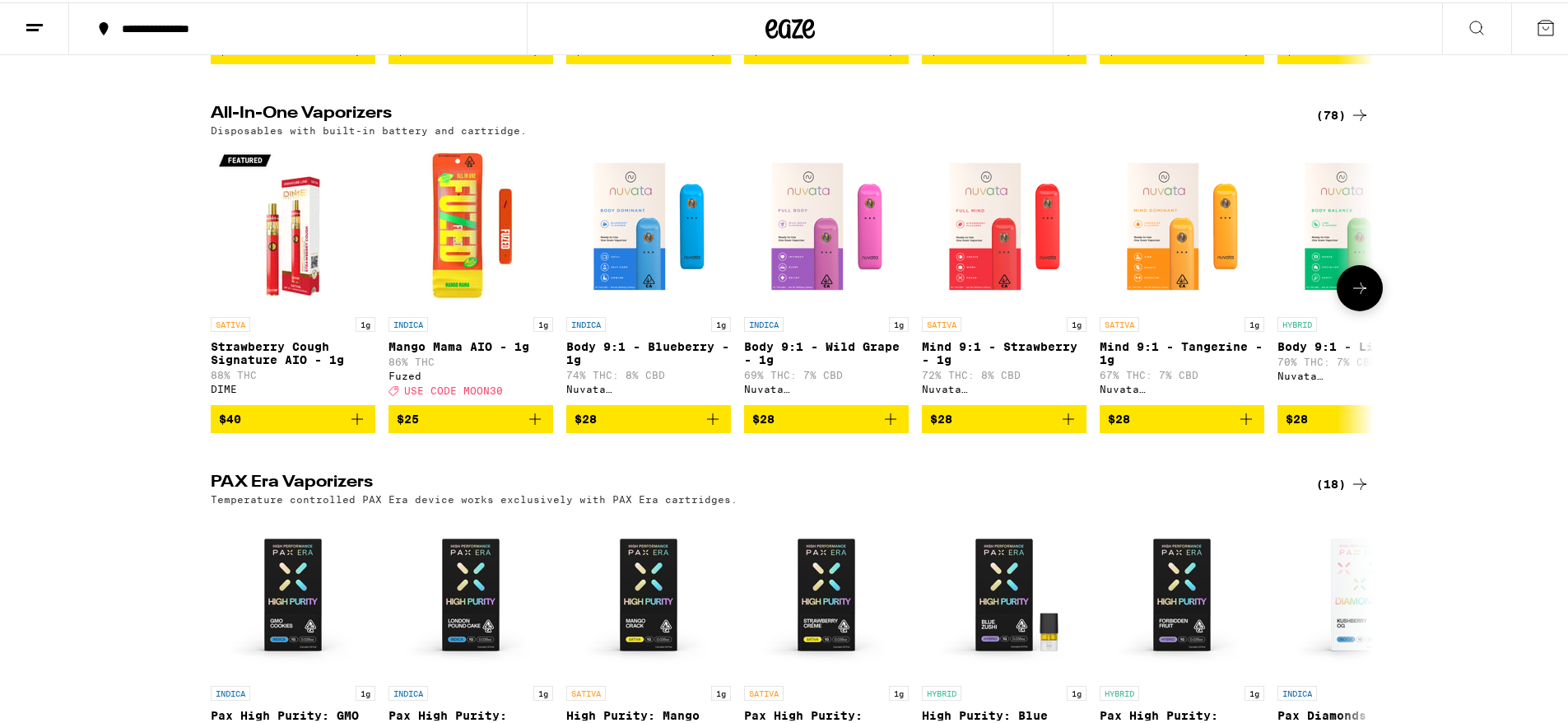
click at [1350, 296] on icon at bounding box center [1359, 286] width 20 height 20
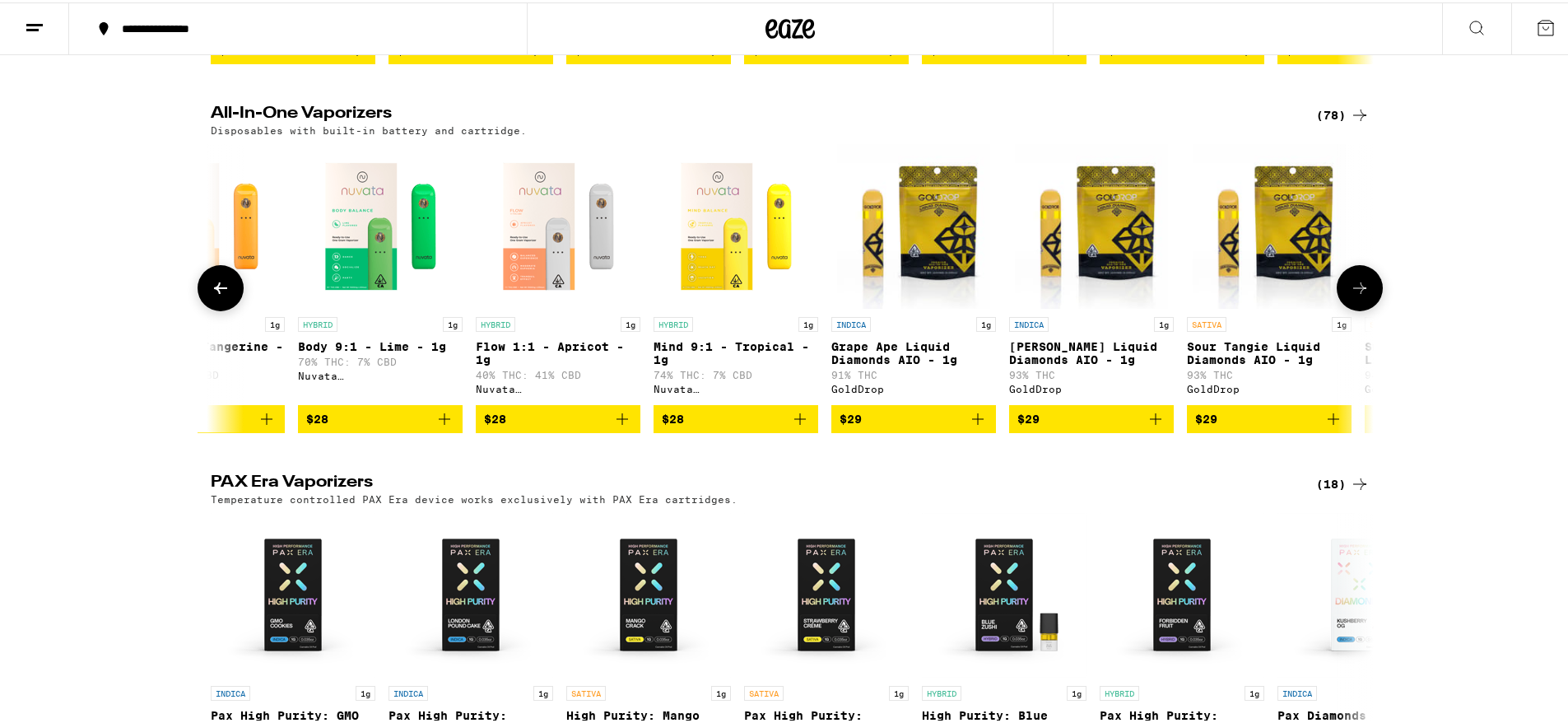
click at [1350, 296] on icon at bounding box center [1359, 286] width 20 height 20
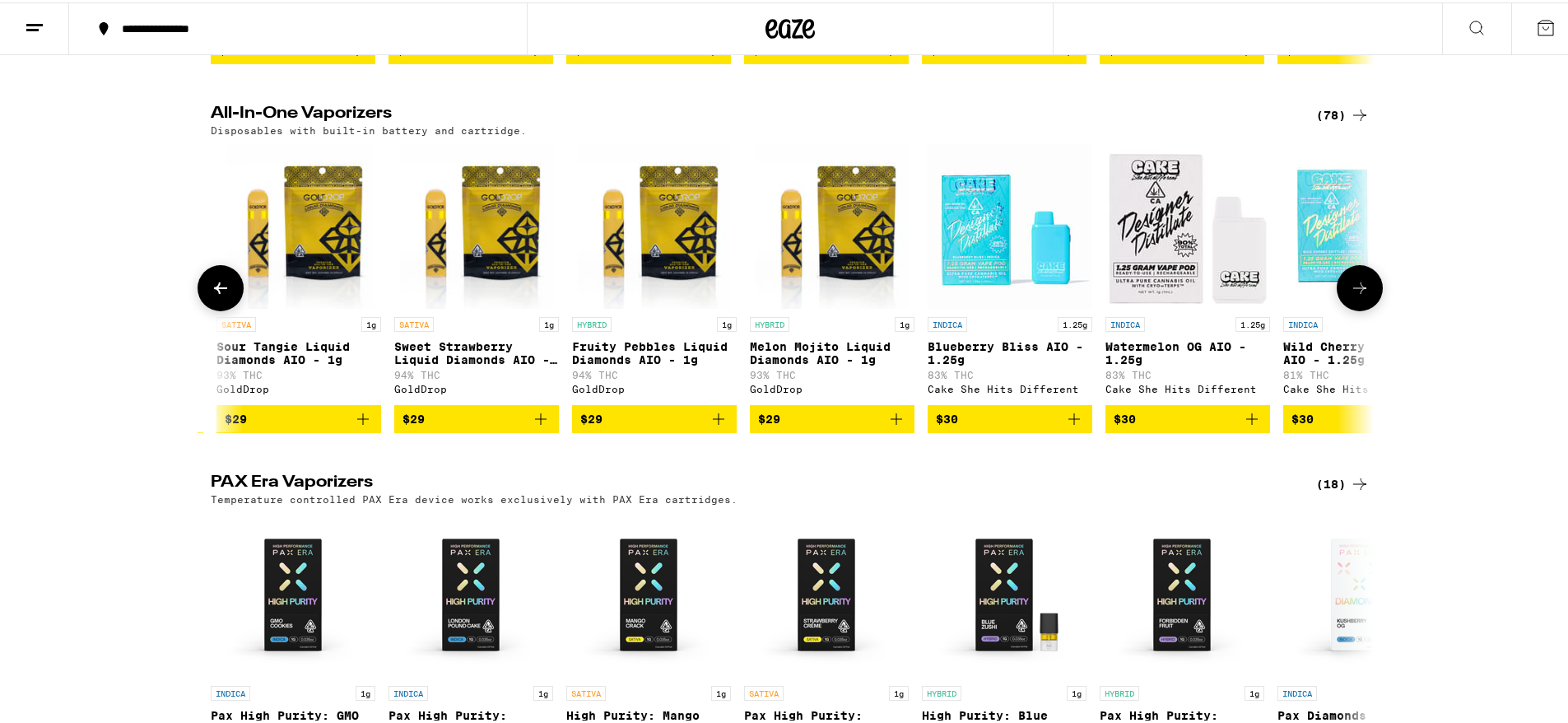
scroll to position [0, 1959]
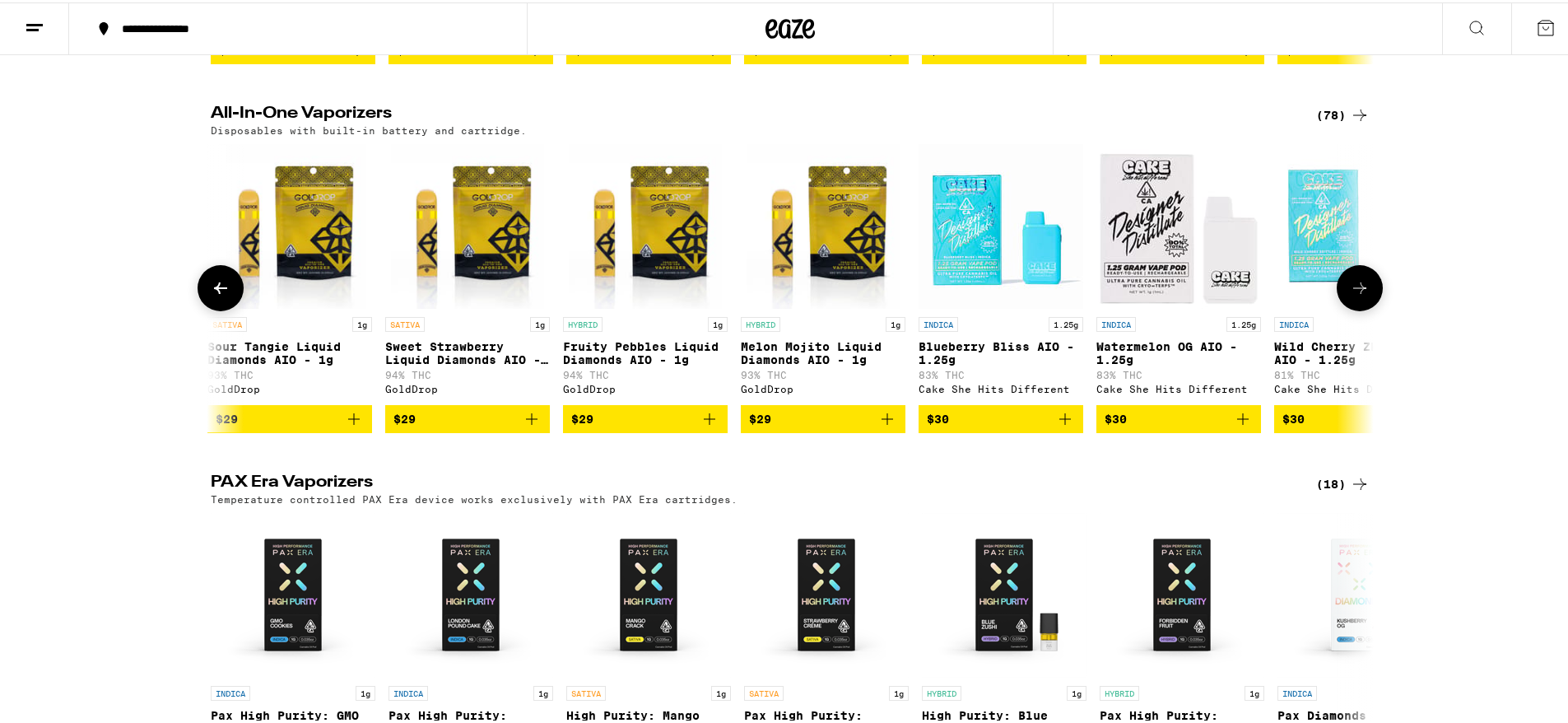
click at [1350, 296] on icon at bounding box center [1359, 286] width 20 height 20
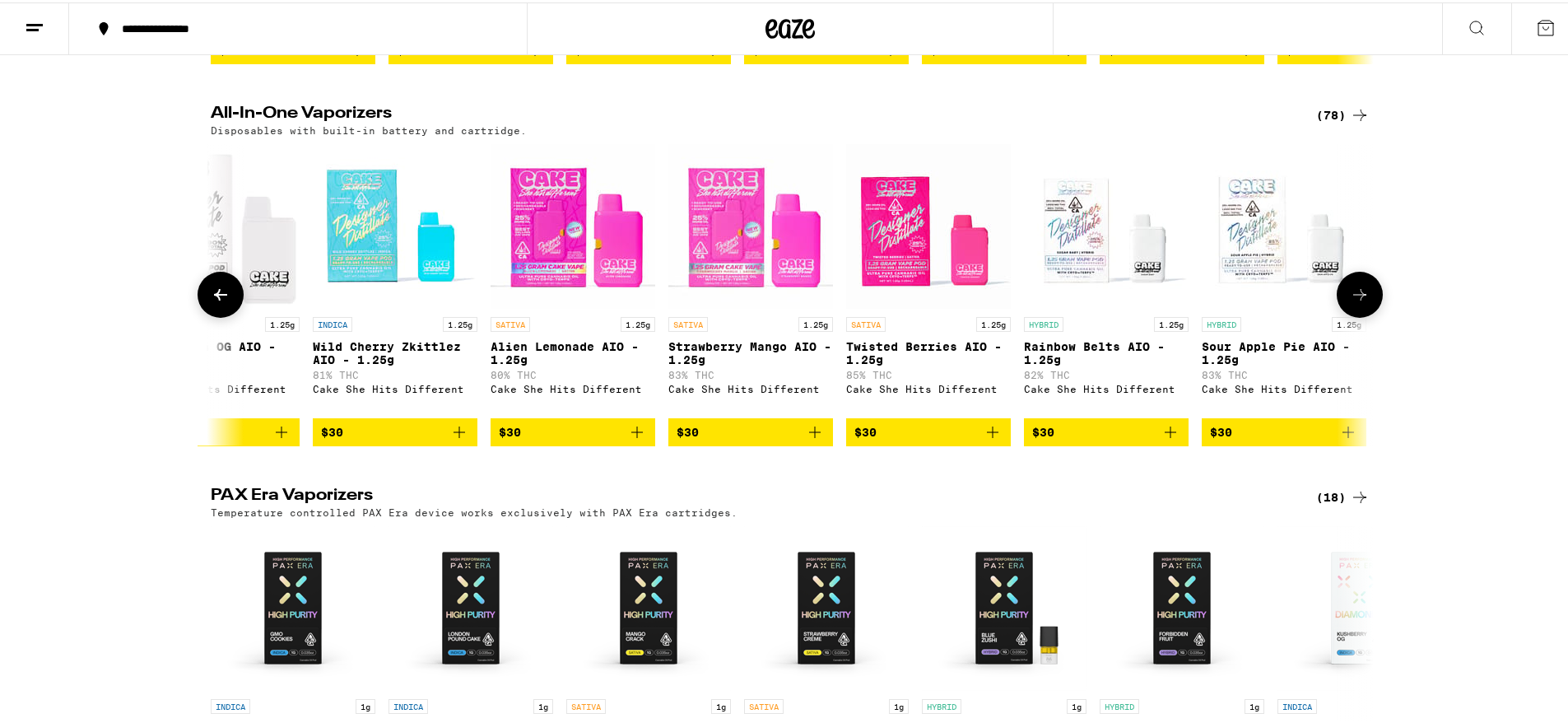
scroll to position [0, 2938]
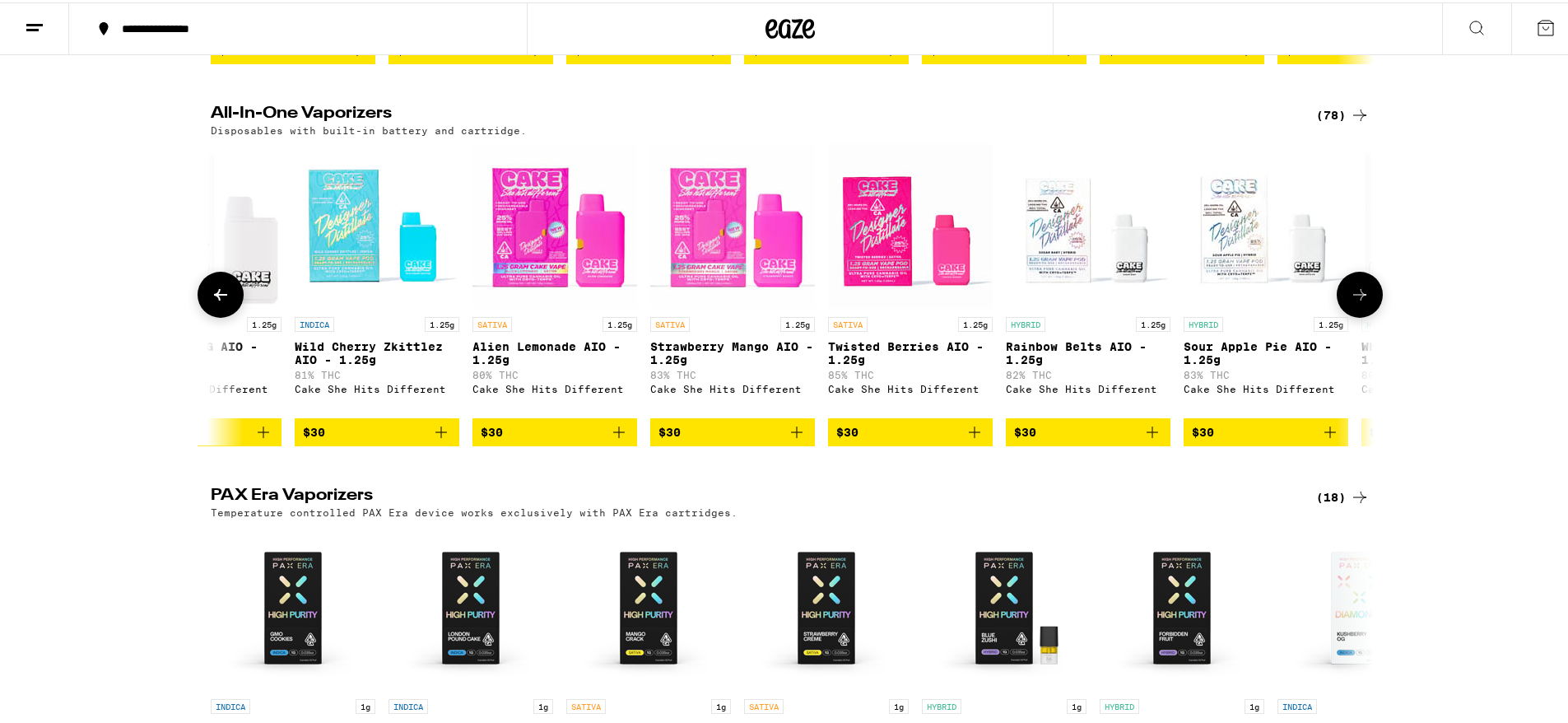
click at [1350, 302] on icon at bounding box center [1359, 293] width 20 height 20
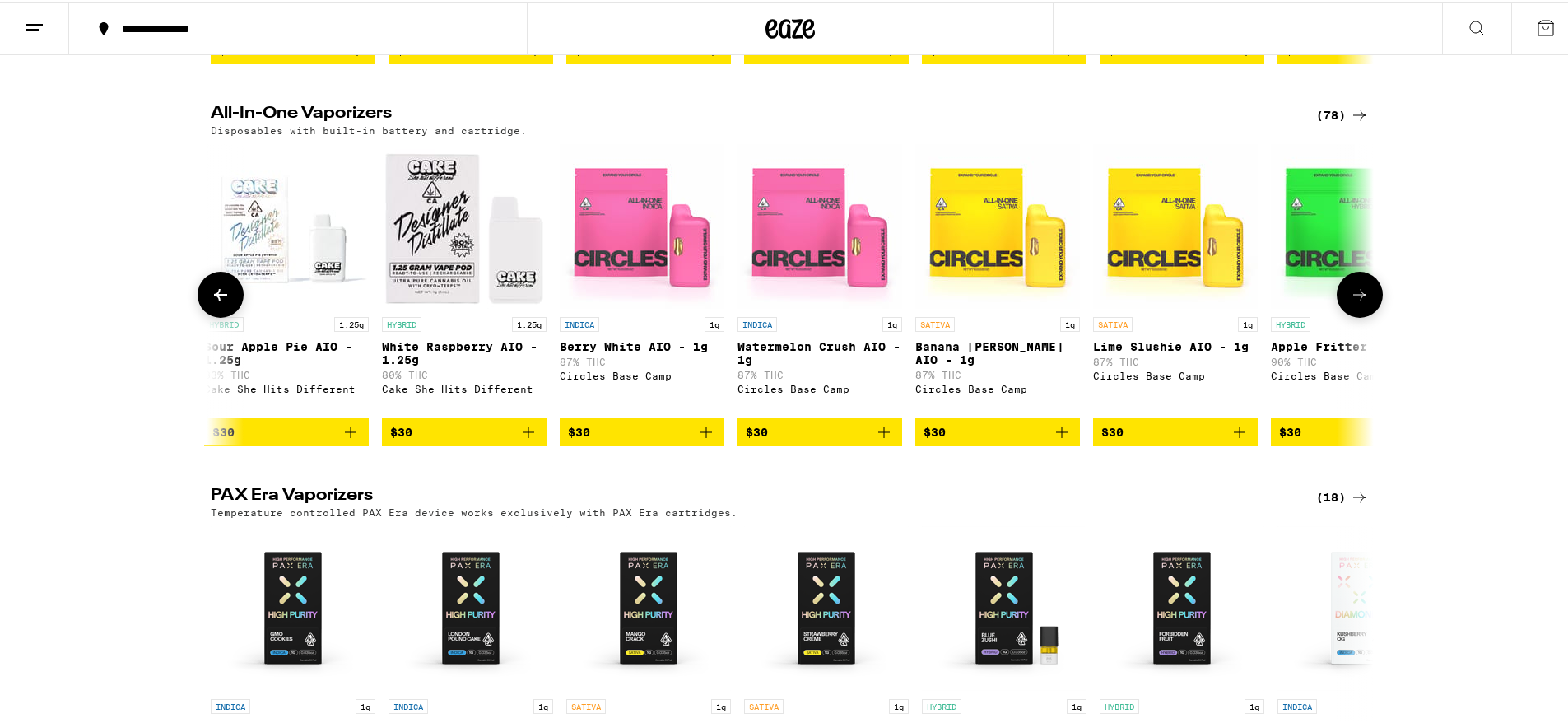
click at [1350, 302] on icon at bounding box center [1359, 293] width 20 height 20
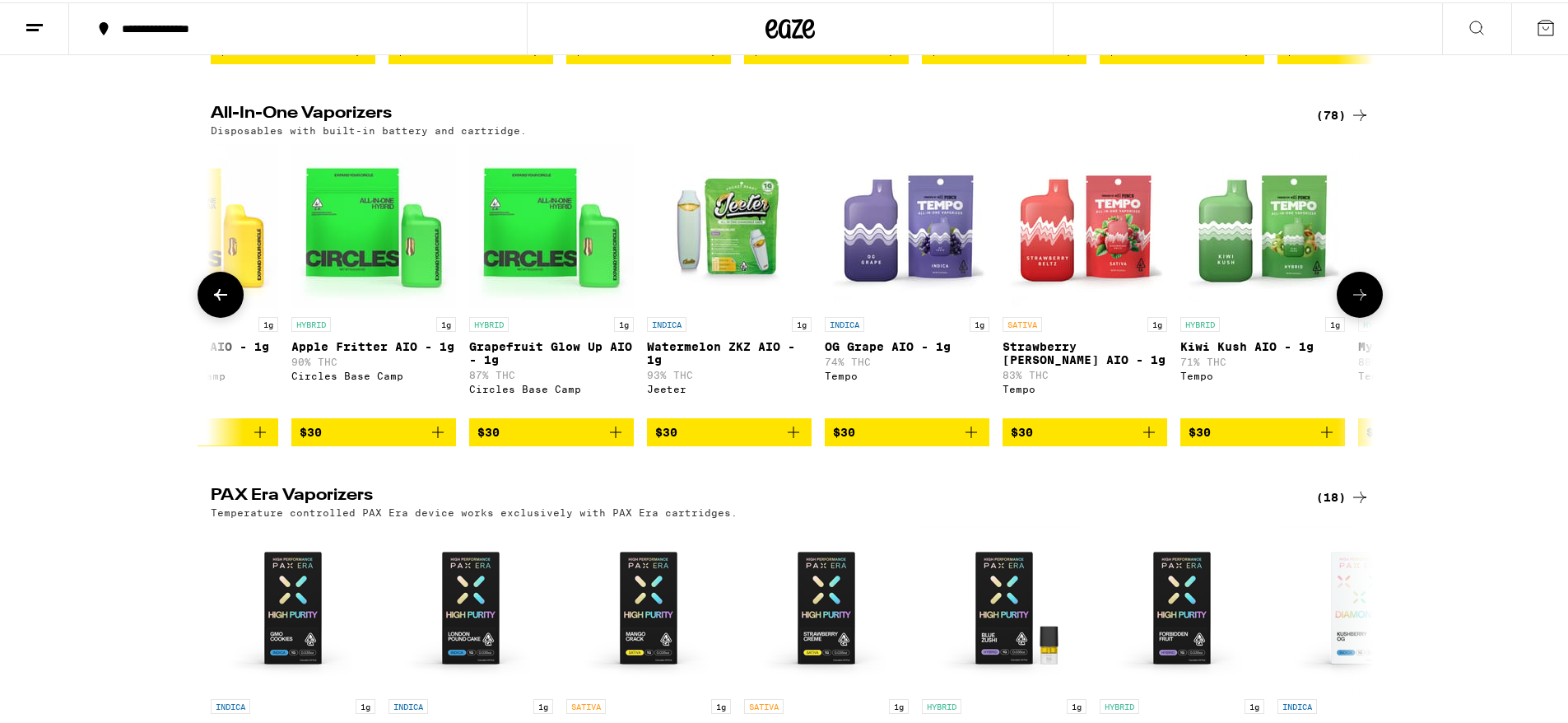
click at [1350, 302] on icon at bounding box center [1359, 293] width 20 height 20
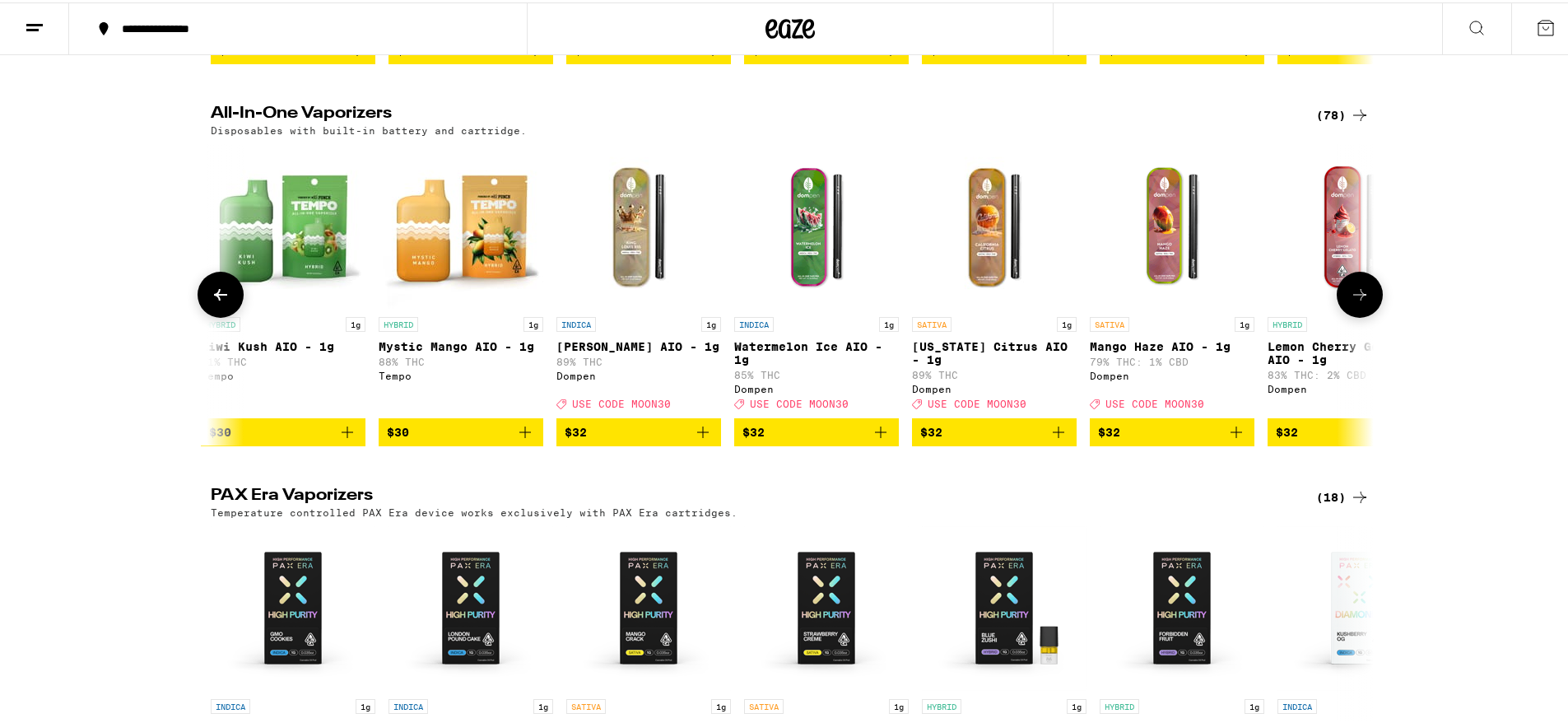
click at [1350, 302] on icon at bounding box center [1359, 293] width 20 height 20
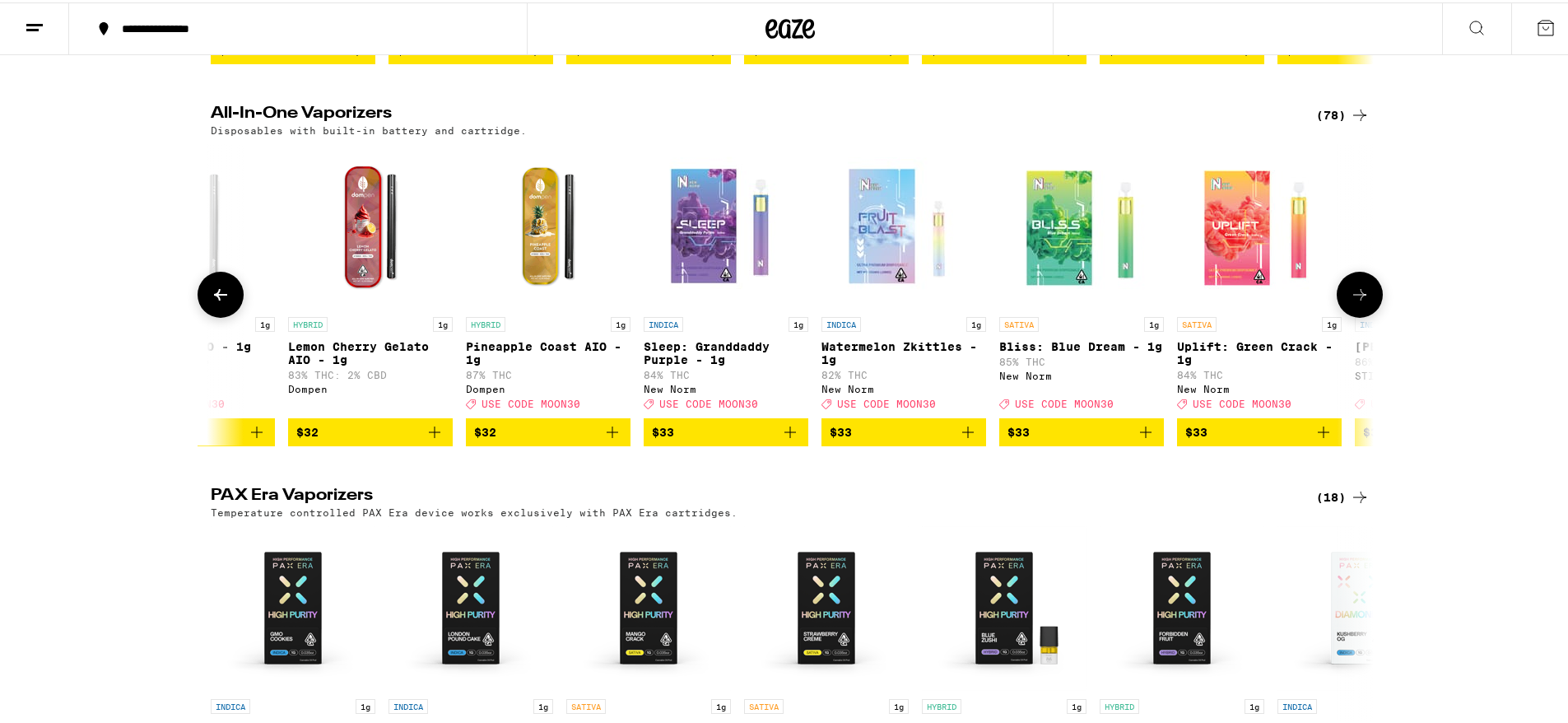
click at [1350, 302] on icon at bounding box center [1359, 293] width 20 height 20
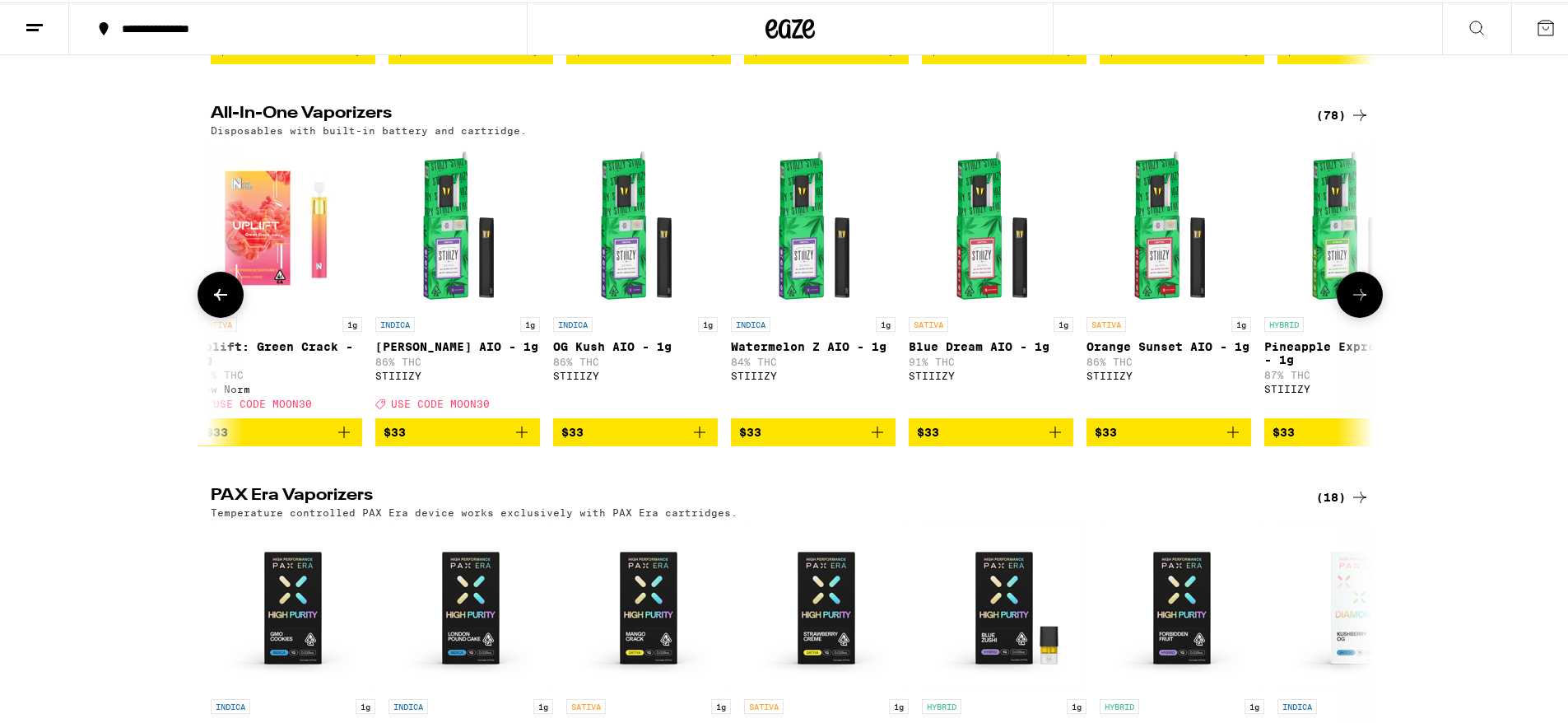
click at [1350, 302] on icon at bounding box center [1359, 293] width 20 height 20
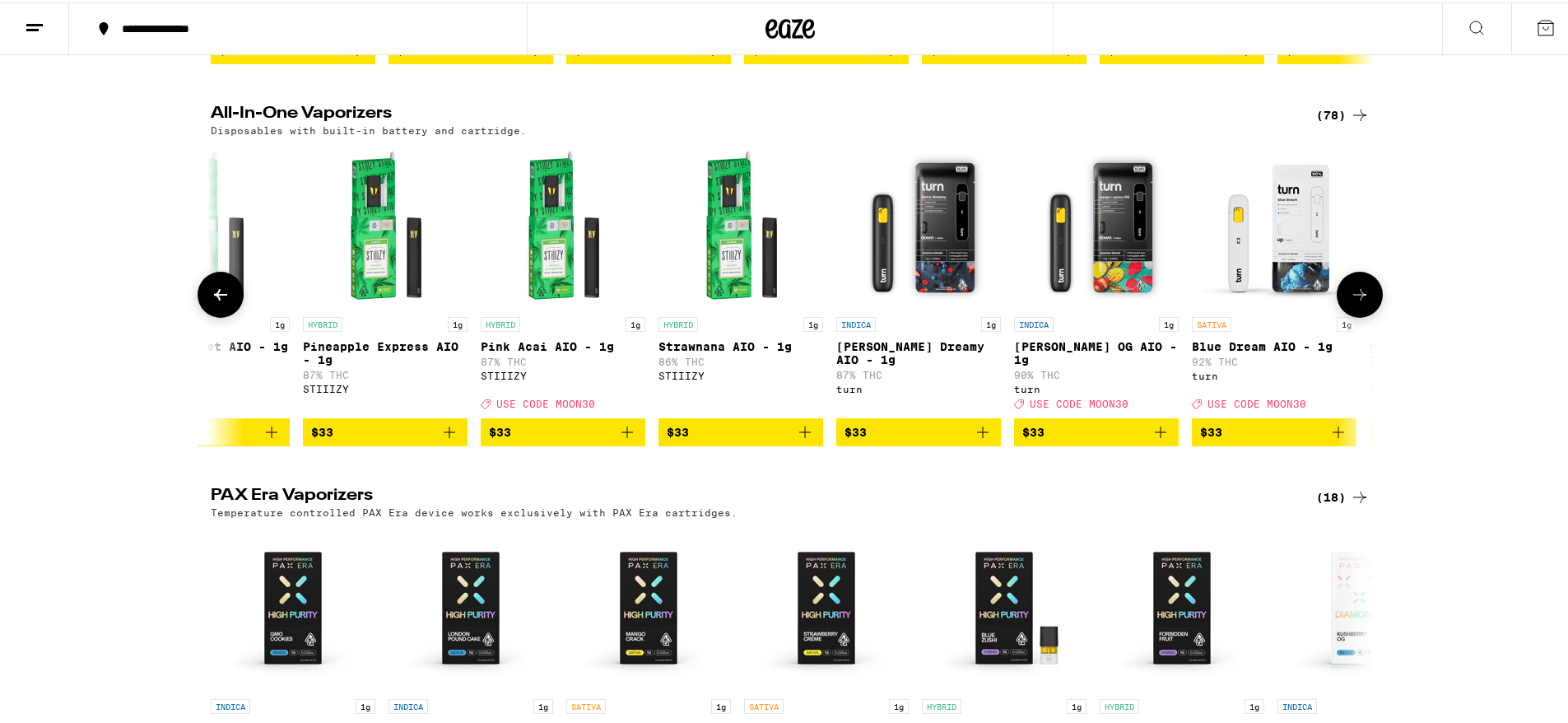
scroll to position [0, 8815]
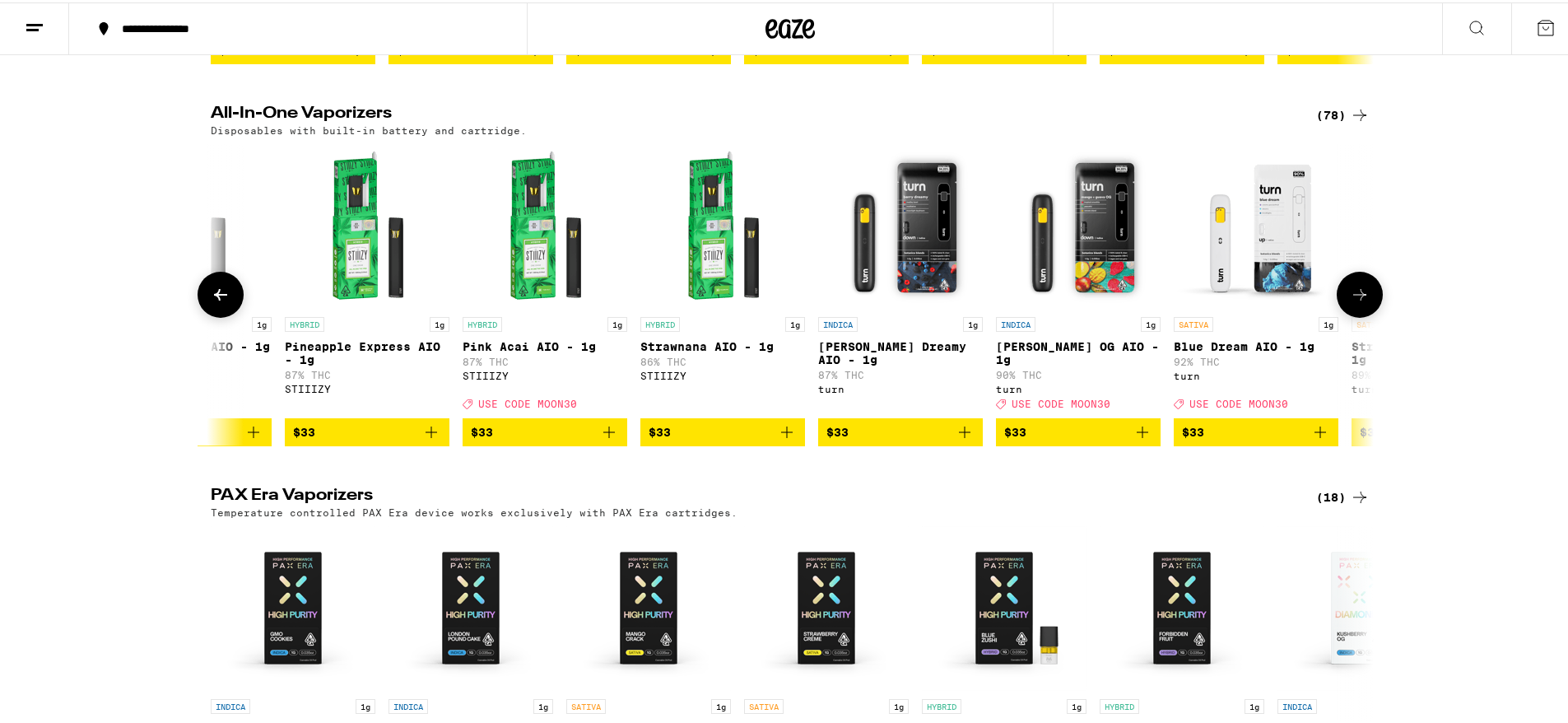
click at [210, 302] on icon at bounding box center [220, 293] width 20 height 20
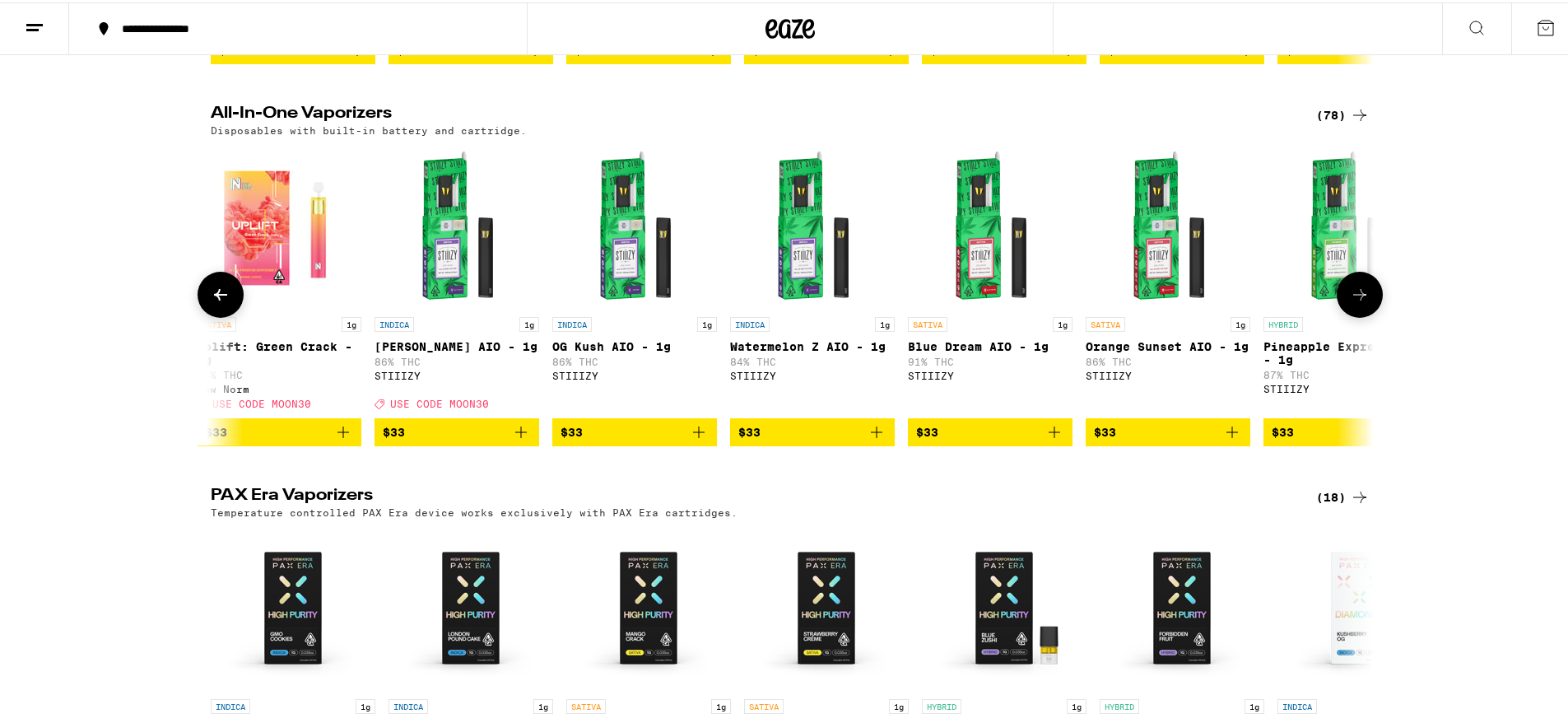
scroll to position [0, 7835]
click at [1354, 302] on icon at bounding box center [1359, 293] width 20 height 20
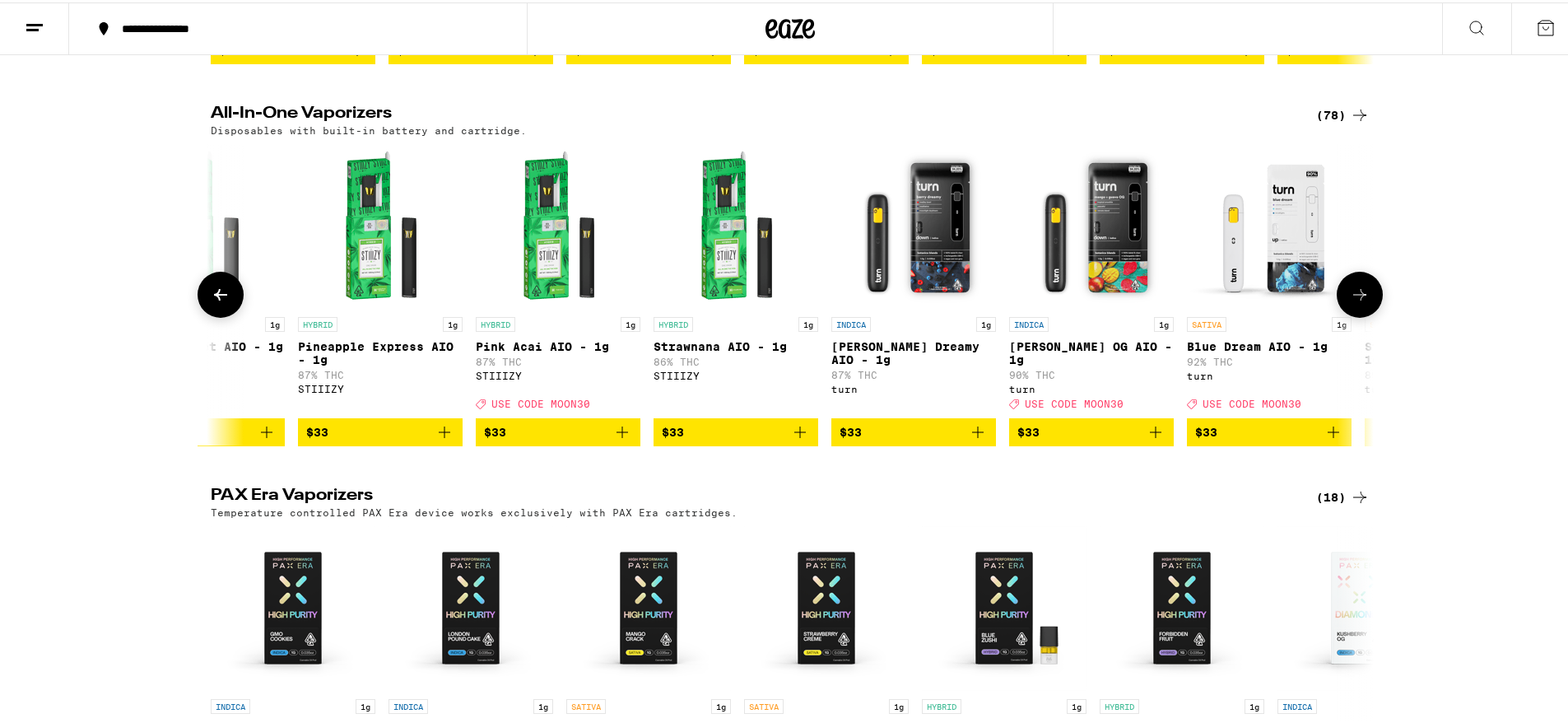
scroll to position [0, 8815]
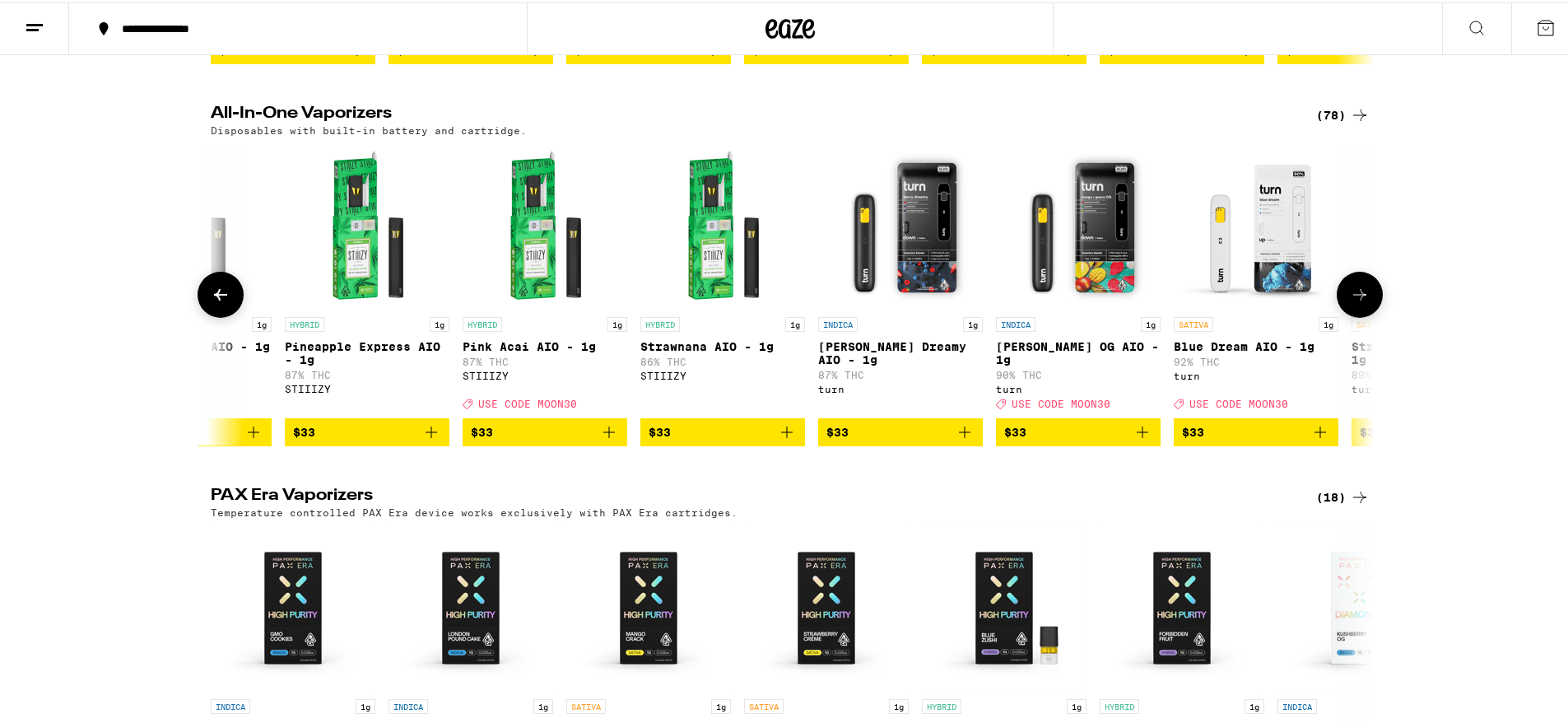
click at [1354, 302] on icon at bounding box center [1359, 293] width 20 height 20
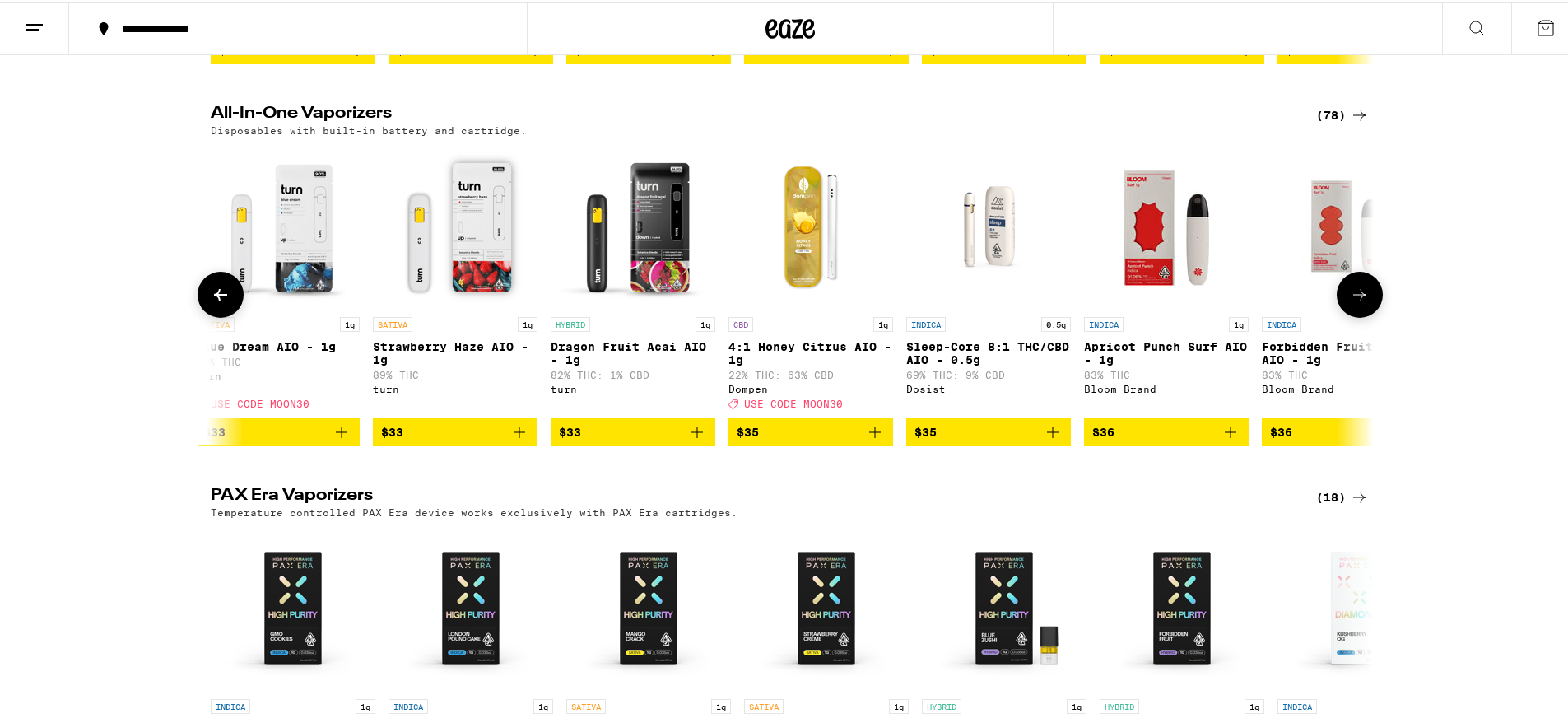
scroll to position [0, 9794]
click at [1354, 302] on icon at bounding box center [1359, 293] width 20 height 20
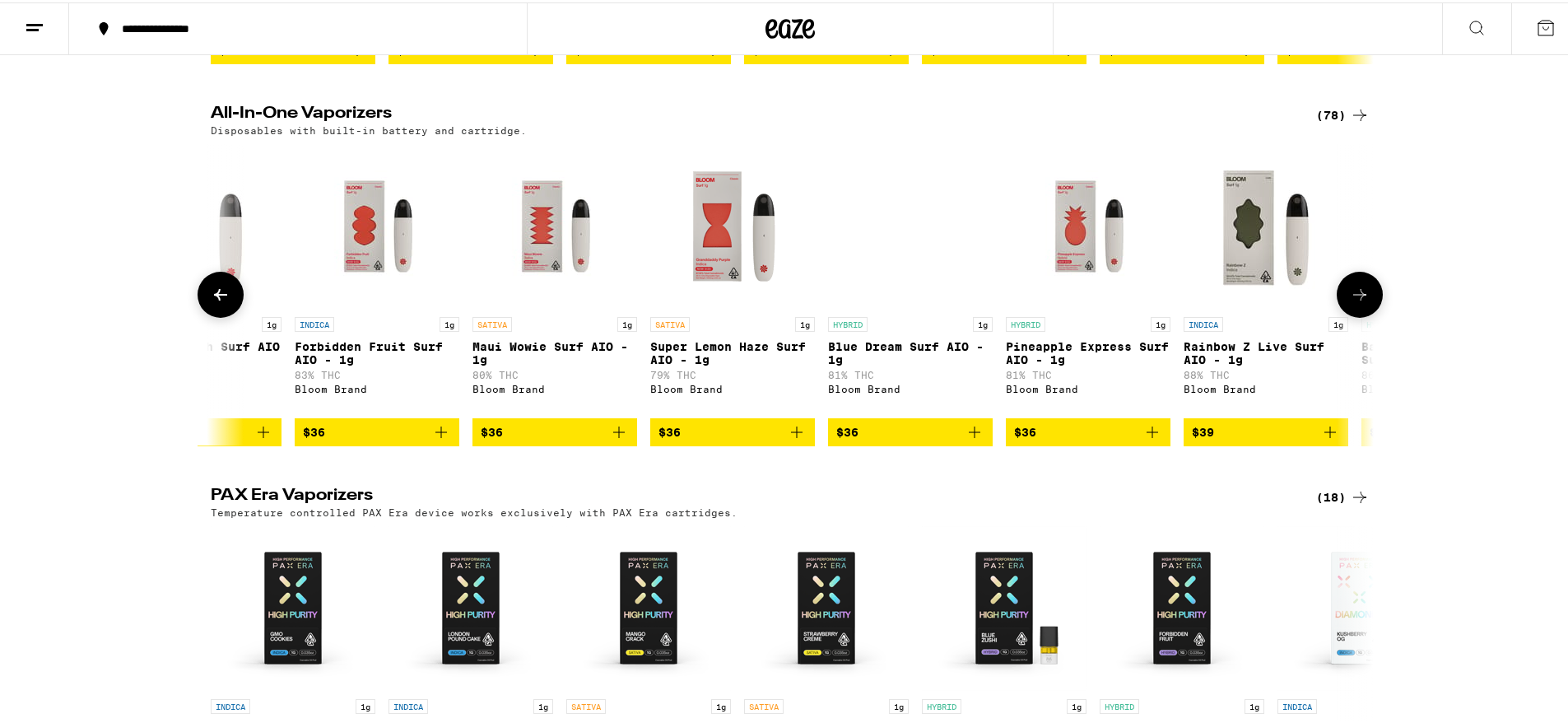
scroll to position [0, 10774]
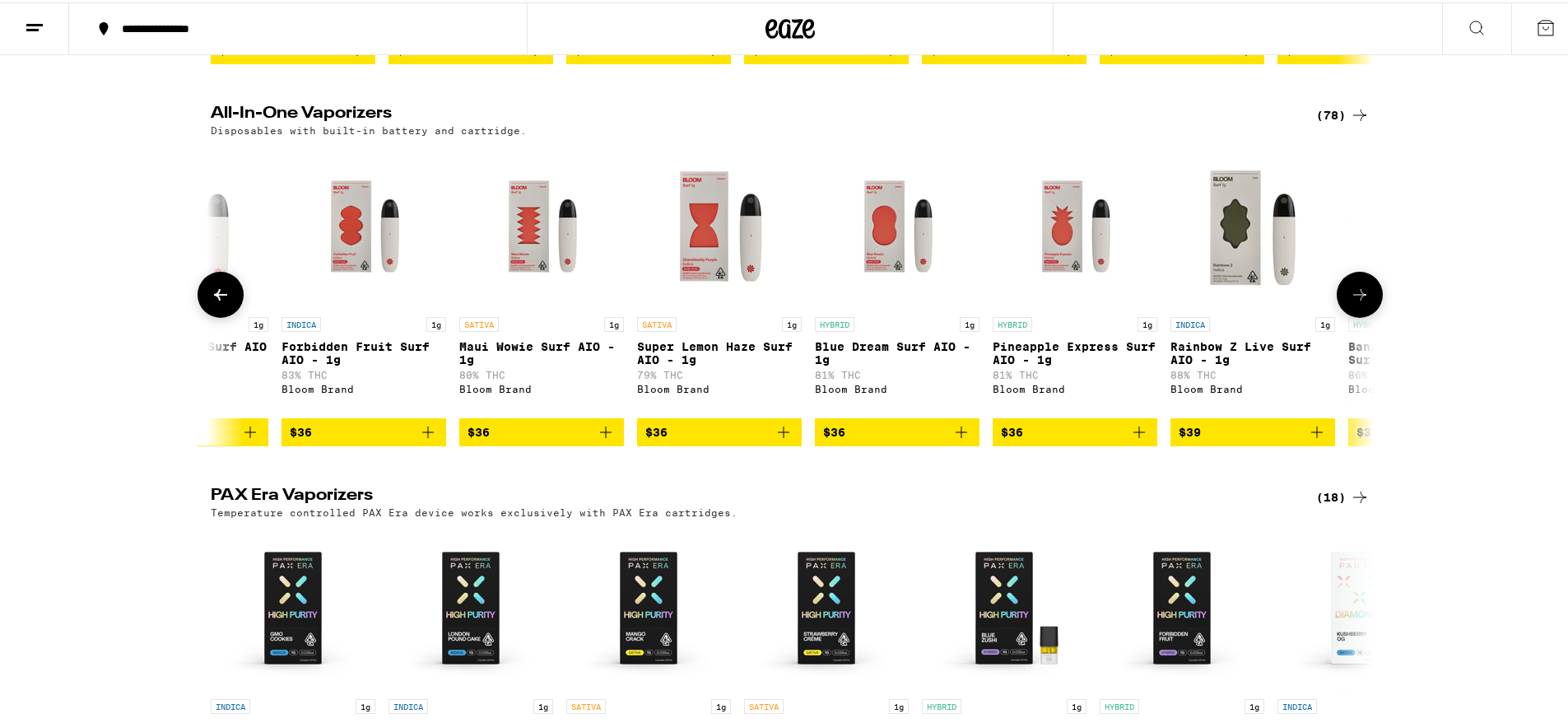
click at [1354, 302] on icon at bounding box center [1359, 293] width 20 height 20
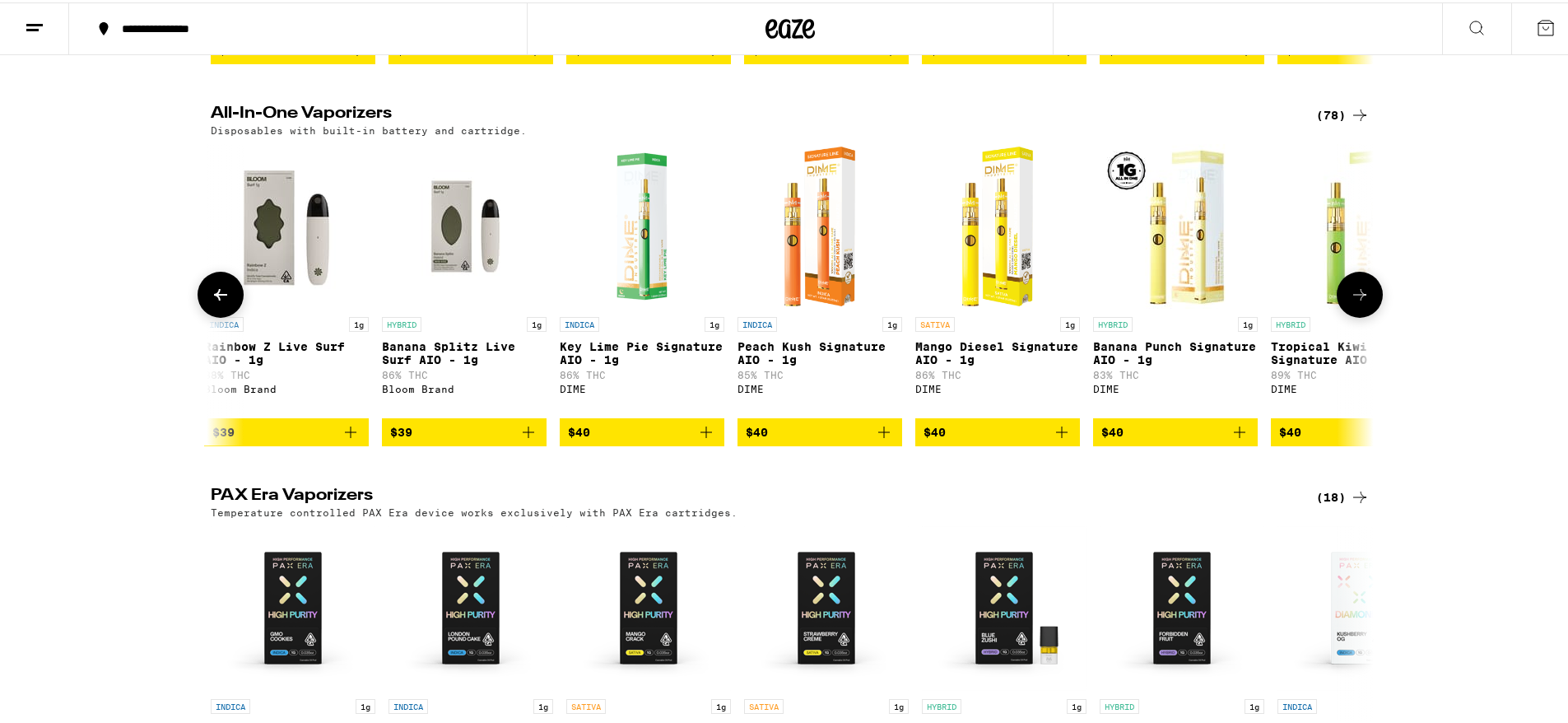
scroll to position [0, 11754]
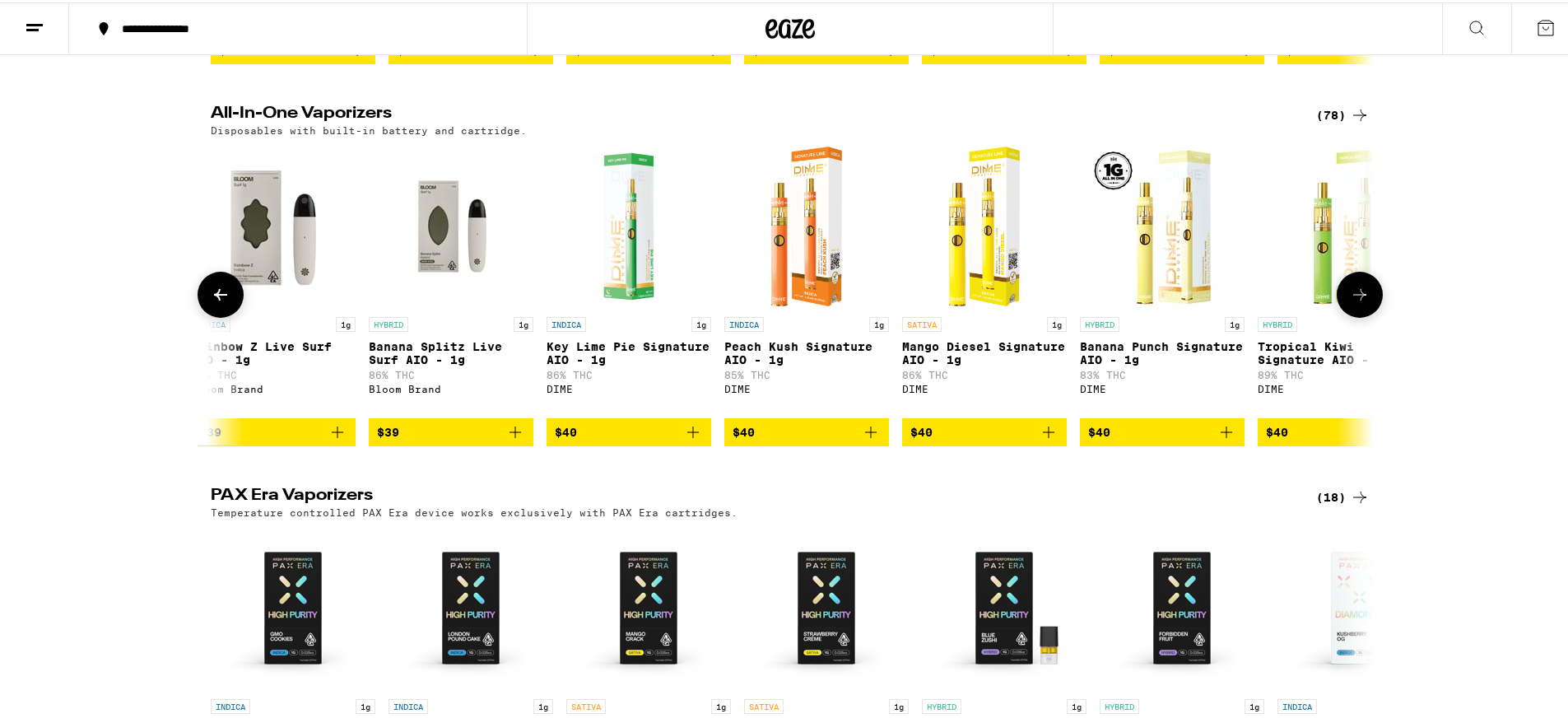
click at [1354, 302] on icon at bounding box center [1359, 293] width 20 height 20
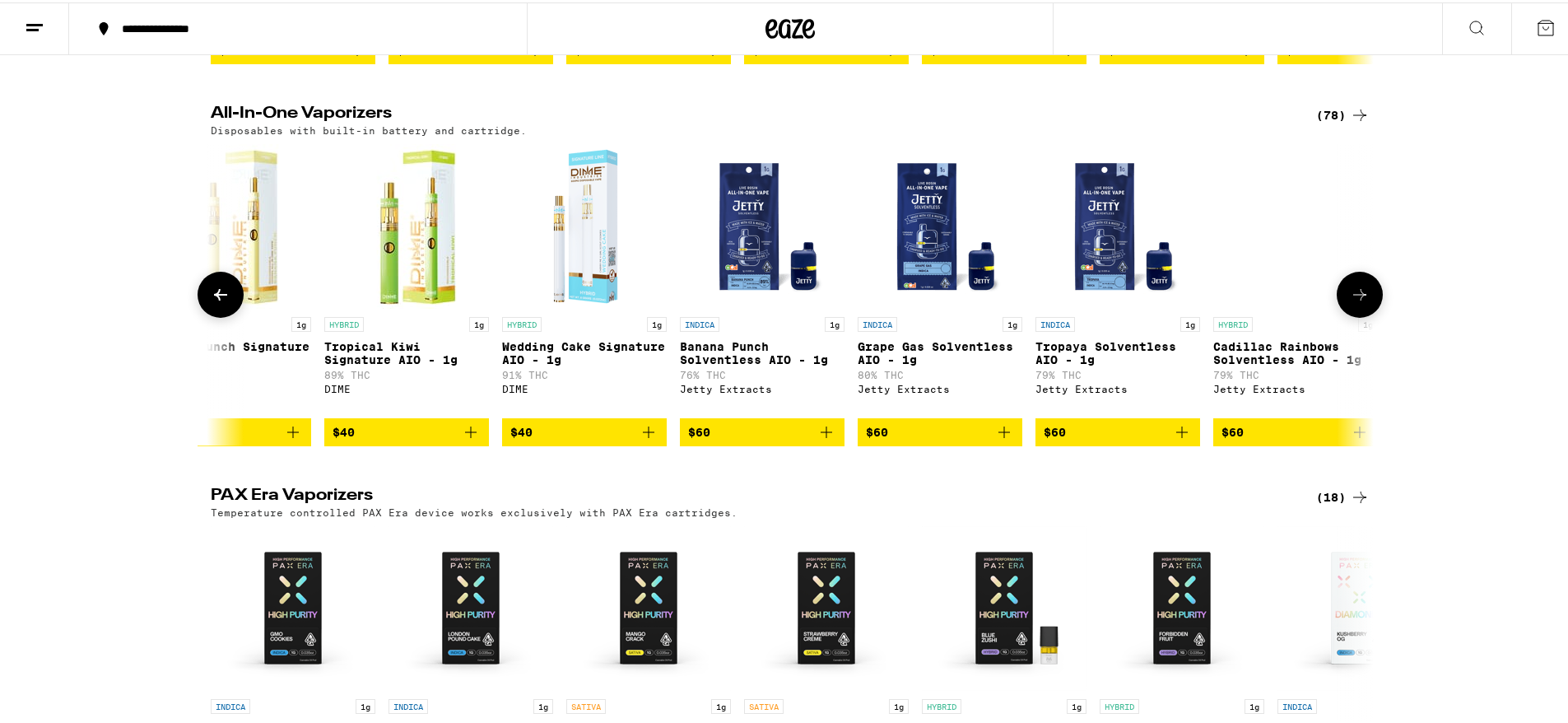
scroll to position [0, 12708]
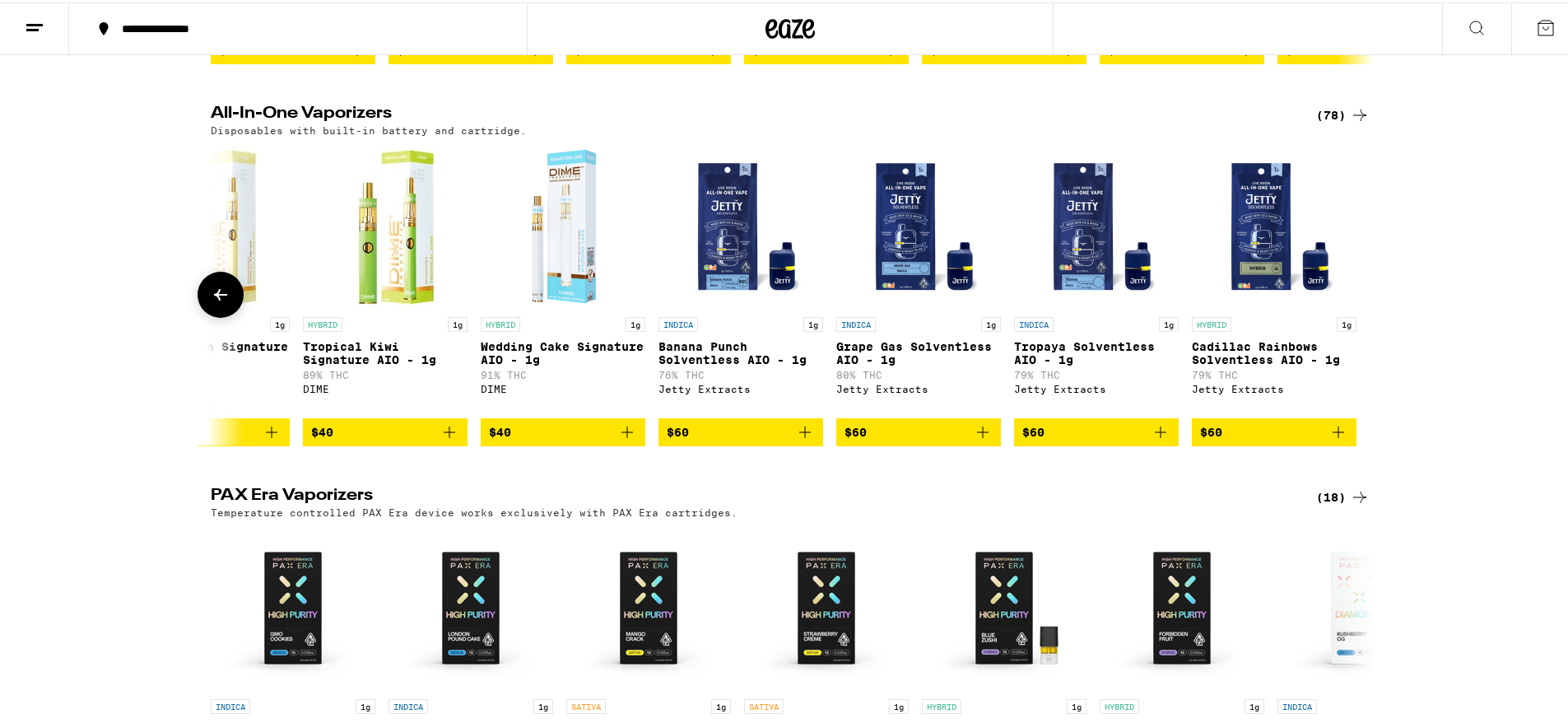
click at [1354, 316] on div at bounding box center [1359, 292] width 46 height 46
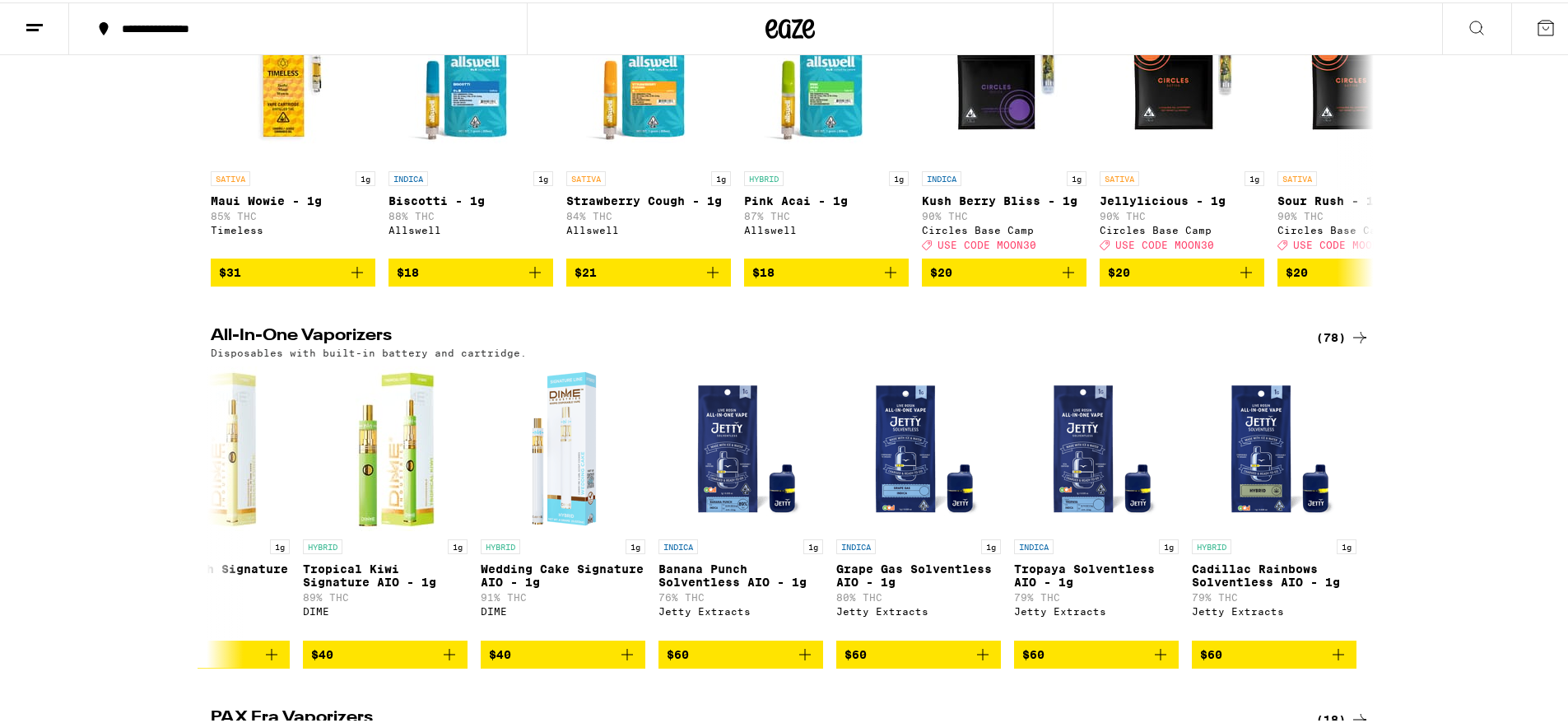
scroll to position [247, 0]
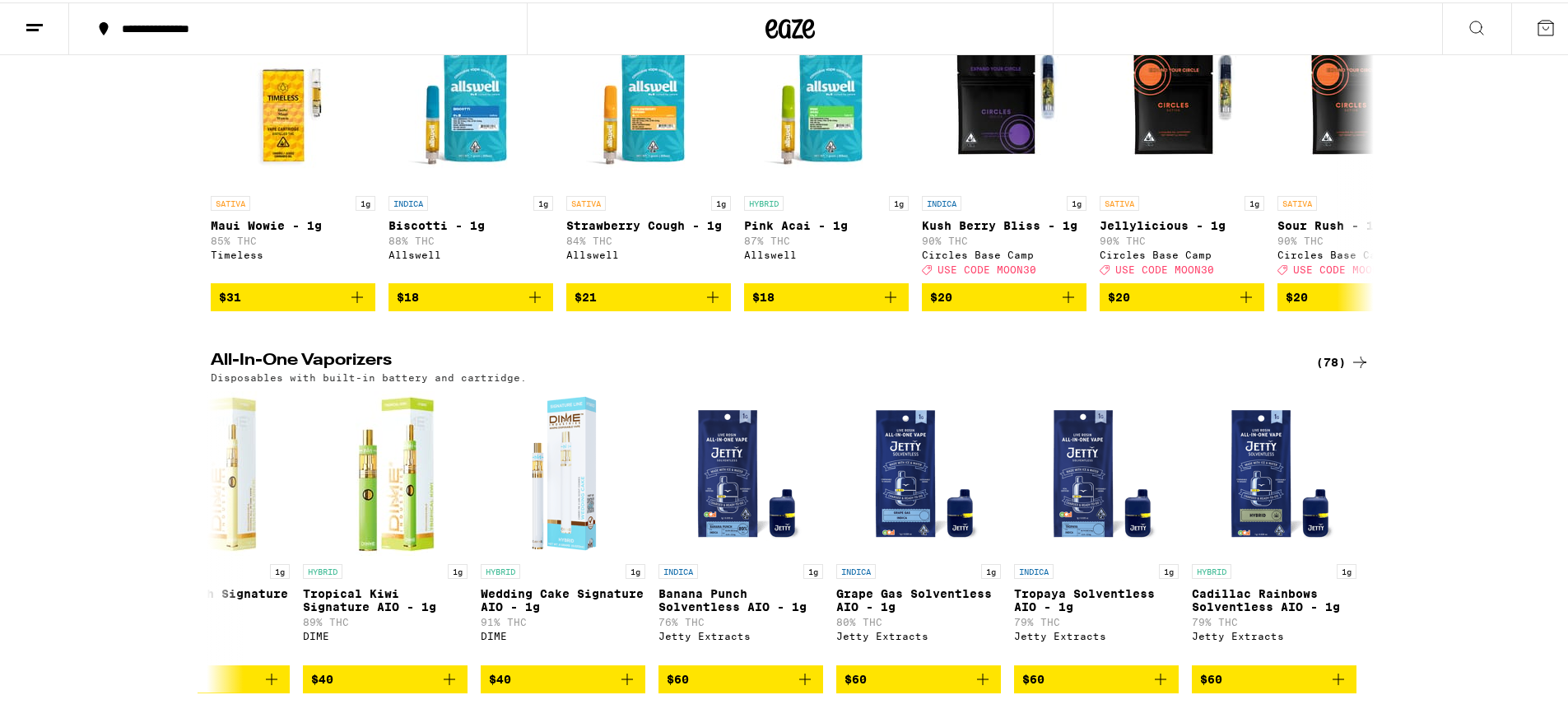
click at [1466, 27] on icon at bounding box center [1477, 26] width 20 height 20
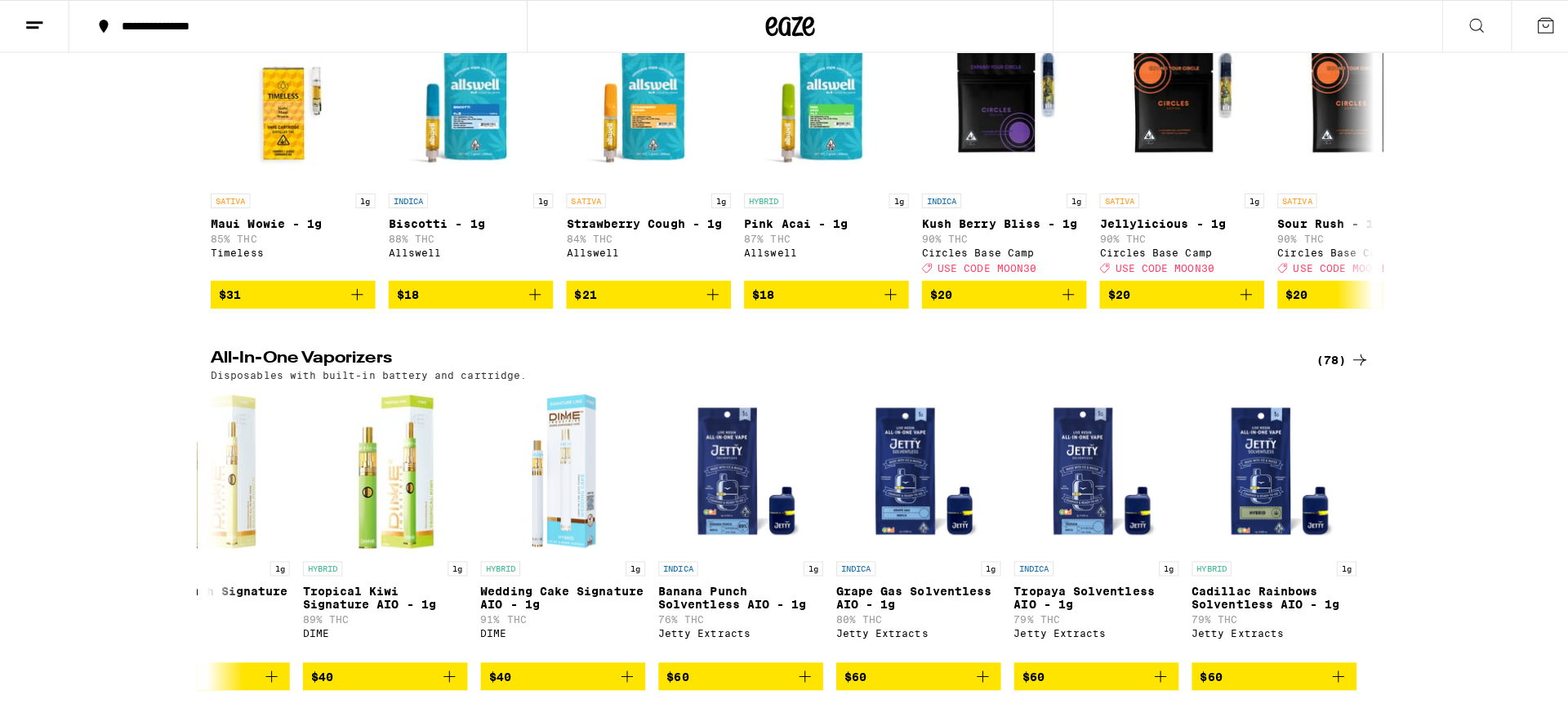
scroll to position [0, 0]
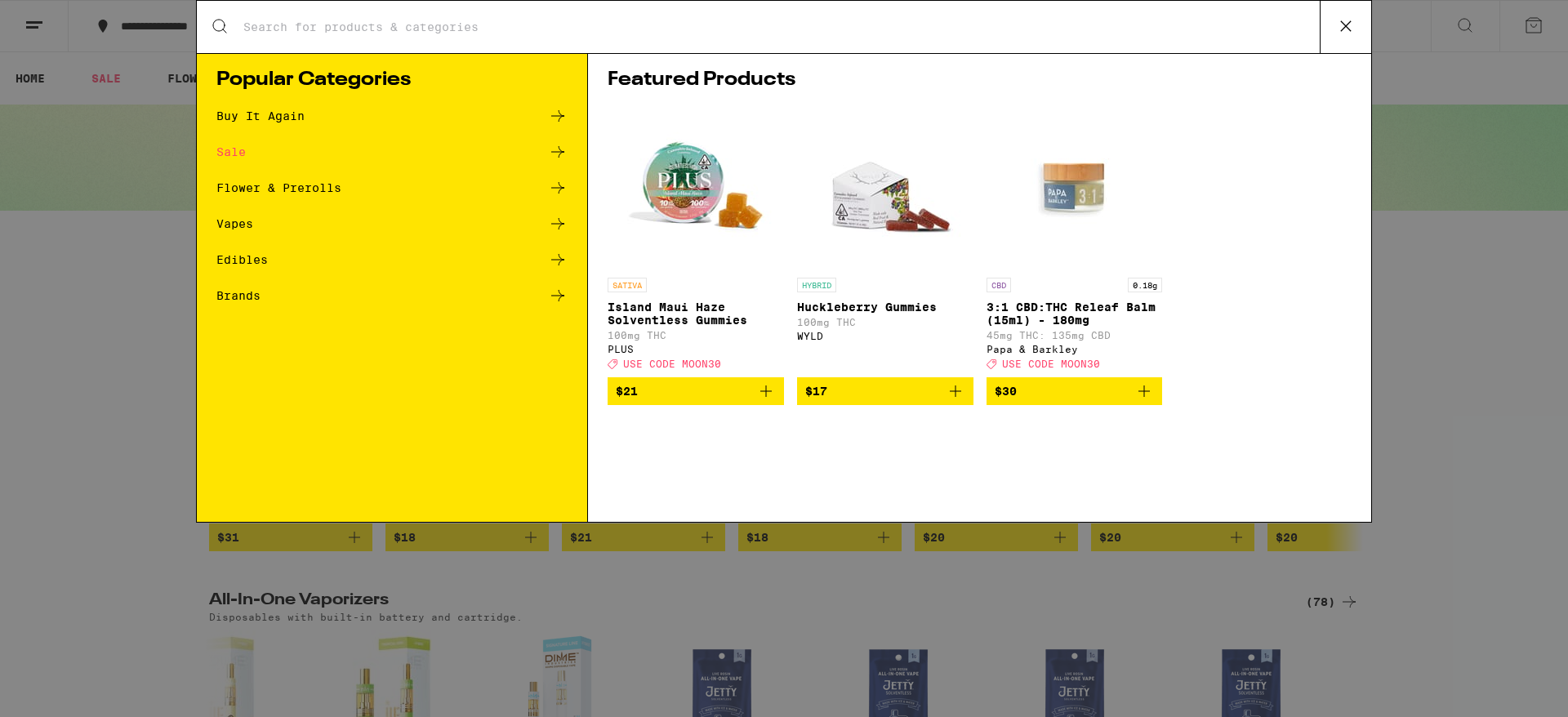
click at [250, 29] on input "Search for Products" at bounding box center [781, 27] width 1078 height 15
type input "[DEMOGRAPHIC_DATA]"
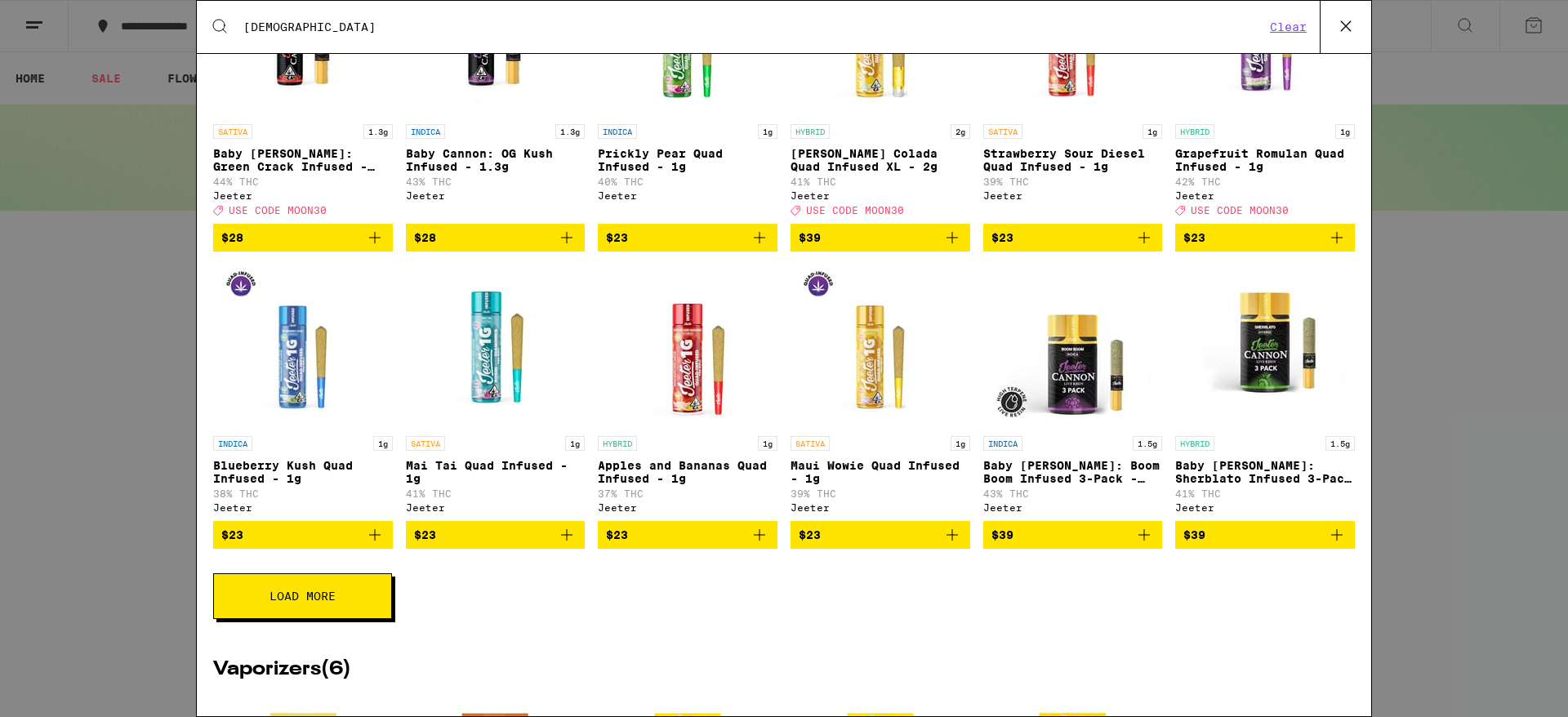
scroll to position [408, 0]
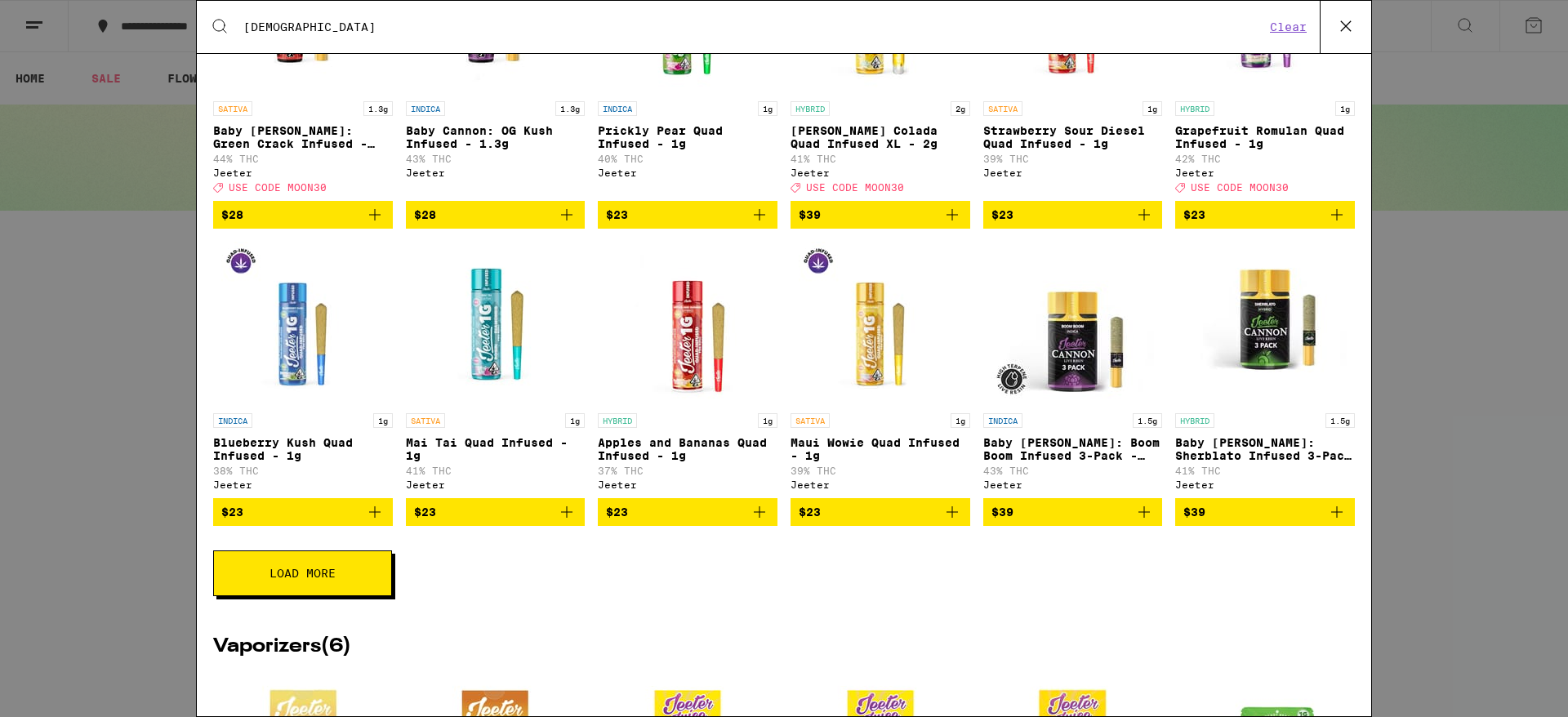
click at [351, 596] on button "Load More" at bounding box center [302, 573] width 179 height 45
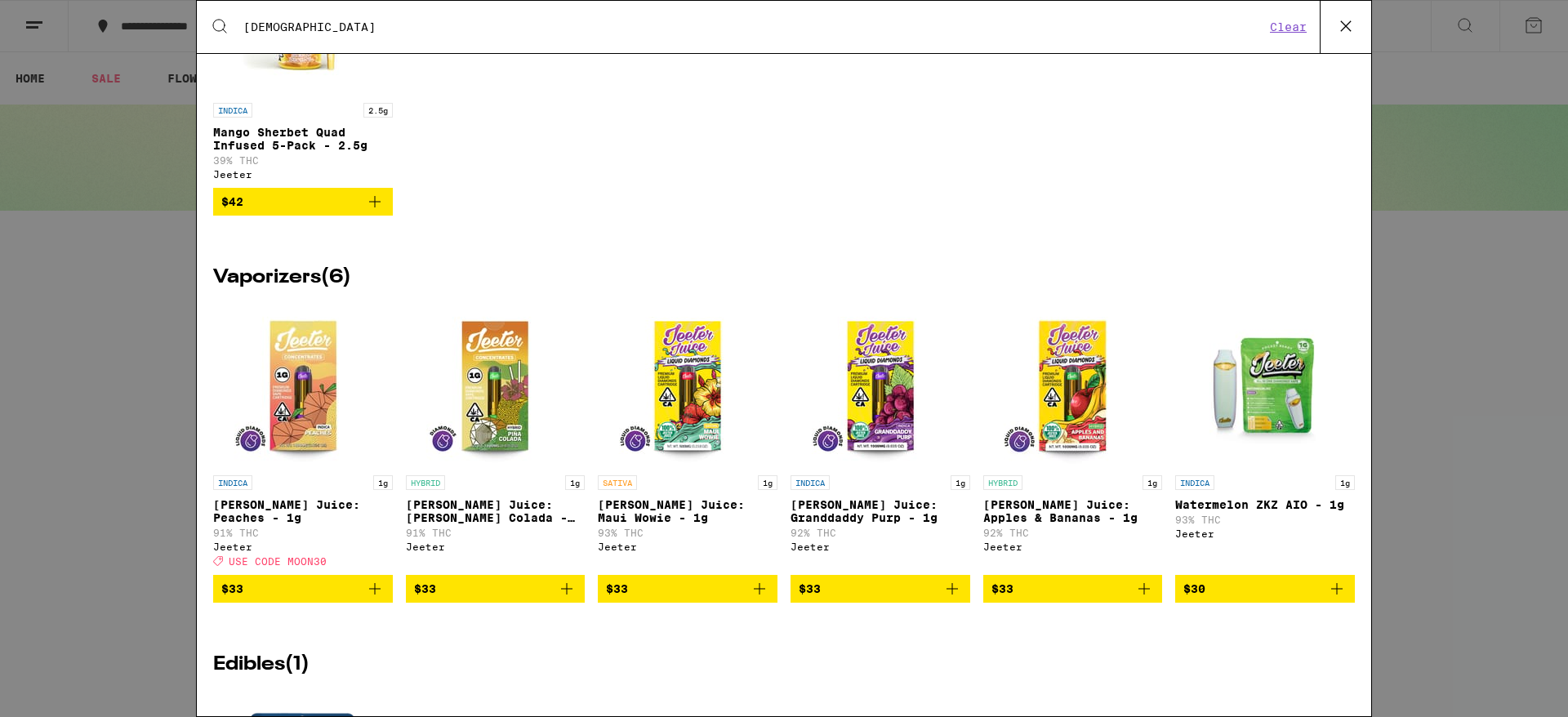
scroll to position [1388, 0]
